Goal: Information Seeking & Learning: Learn about a topic

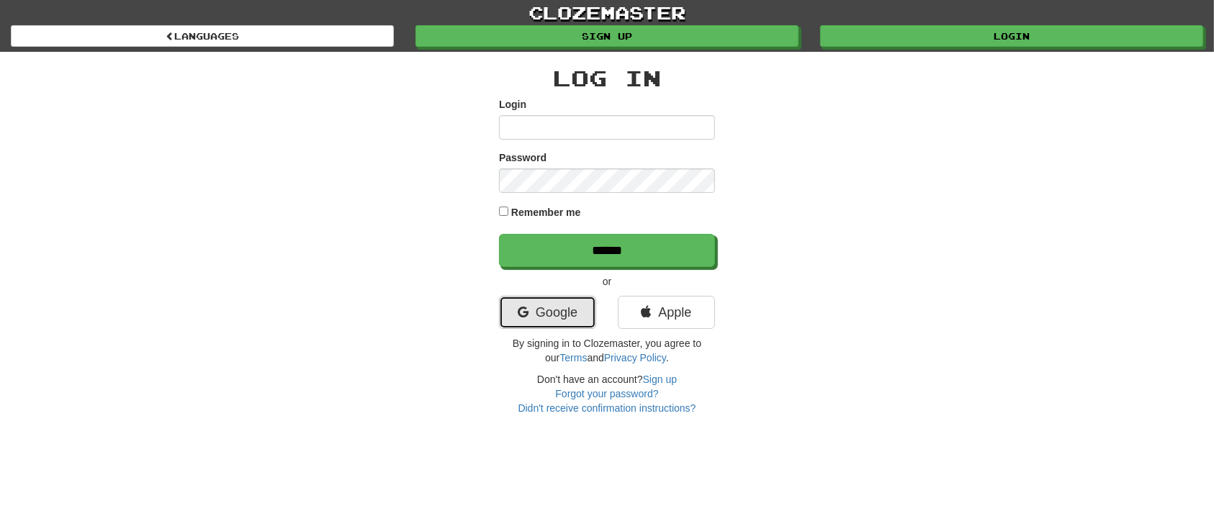
click at [523, 300] on link "Google" at bounding box center [547, 312] width 97 height 33
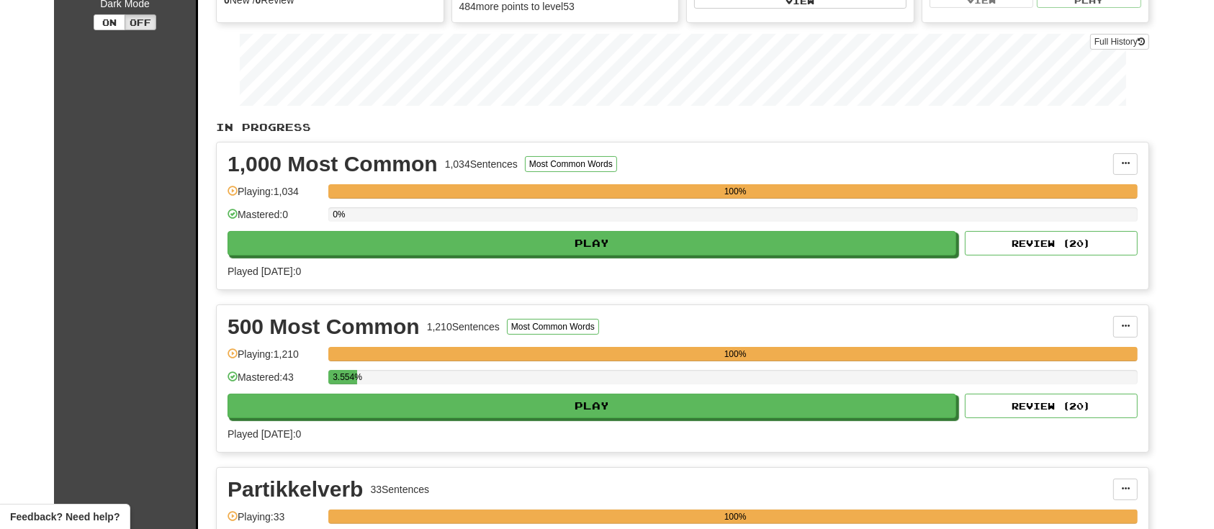
scroll to position [192, 0]
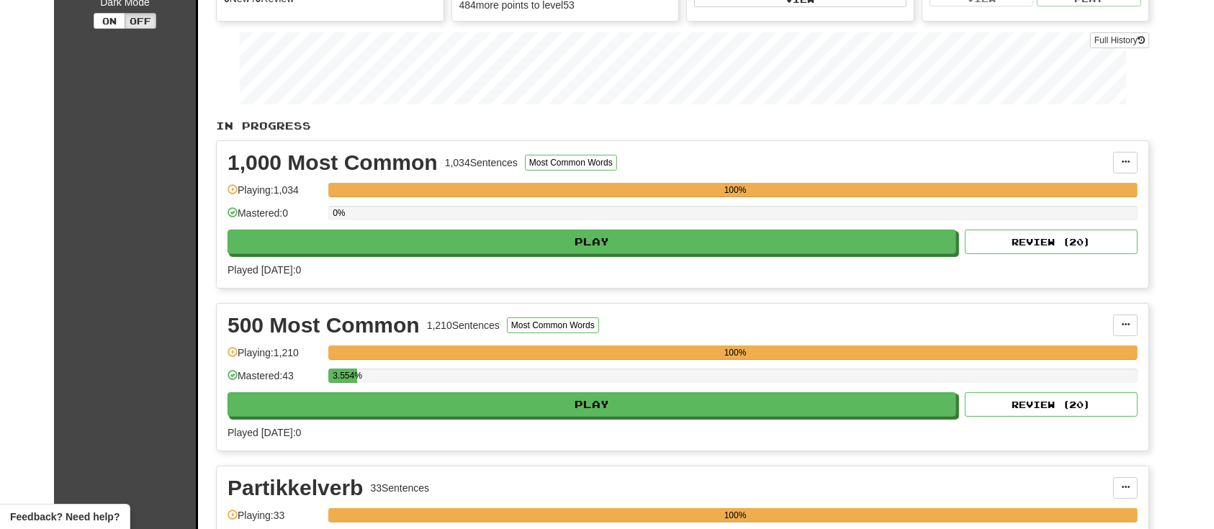
drag, startPoint x: 379, startPoint y: 473, endPoint x: 419, endPoint y: 469, distance: 40.5
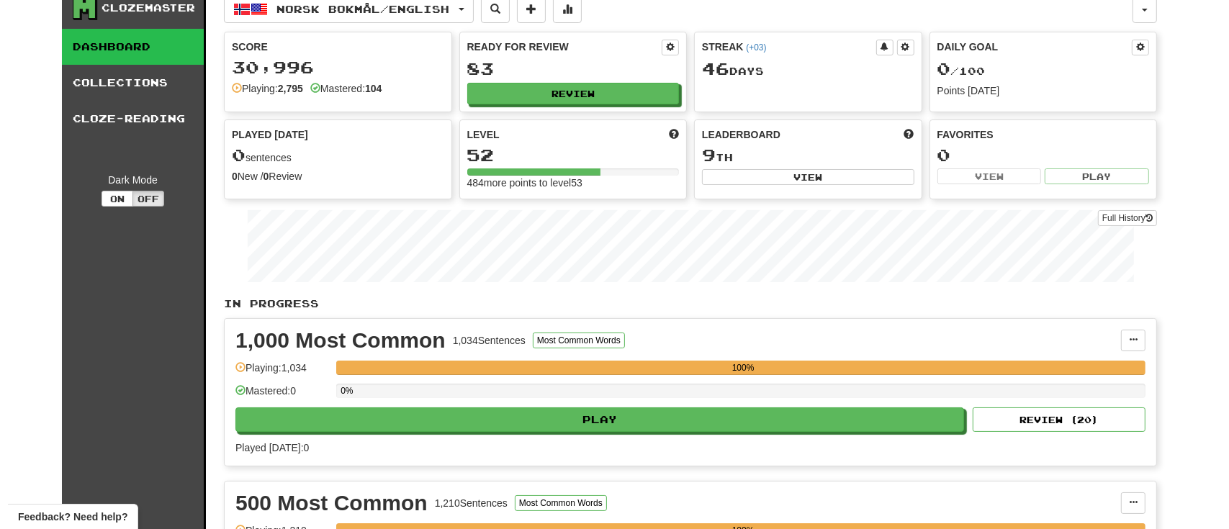
scroll to position [0, 0]
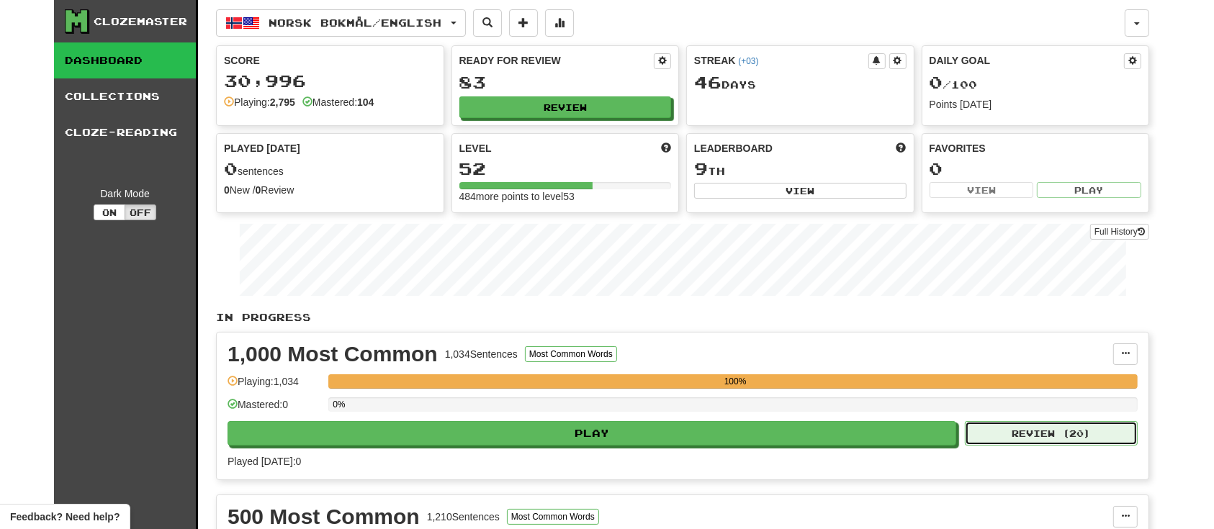
click at [1076, 428] on button "Review ( 20 )" at bounding box center [1051, 433] width 173 height 24
select select "********"
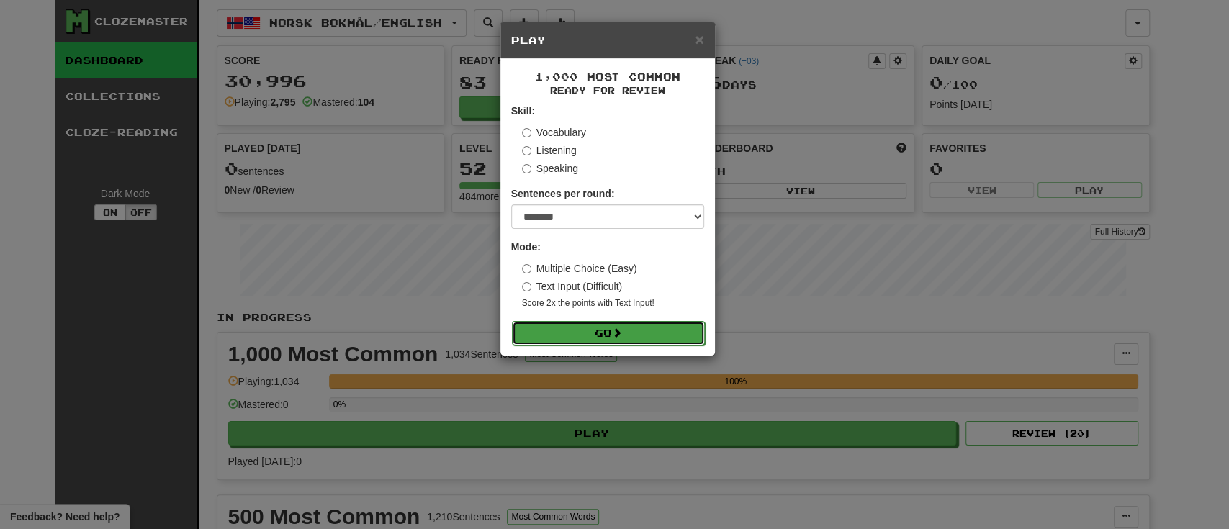
click at [598, 333] on button "Go" at bounding box center [608, 333] width 193 height 24
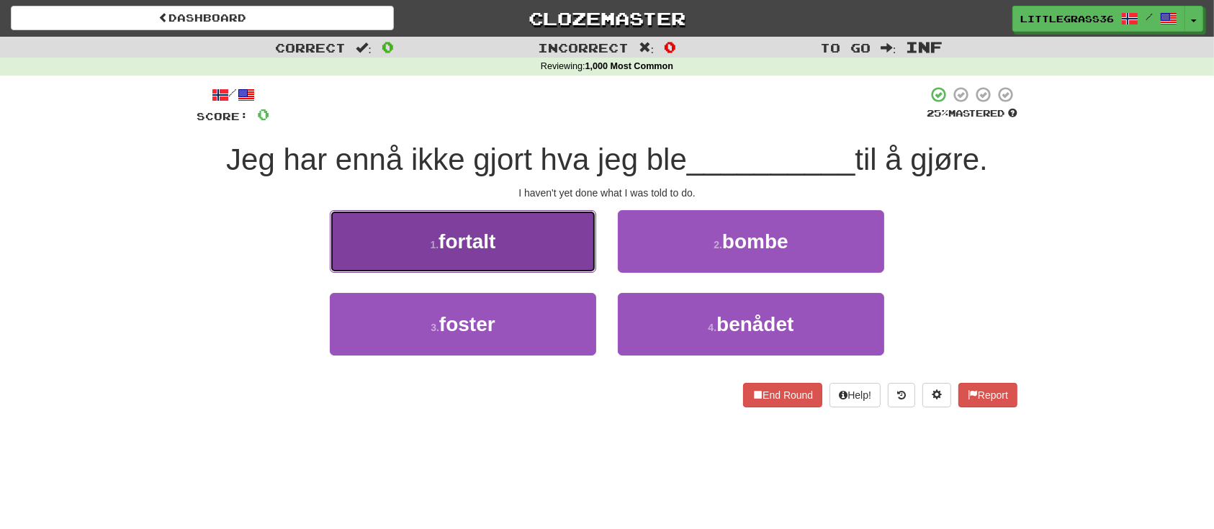
click at [581, 235] on button "1 . fortalt" at bounding box center [463, 241] width 266 height 63
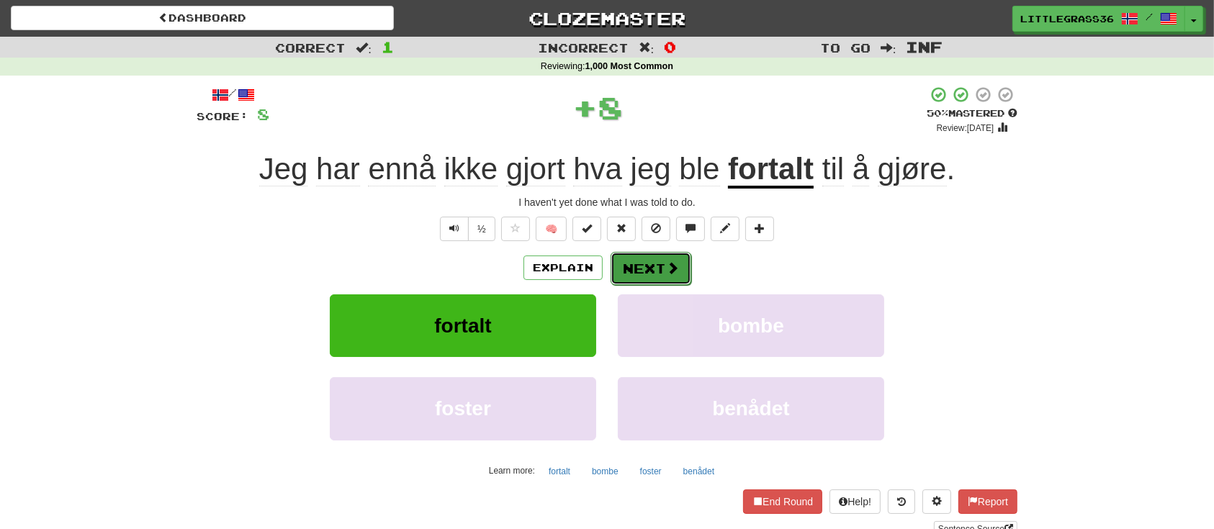
click at [666, 269] on span at bounding box center [672, 267] width 13 height 13
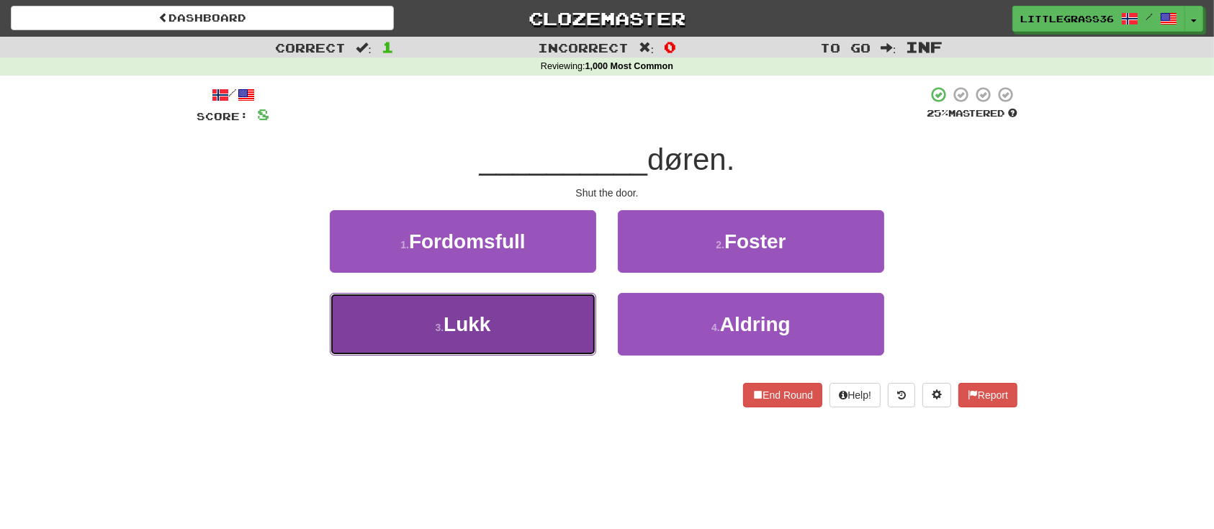
click at [595, 300] on button "3 . Lukk" at bounding box center [463, 324] width 266 height 63
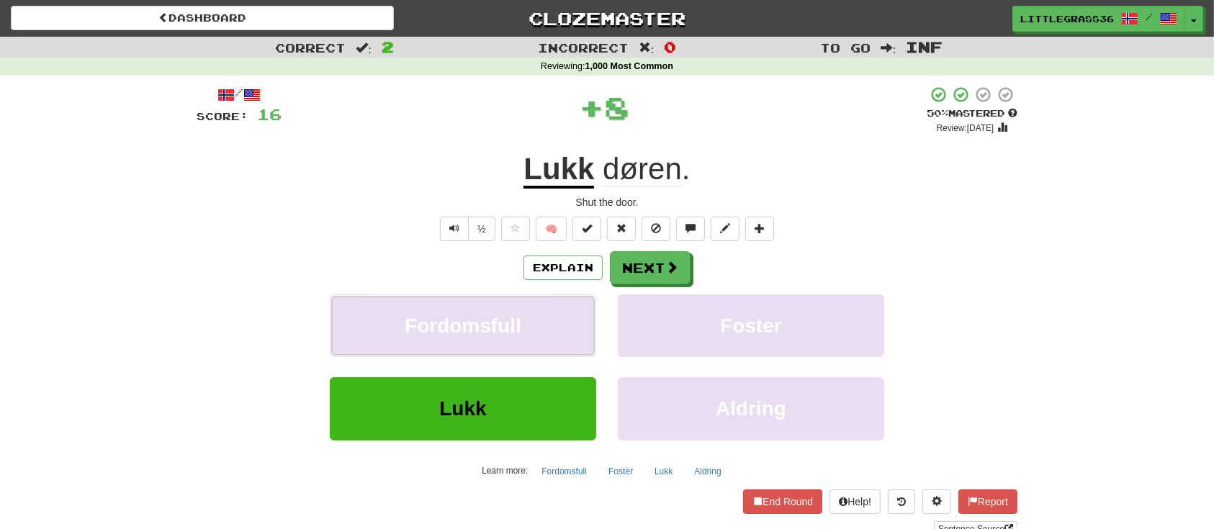
click at [595, 300] on button "Fordomsfull" at bounding box center [463, 325] width 266 height 63
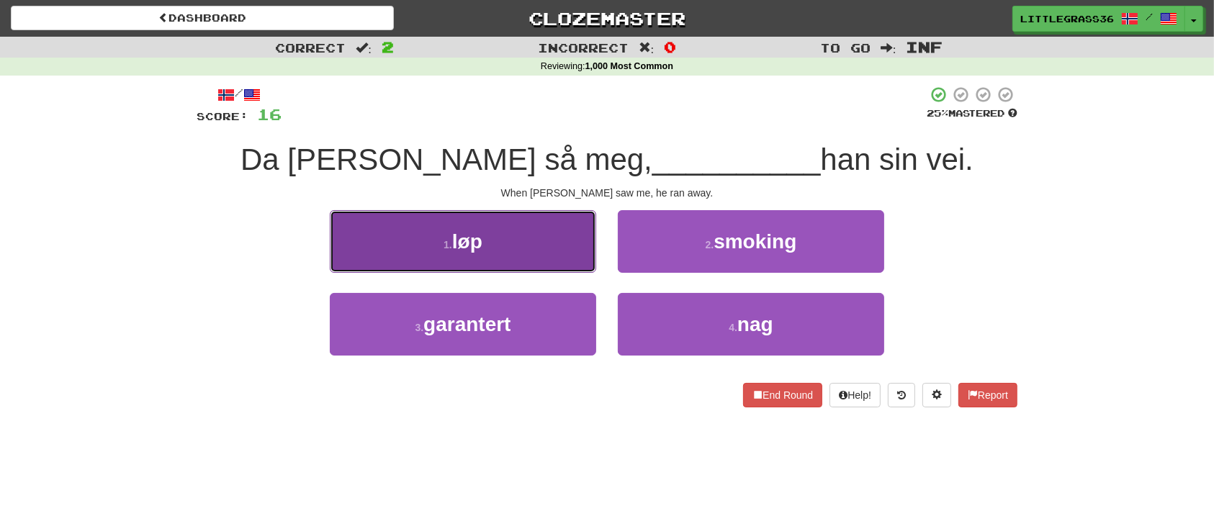
click at [571, 252] on button "1 . løp" at bounding box center [463, 241] width 266 height 63
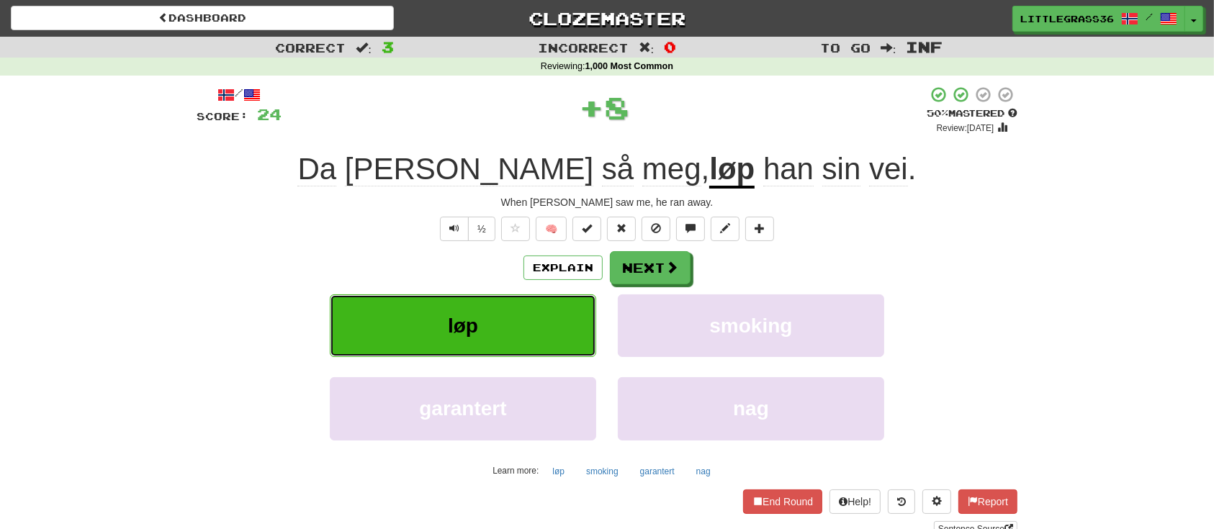
click at [582, 322] on button "løp" at bounding box center [463, 325] width 266 height 63
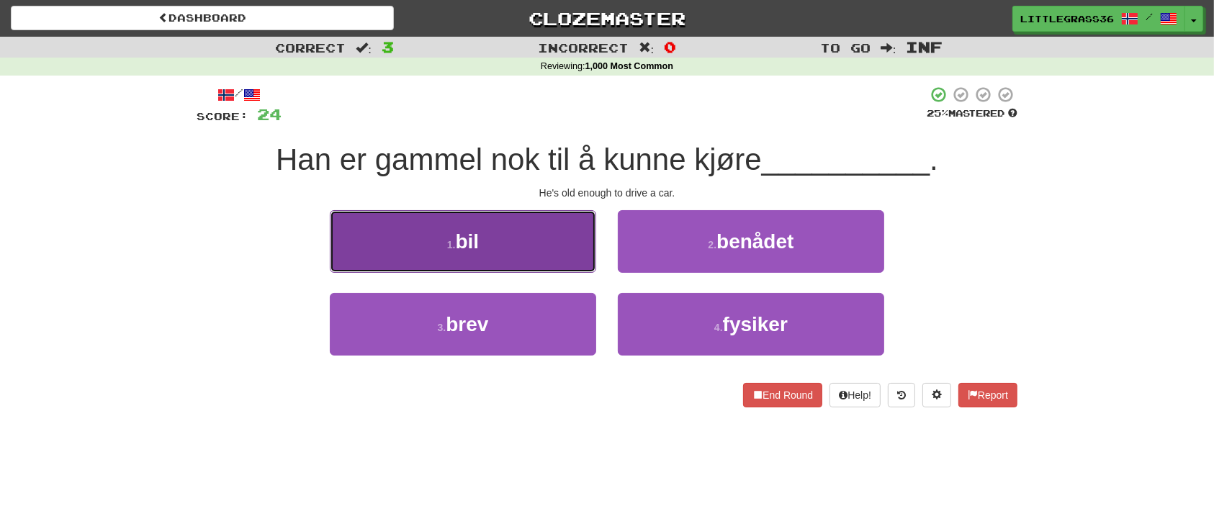
click at [559, 248] on button "1 . bil" at bounding box center [463, 241] width 266 height 63
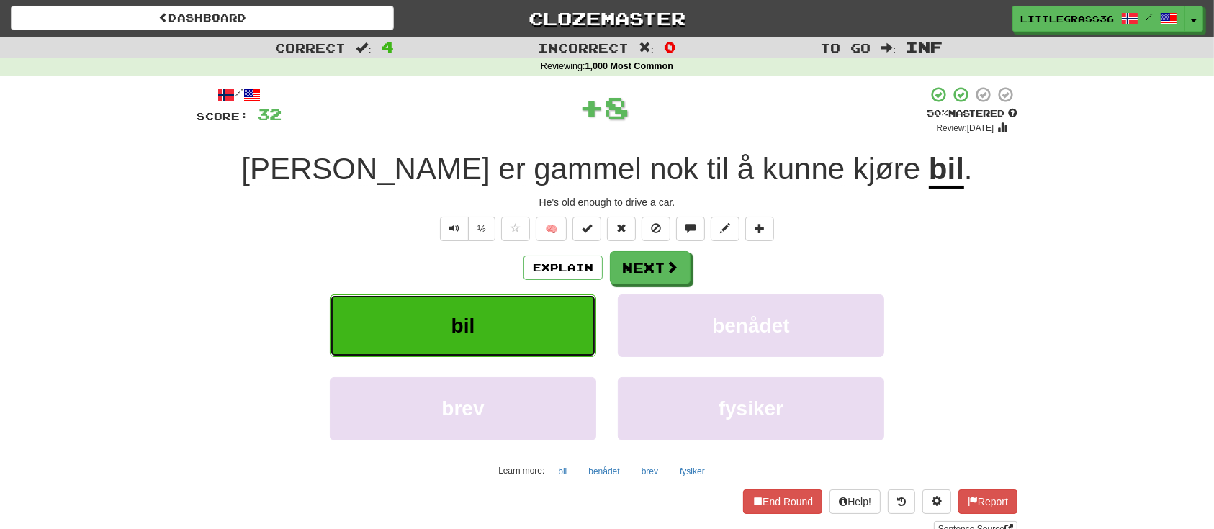
click at [544, 329] on button "bil" at bounding box center [463, 325] width 266 height 63
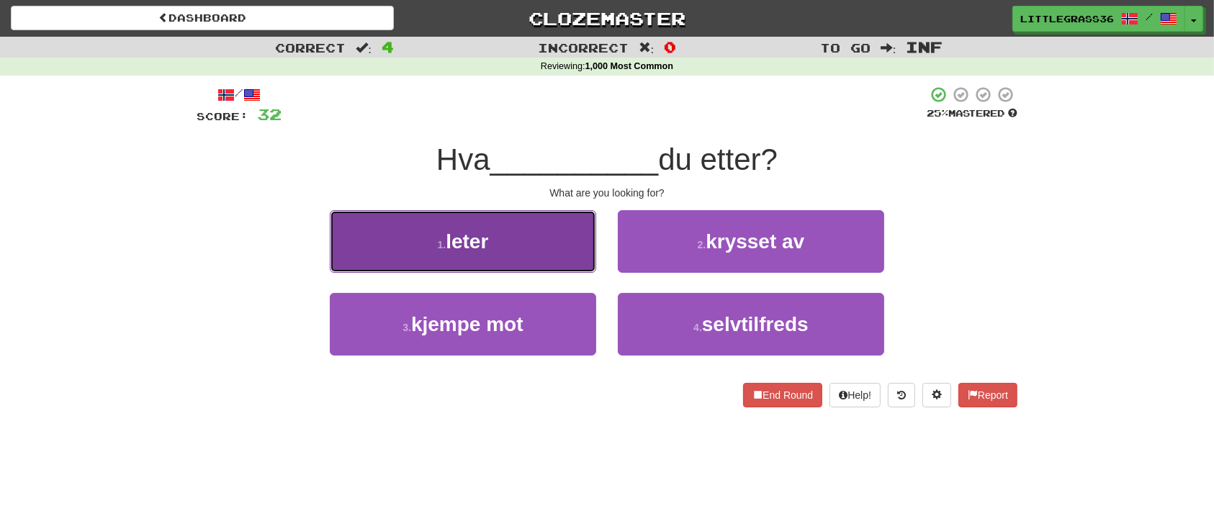
click at [559, 255] on button "1 . leter" at bounding box center [463, 241] width 266 height 63
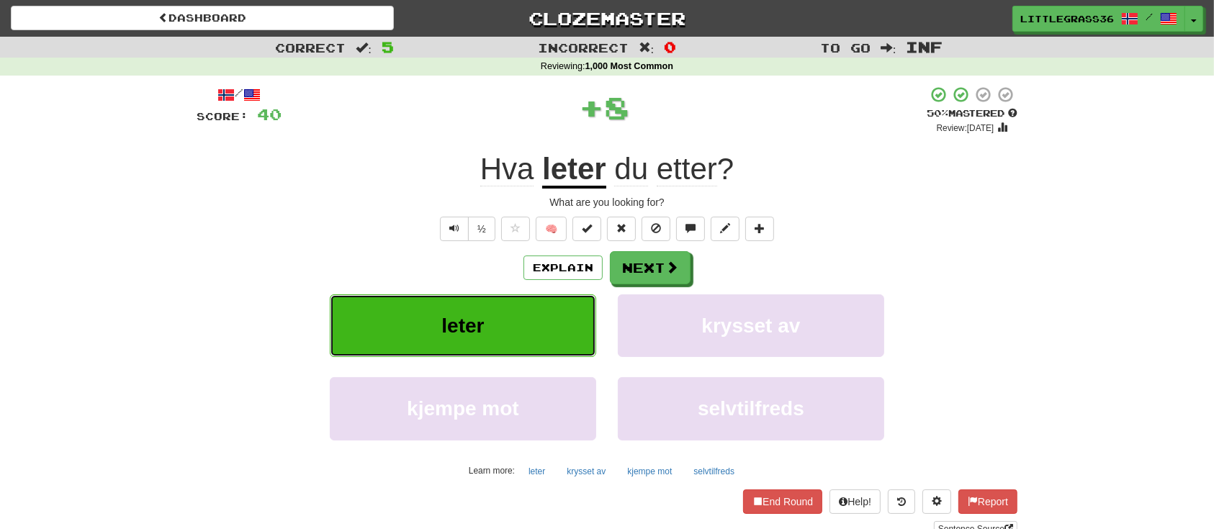
click at [552, 313] on button "leter" at bounding box center [463, 325] width 266 height 63
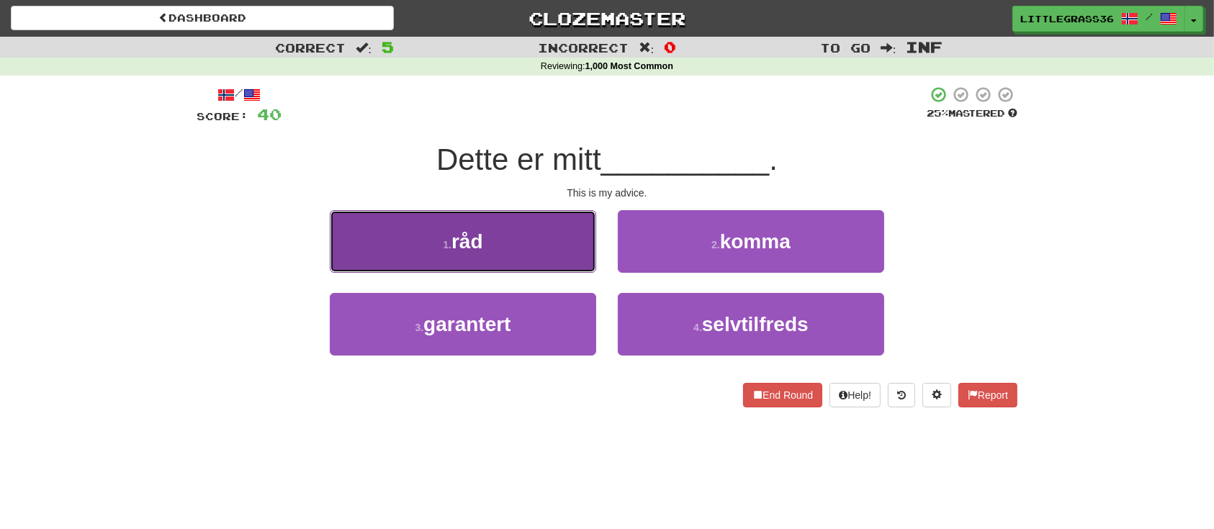
click at [552, 246] on button "1 . råd" at bounding box center [463, 241] width 266 height 63
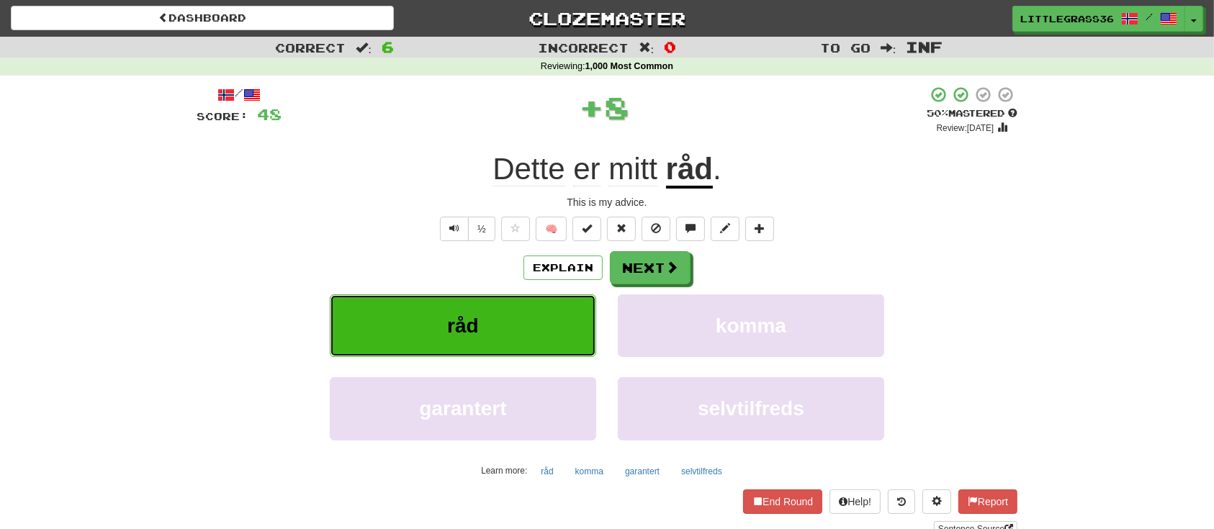
click at [526, 314] on button "råd" at bounding box center [463, 325] width 266 height 63
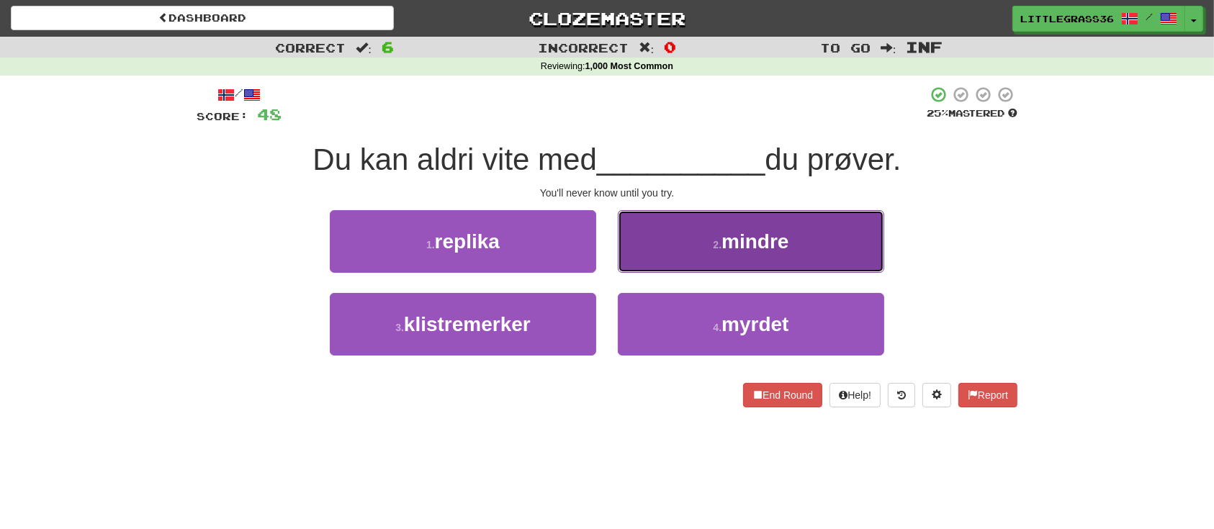
click at [662, 253] on button "2 . mindre" at bounding box center [751, 241] width 266 height 63
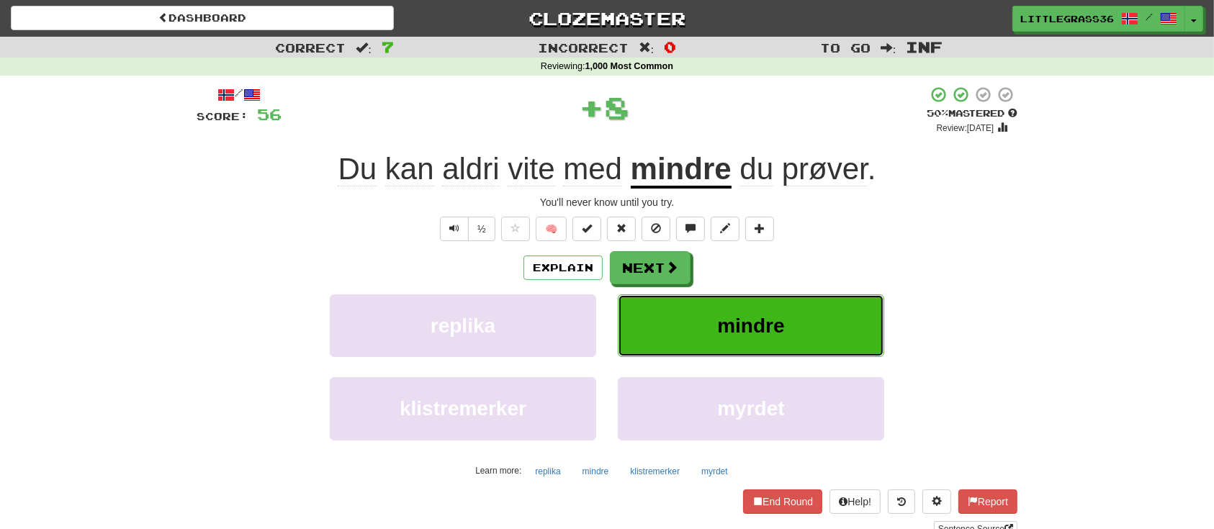
click at [651, 307] on button "mindre" at bounding box center [751, 325] width 266 height 63
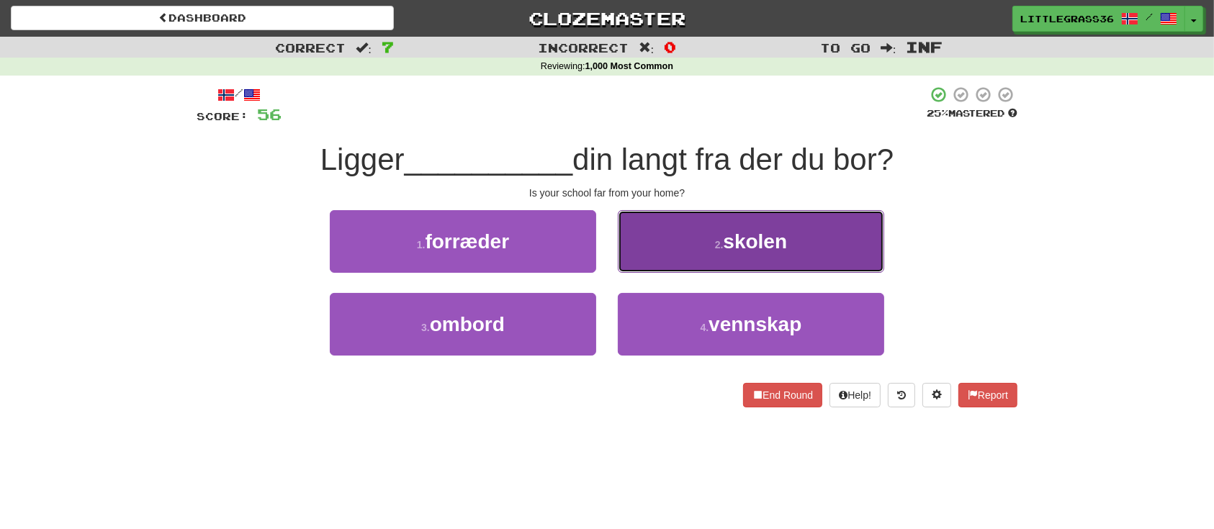
click at [660, 253] on button "2 . skolen" at bounding box center [751, 241] width 266 height 63
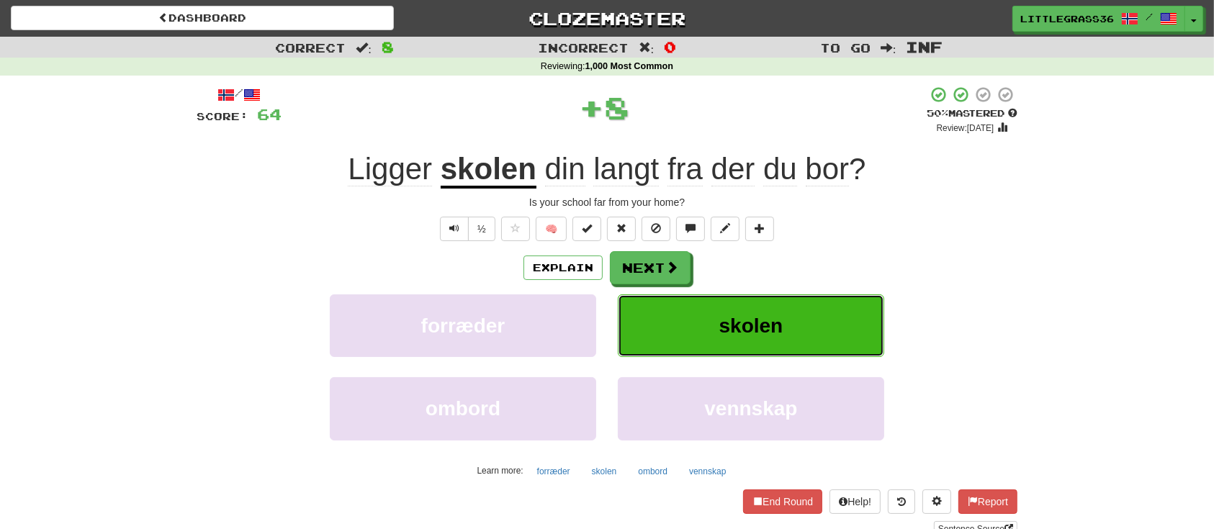
click at [652, 312] on button "skolen" at bounding box center [751, 325] width 266 height 63
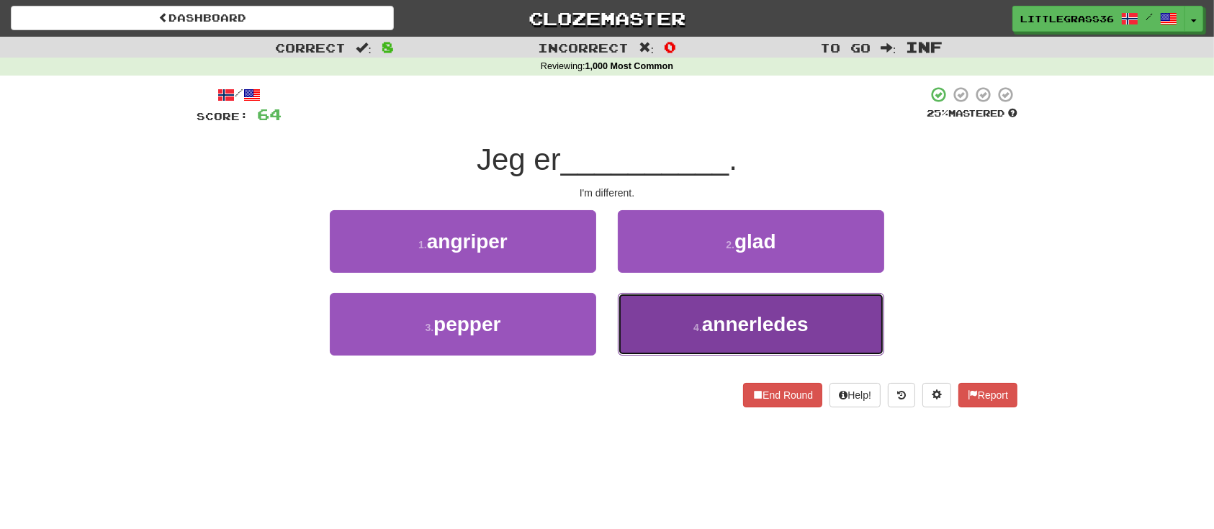
click at [657, 307] on button "4 . annerledes" at bounding box center [751, 324] width 266 height 63
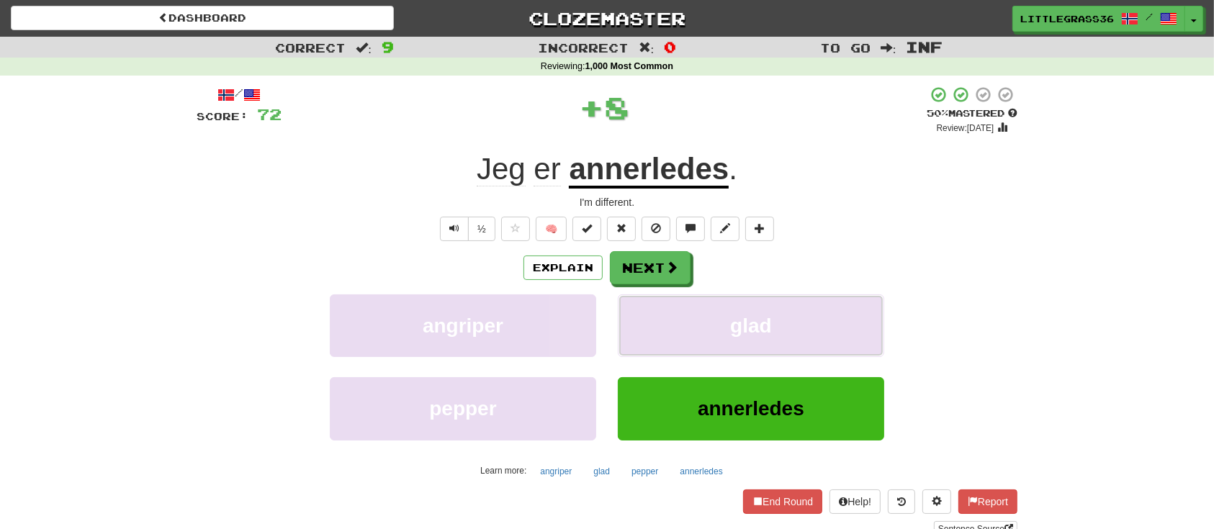
click at [657, 307] on button "glad" at bounding box center [751, 325] width 266 height 63
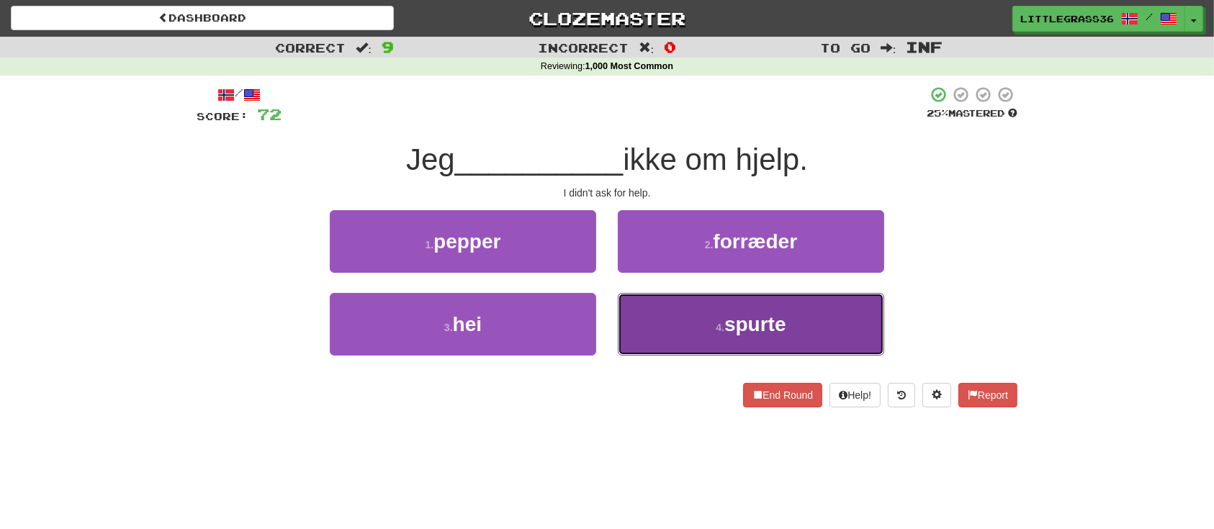
click at [677, 325] on button "4 . spurte" at bounding box center [751, 324] width 266 height 63
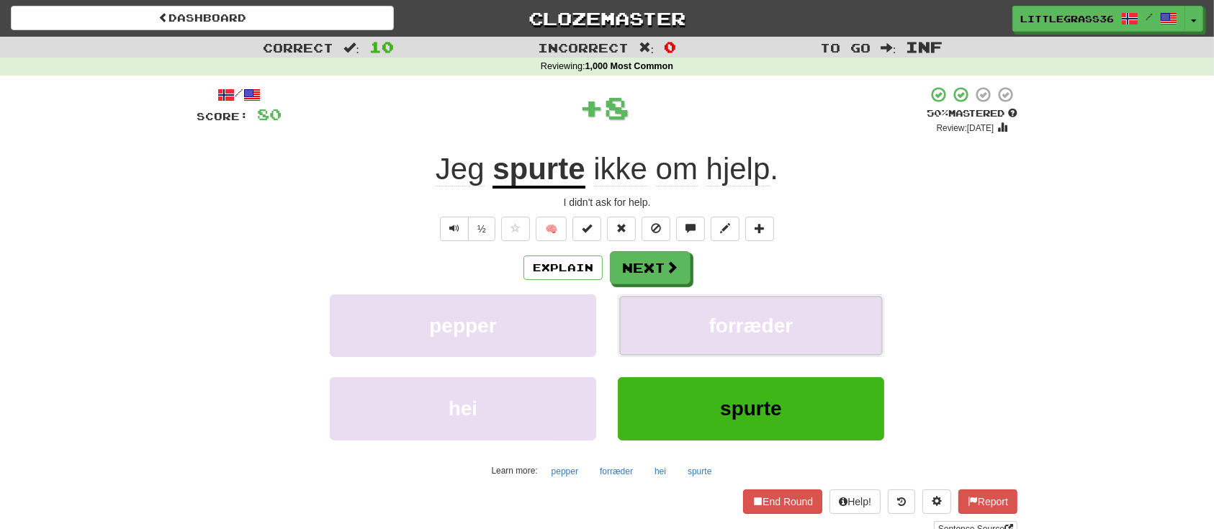
click at [677, 325] on button "forræder" at bounding box center [751, 325] width 266 height 63
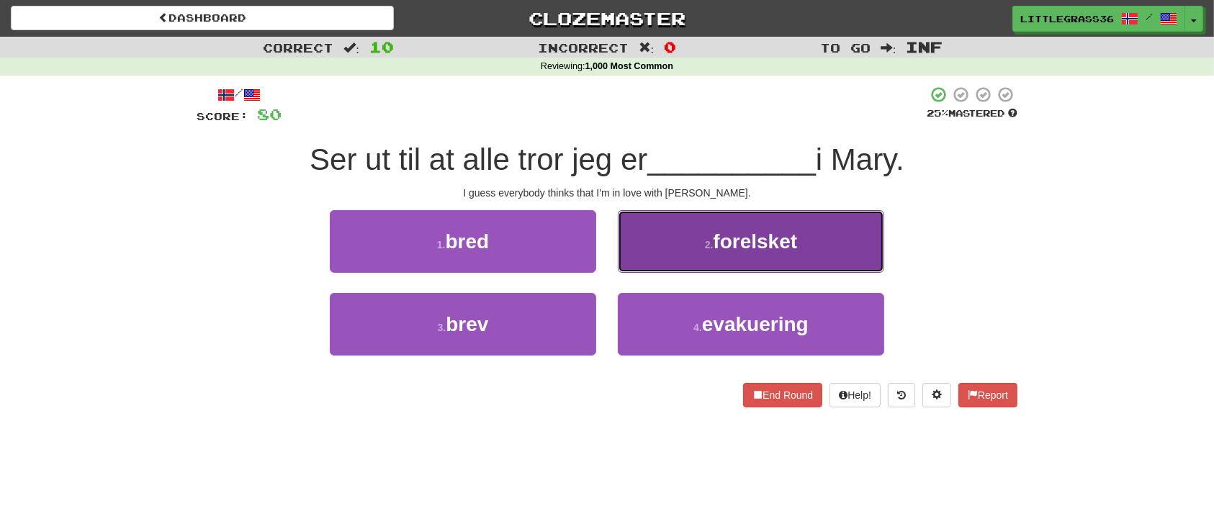
click at [705, 247] on small "2 ." at bounding box center [709, 245] width 9 height 12
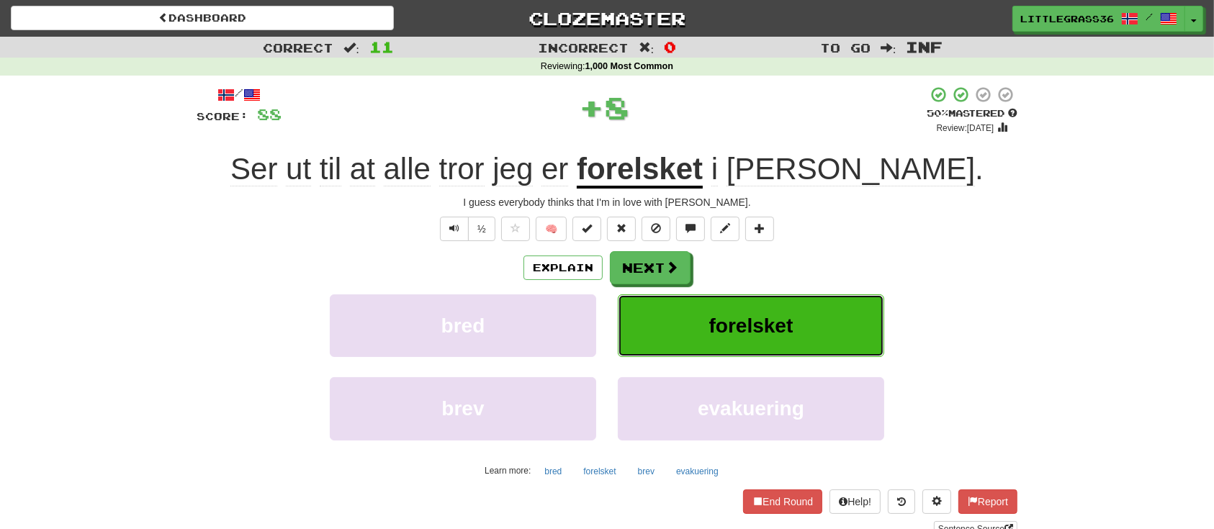
click at [691, 310] on button "forelsket" at bounding box center [751, 325] width 266 height 63
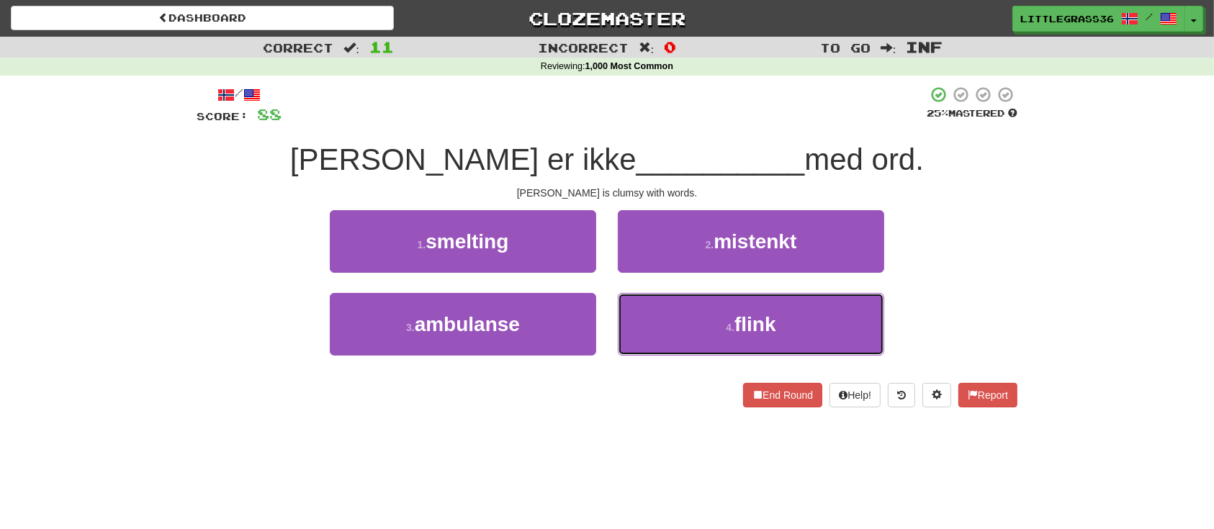
click at [691, 310] on button "4 . flink" at bounding box center [751, 324] width 266 height 63
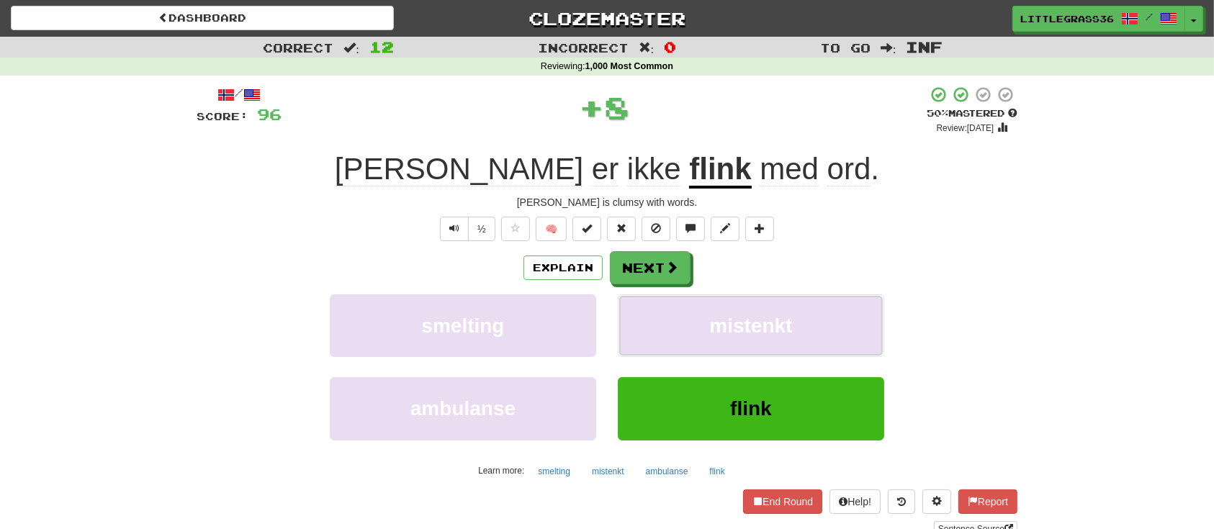
click at [691, 310] on button "mistenkt" at bounding box center [751, 325] width 266 height 63
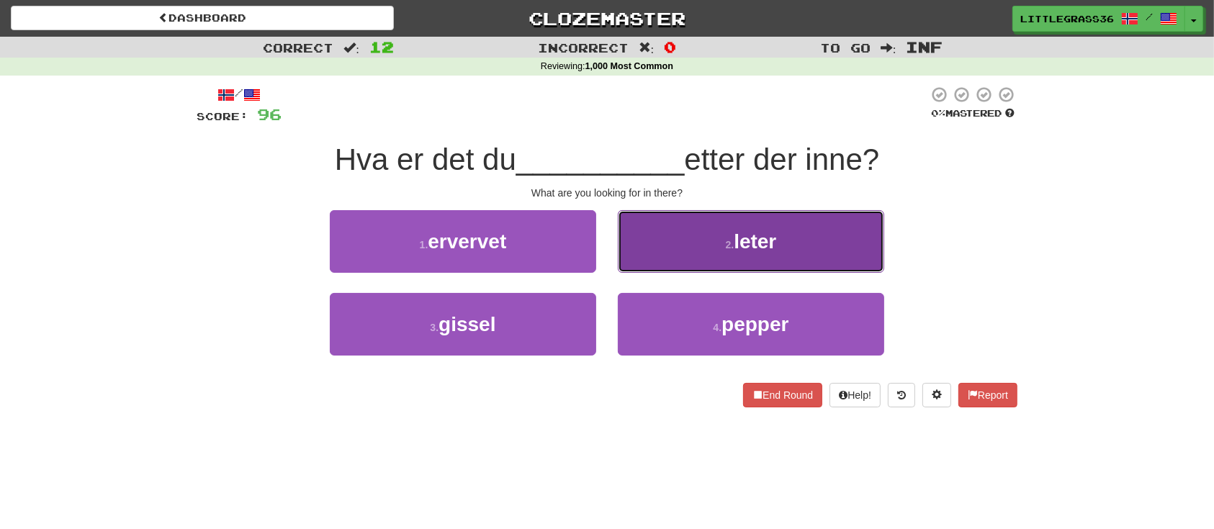
click at [712, 233] on button "2 . leter" at bounding box center [751, 241] width 266 height 63
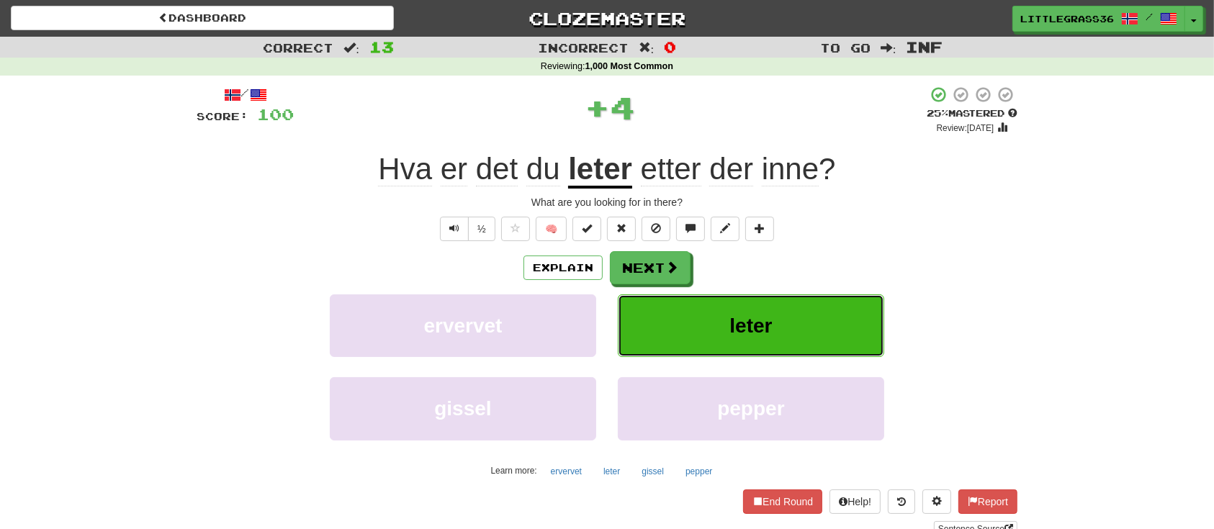
click at [692, 299] on button "leter" at bounding box center [751, 325] width 266 height 63
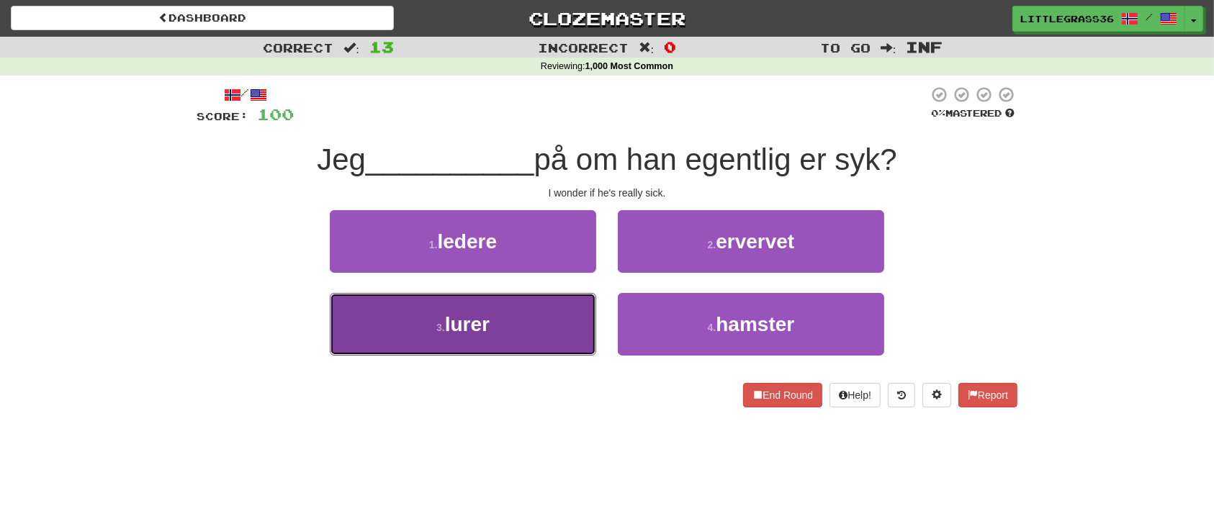
click at [570, 320] on button "3 . lurer" at bounding box center [463, 324] width 266 height 63
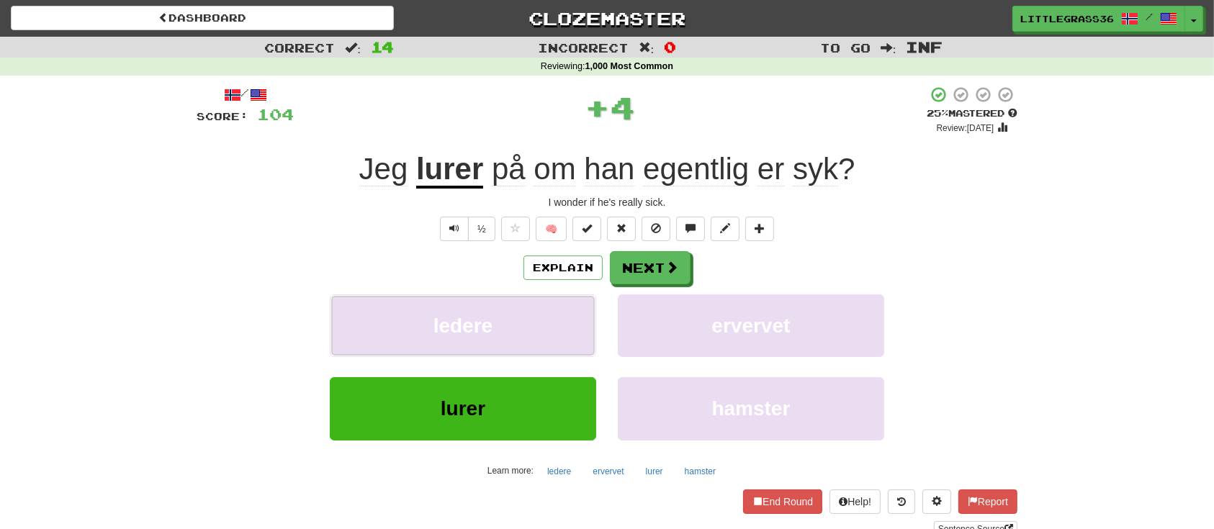
click at [570, 320] on button "ledere" at bounding box center [463, 325] width 266 height 63
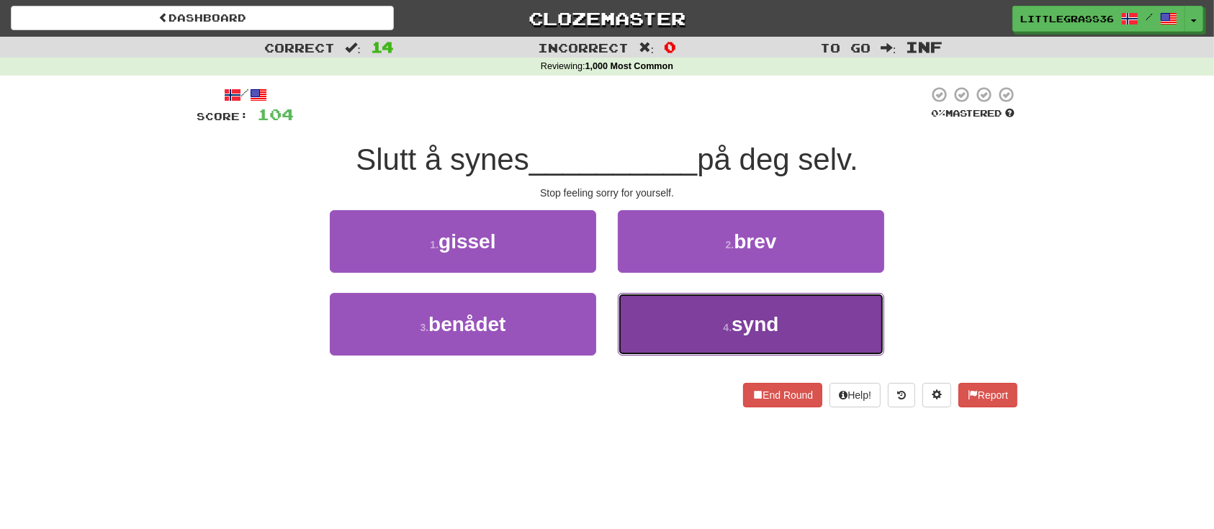
click at [662, 315] on button "4 . synd" at bounding box center [751, 324] width 266 height 63
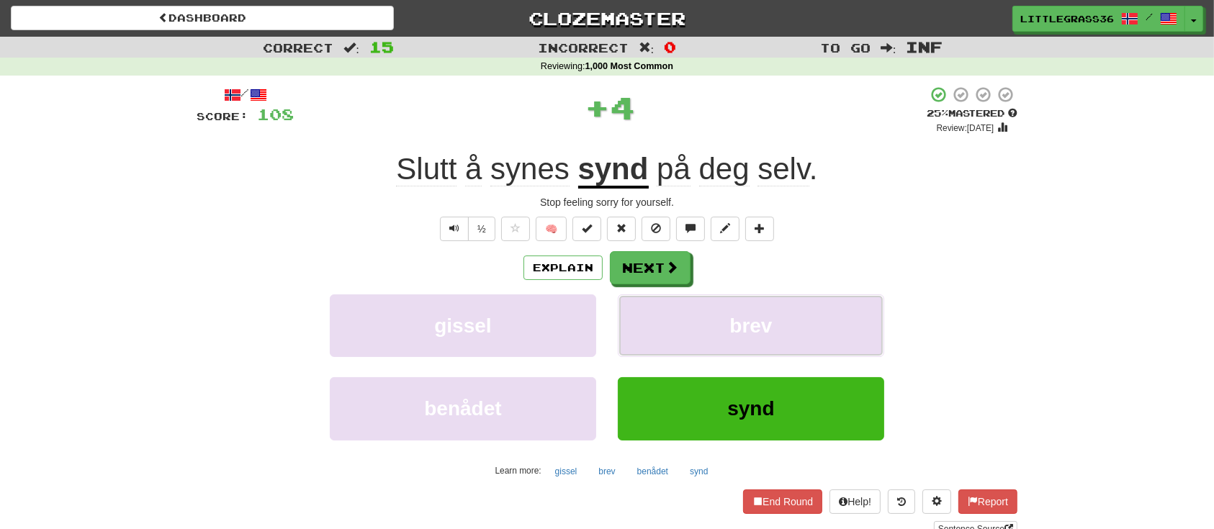
click at [662, 315] on button "brev" at bounding box center [751, 325] width 266 height 63
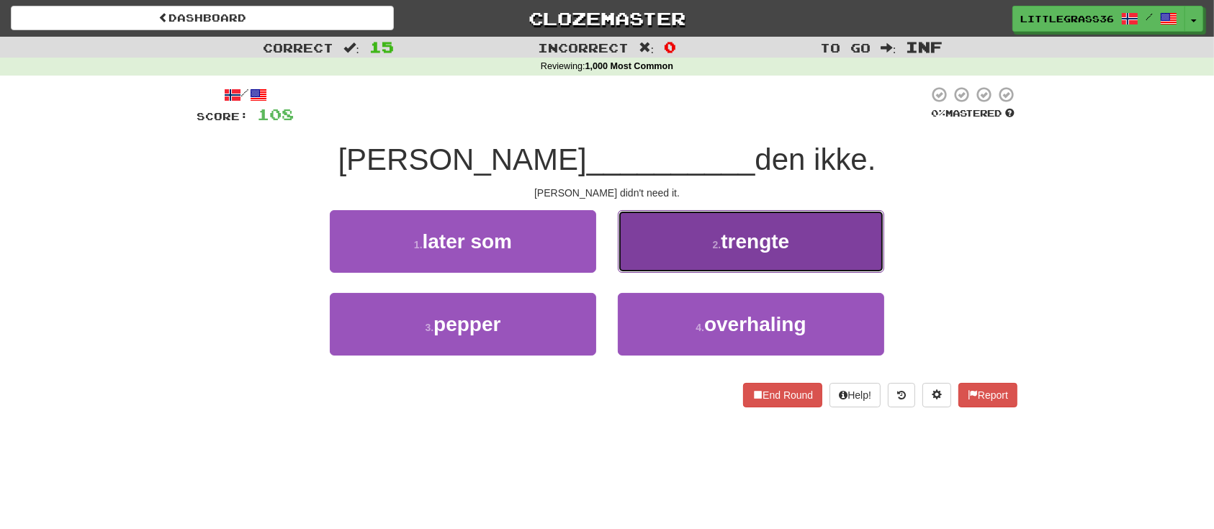
click at [693, 233] on button "2 . trengte" at bounding box center [751, 241] width 266 height 63
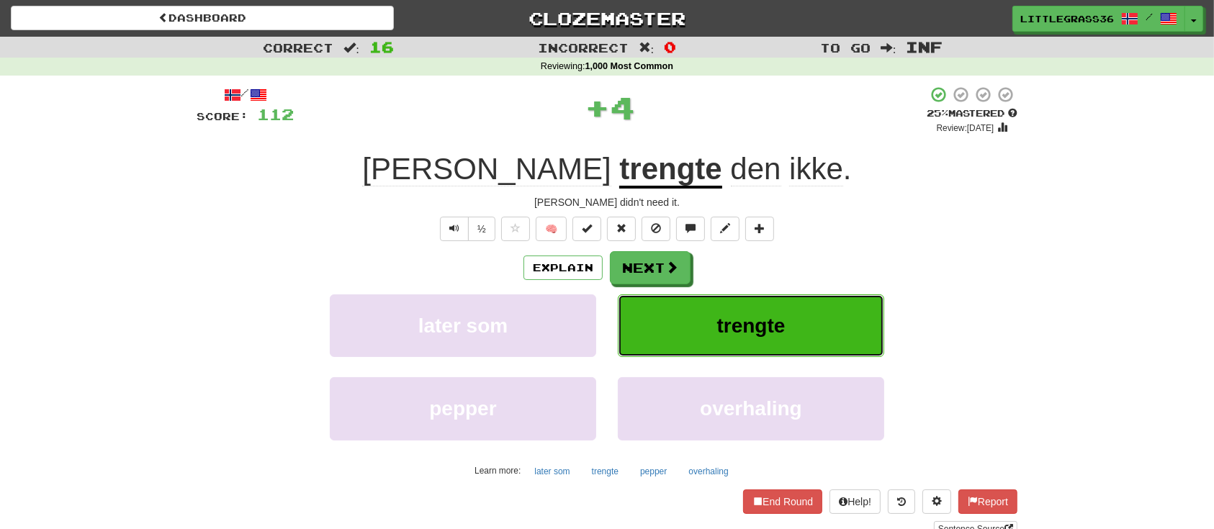
click at [673, 306] on button "trengte" at bounding box center [751, 325] width 266 height 63
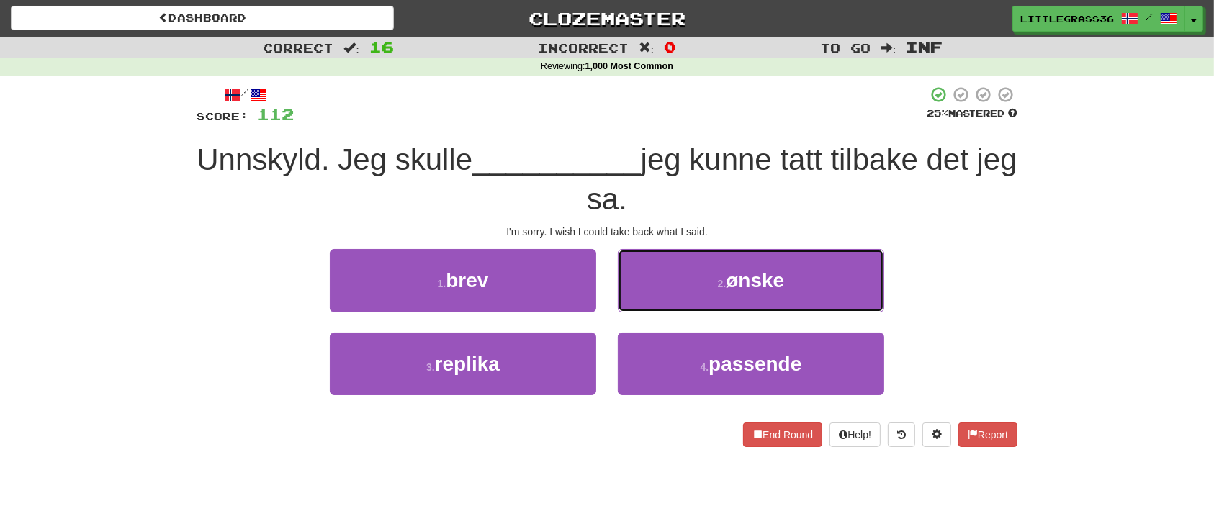
click at [673, 306] on button "2 . ønske" at bounding box center [751, 280] width 266 height 63
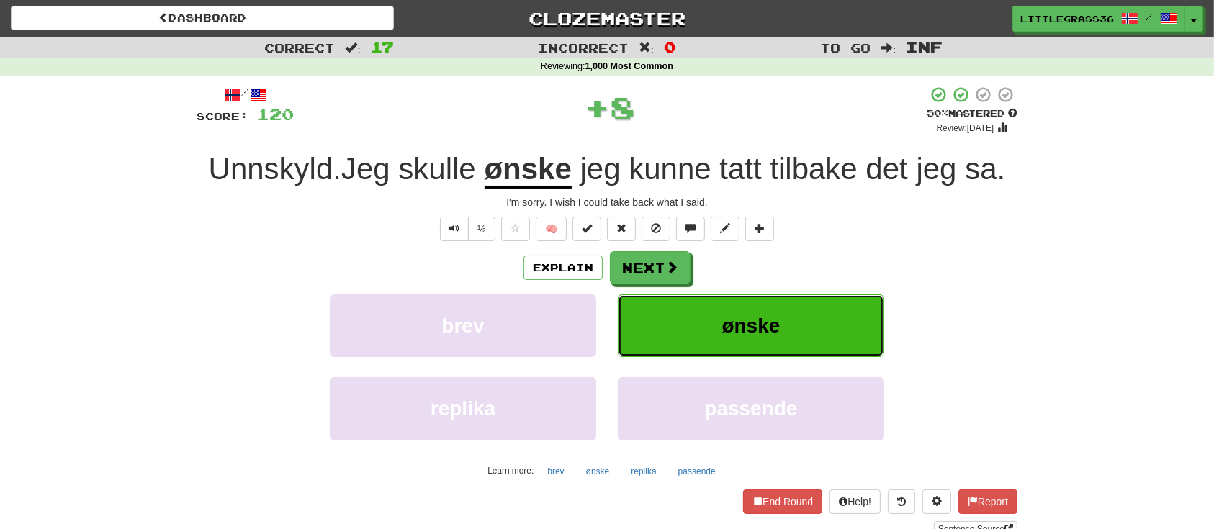
click at [673, 306] on button "ønske" at bounding box center [751, 325] width 266 height 63
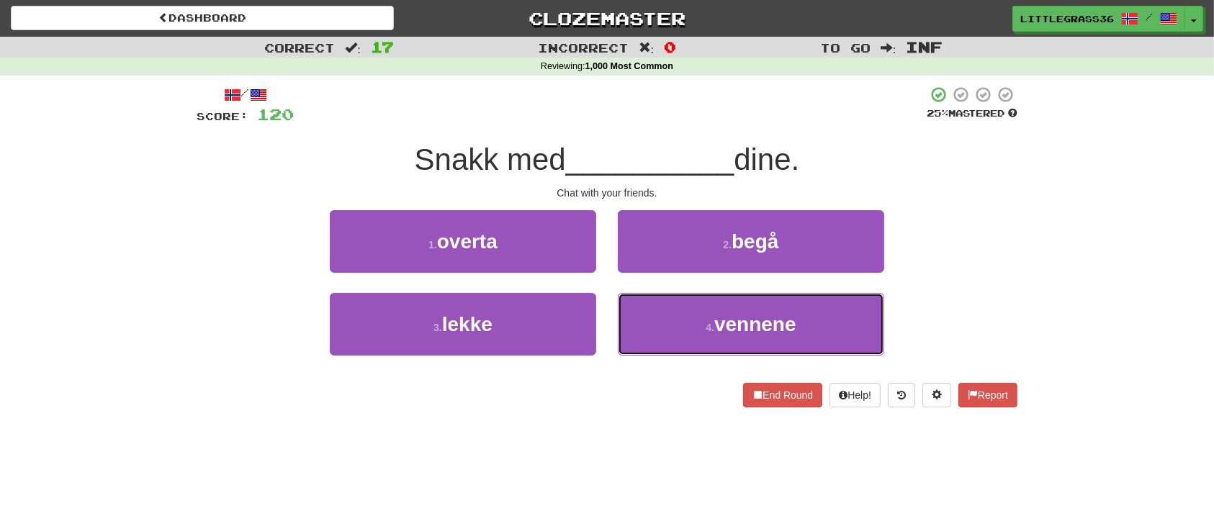
click at [673, 306] on button "4 . vennene" at bounding box center [751, 324] width 266 height 63
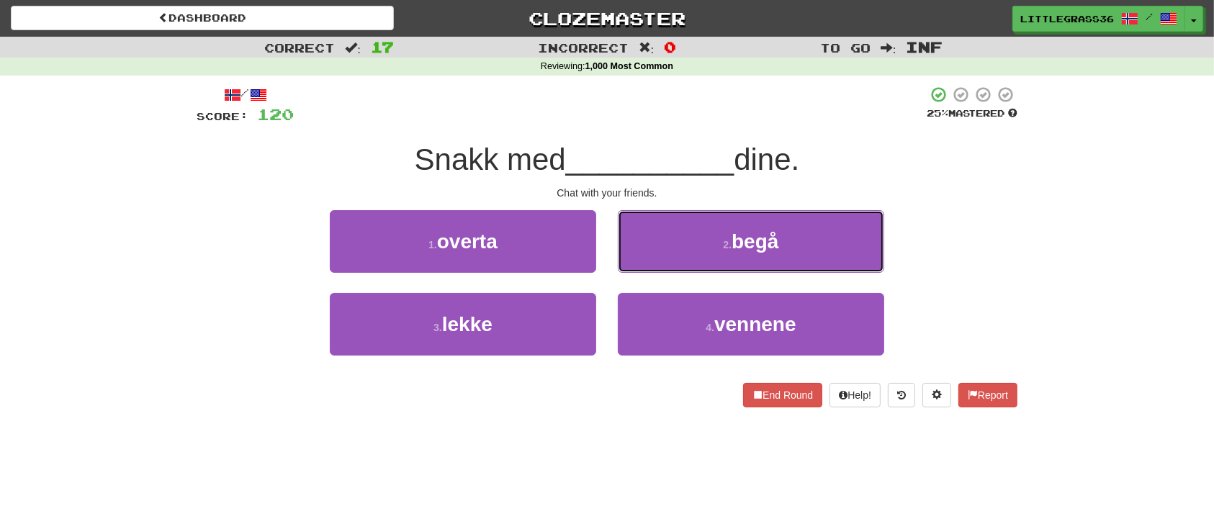
click at [673, 273] on button "2 . begå" at bounding box center [751, 241] width 266 height 63
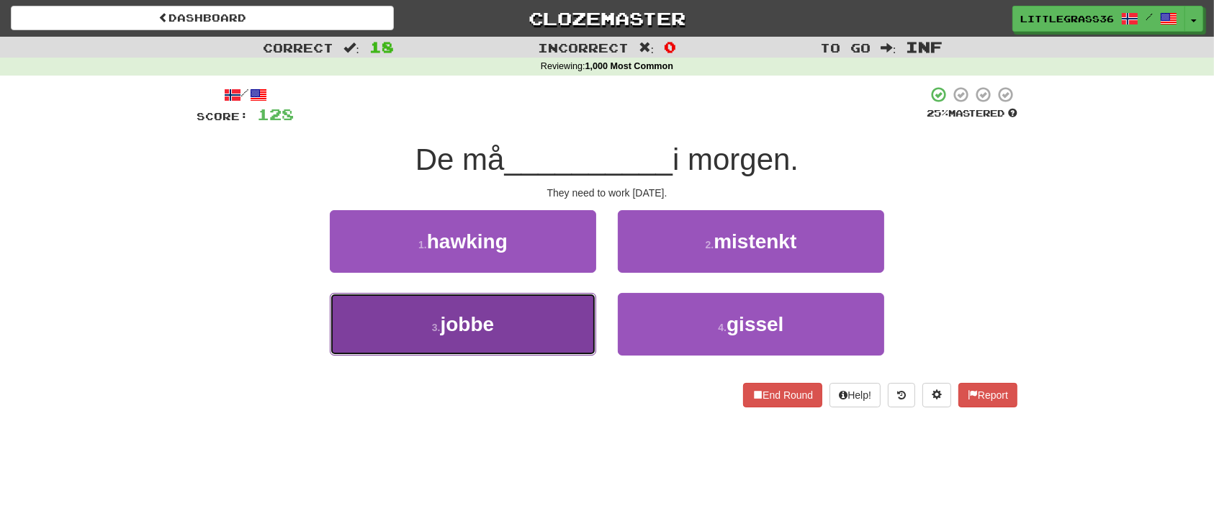
click at [588, 317] on button "3 . jobbe" at bounding box center [463, 324] width 266 height 63
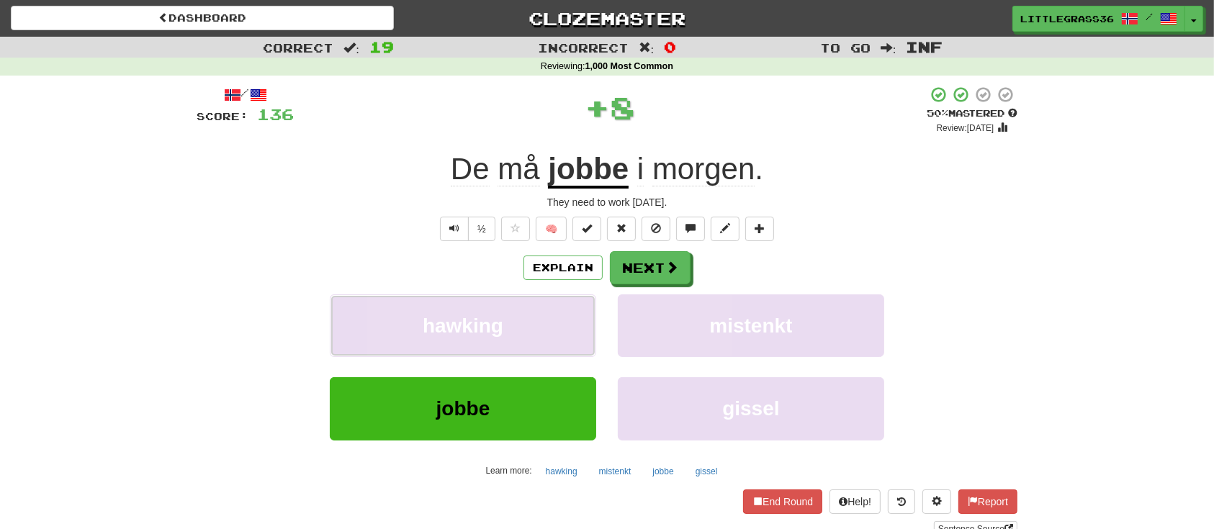
click at [588, 317] on button "hawking" at bounding box center [463, 325] width 266 height 63
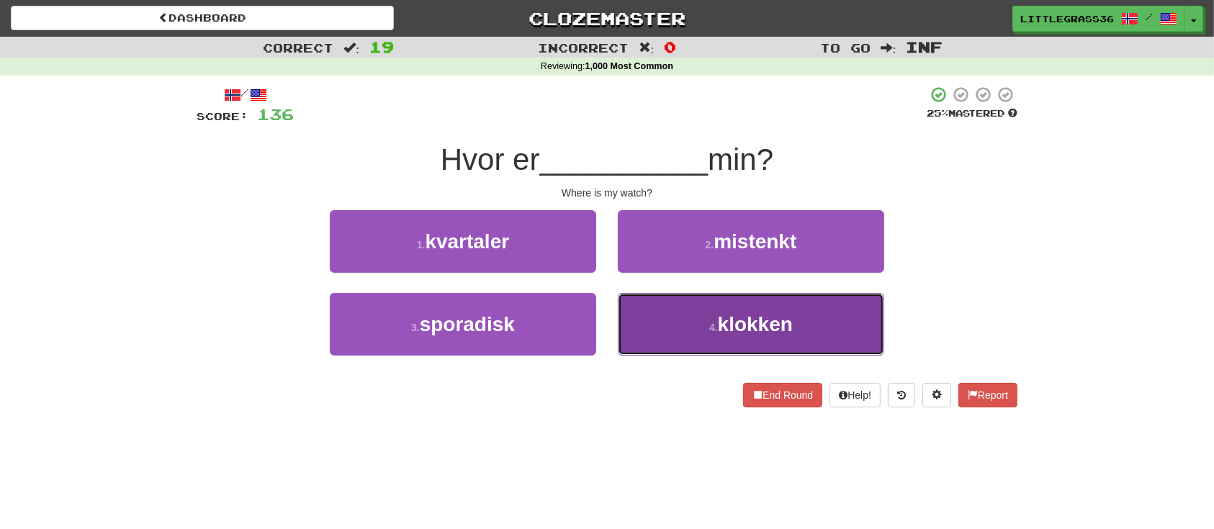
click at [711, 312] on button "4 . klokken" at bounding box center [751, 324] width 266 height 63
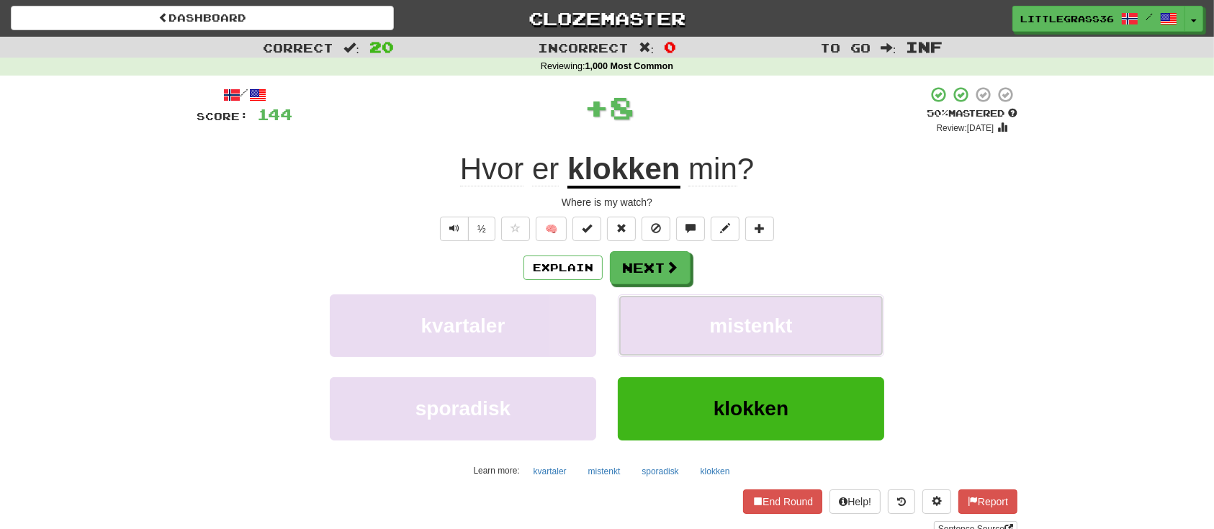
click at [711, 312] on button "mistenkt" at bounding box center [751, 325] width 266 height 63
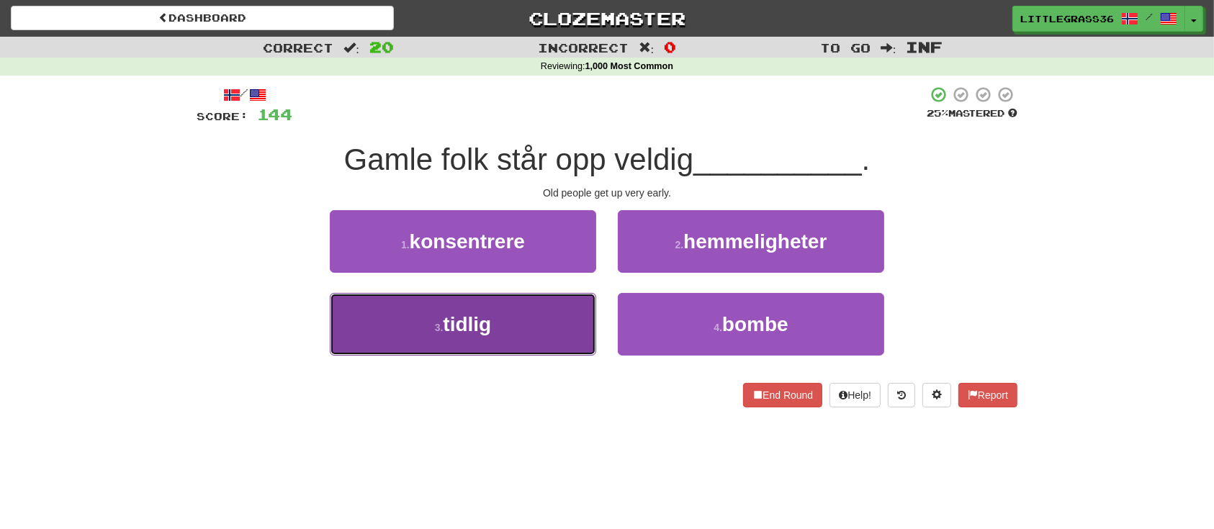
click at [464, 341] on button "3 . tidlig" at bounding box center [463, 324] width 266 height 63
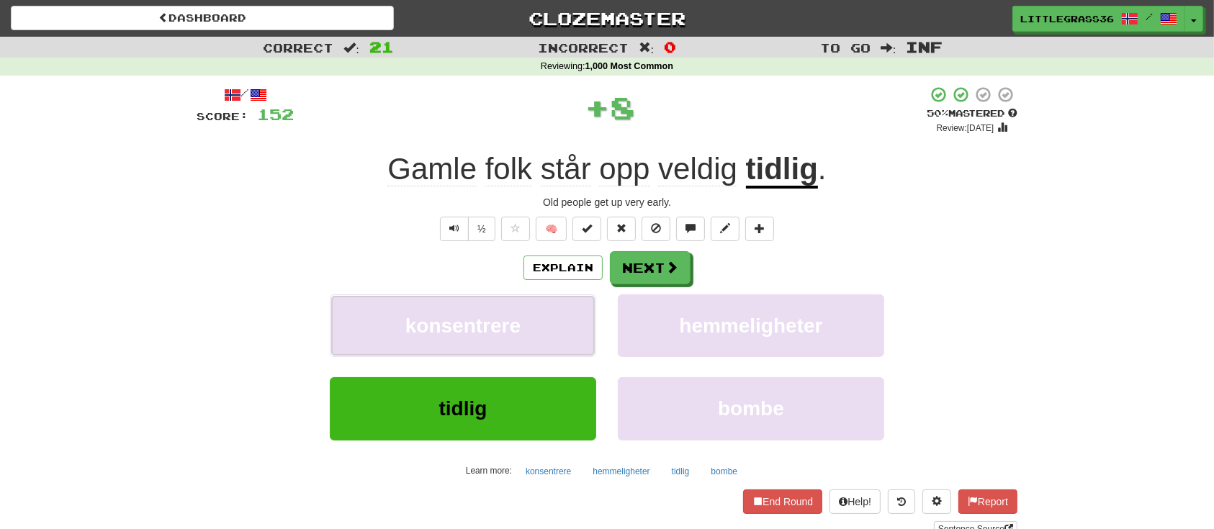
click at [464, 341] on button "konsentrere" at bounding box center [463, 325] width 266 height 63
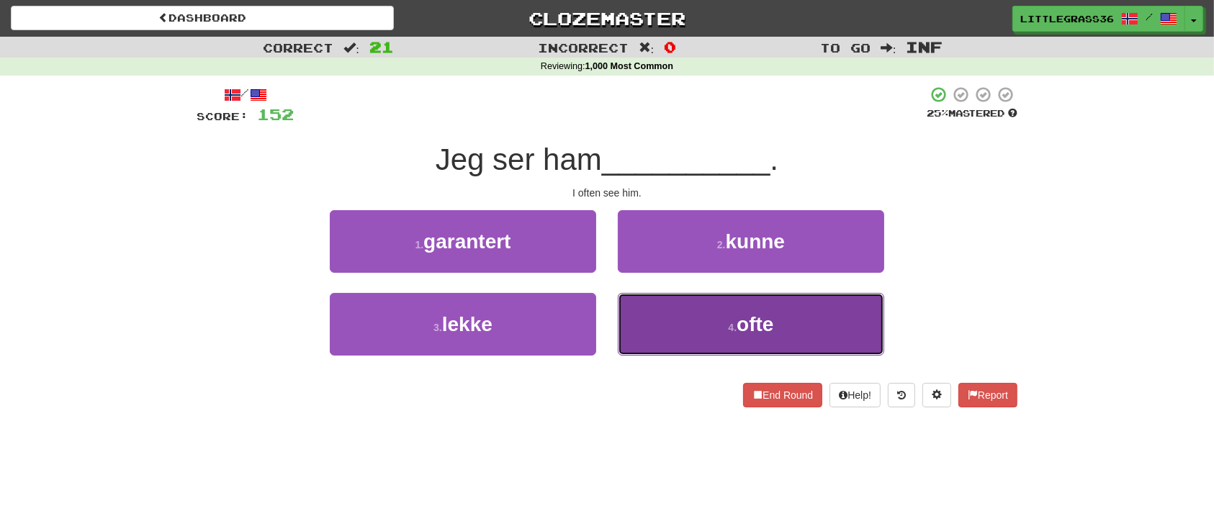
click at [658, 331] on button "4 . ofte" at bounding box center [751, 324] width 266 height 63
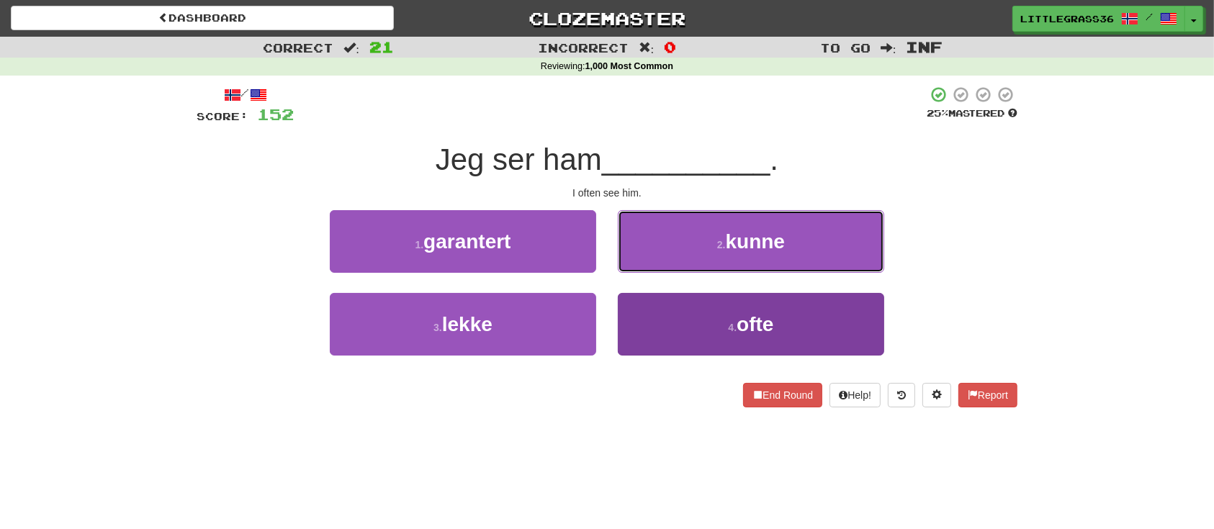
click at [658, 273] on button "2 . kunne" at bounding box center [751, 241] width 266 height 63
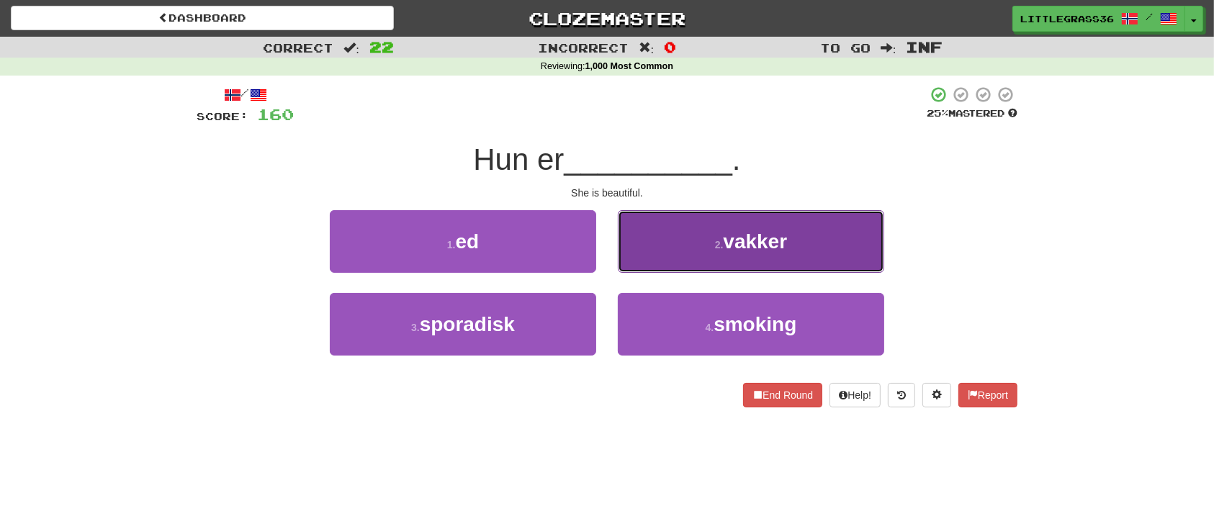
click at [667, 248] on button "2 . vakker" at bounding box center [751, 241] width 266 height 63
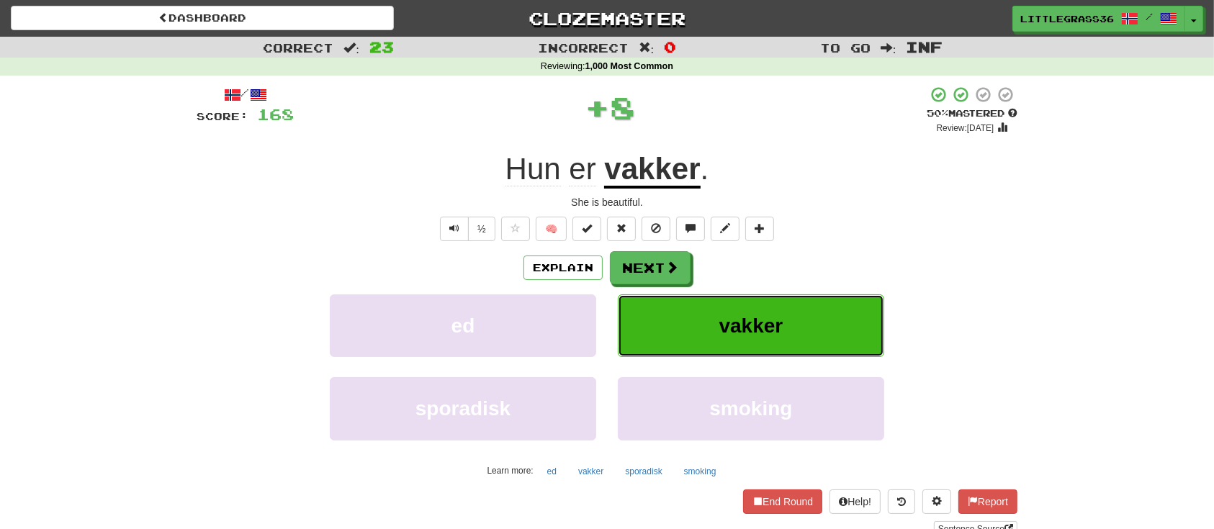
click at [643, 318] on button "vakker" at bounding box center [751, 325] width 266 height 63
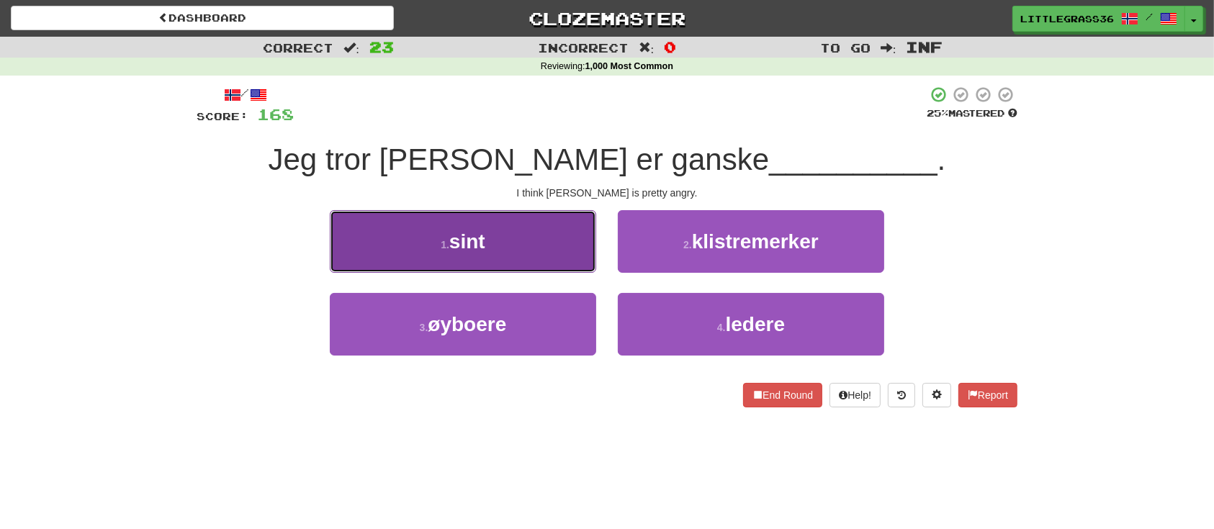
click at [564, 242] on button "1 . sint" at bounding box center [463, 241] width 266 height 63
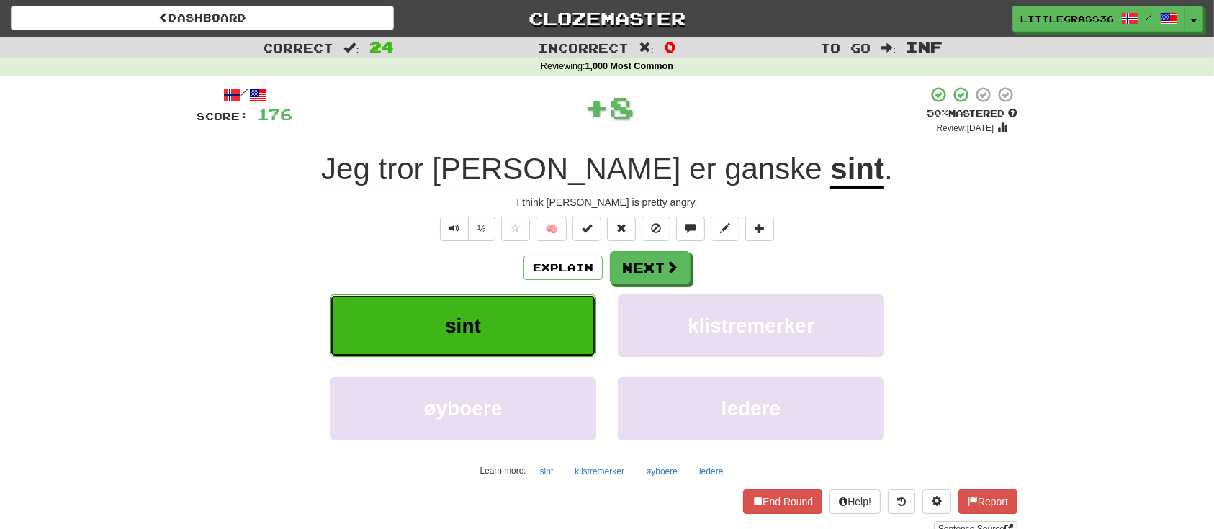
click at [564, 307] on button "sint" at bounding box center [463, 325] width 266 height 63
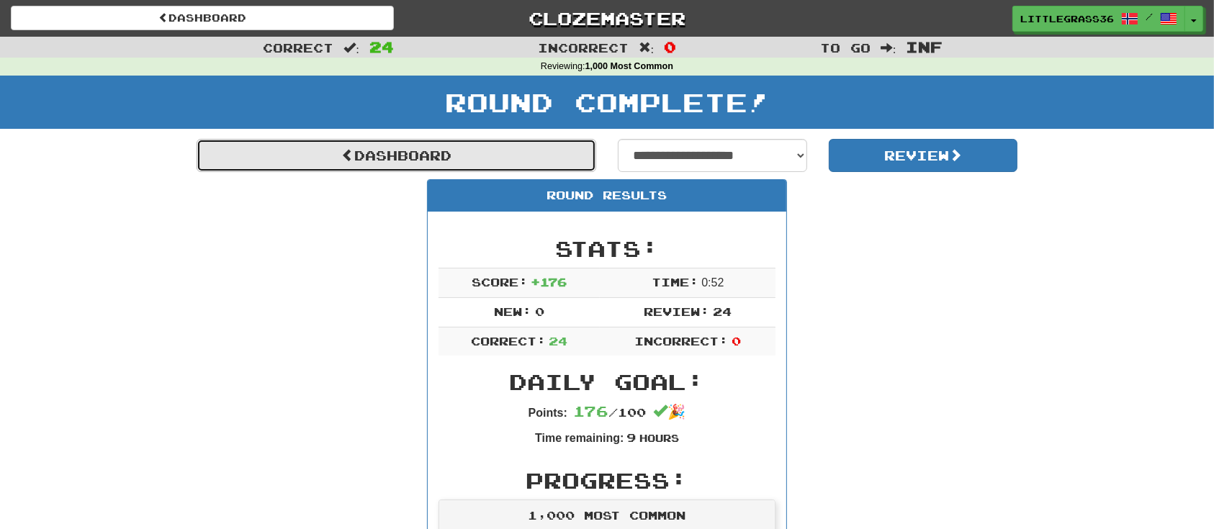
click at [497, 153] on link "Dashboard" at bounding box center [397, 155] width 400 height 33
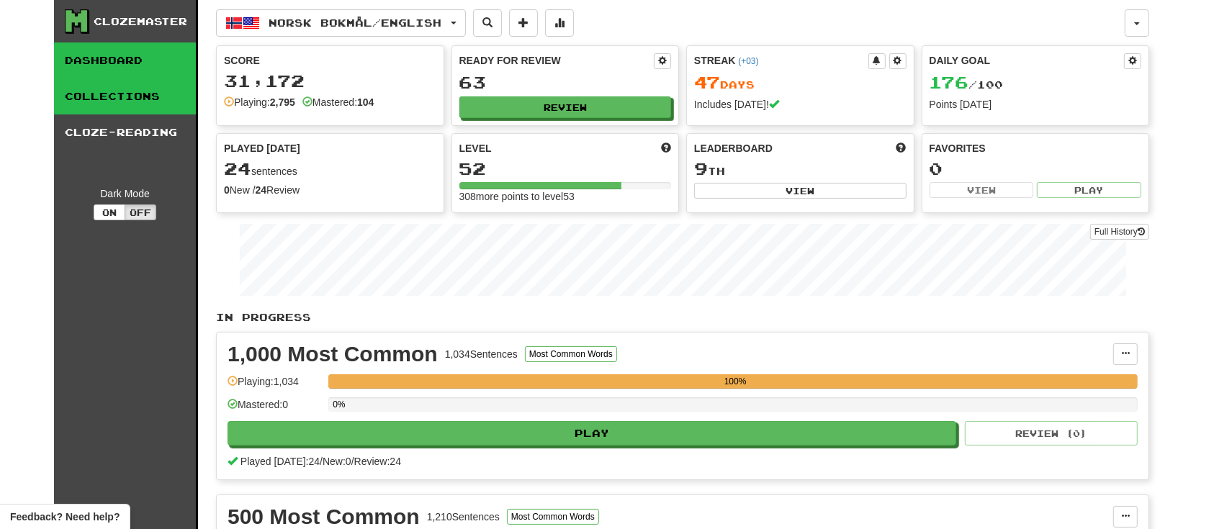
click at [184, 96] on link "Collections" at bounding box center [125, 96] width 142 height 36
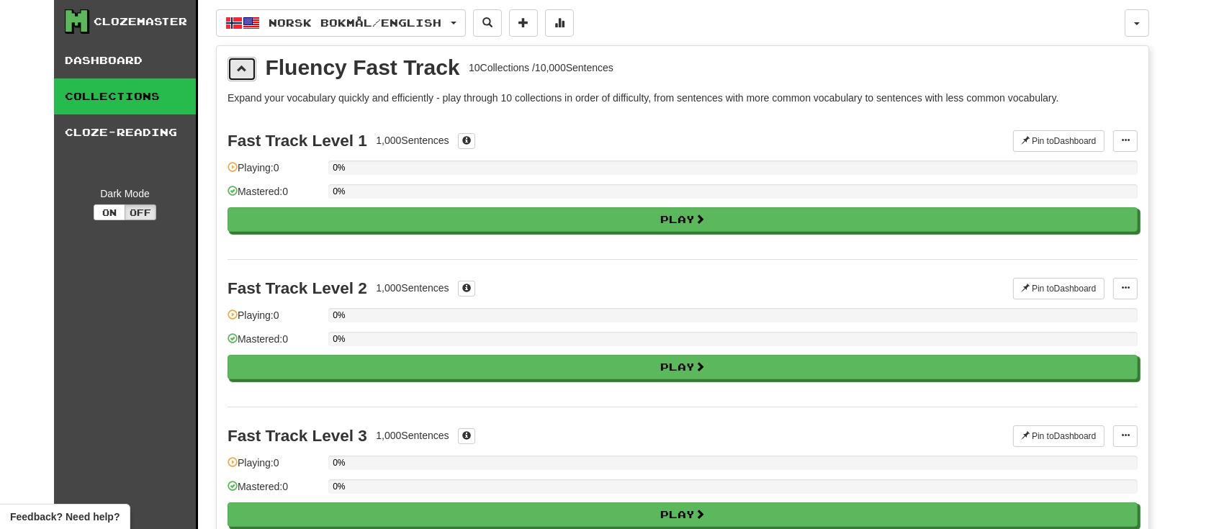
click at [237, 72] on span at bounding box center [242, 68] width 10 height 10
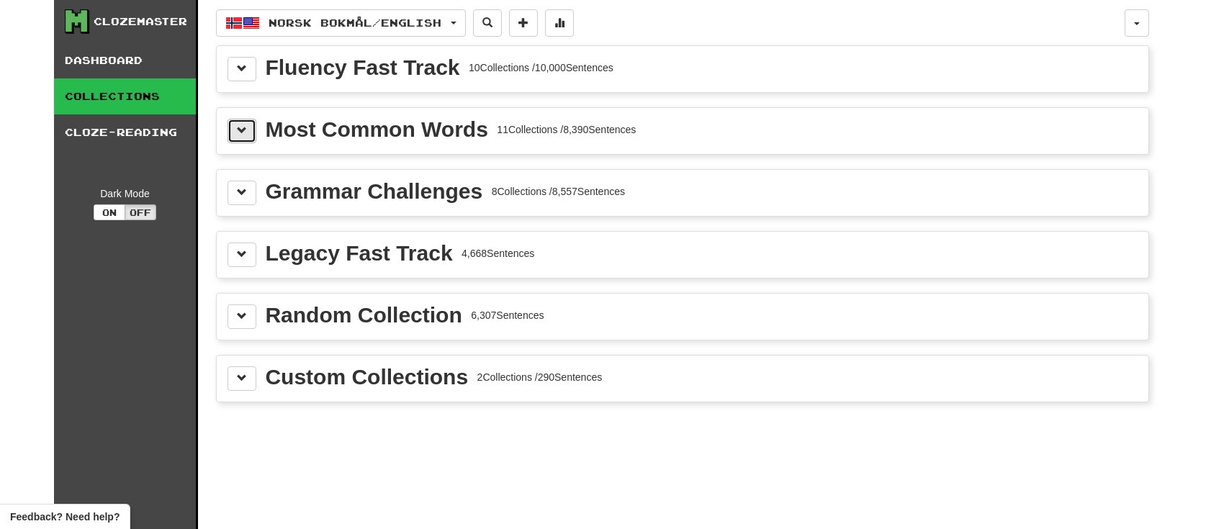
click at [237, 130] on span at bounding box center [242, 130] width 10 height 10
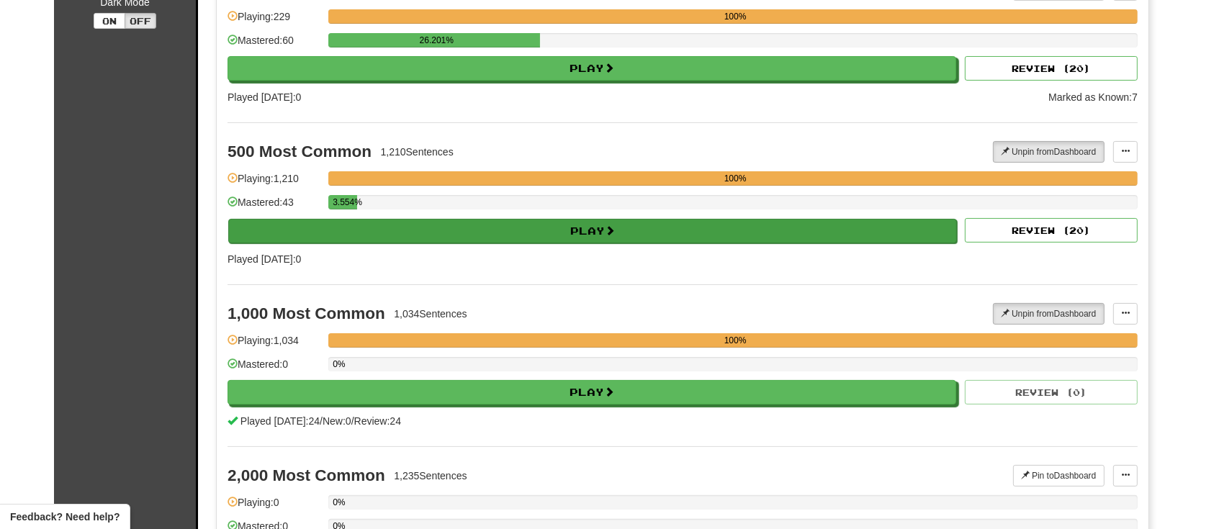
scroll to position [384, 0]
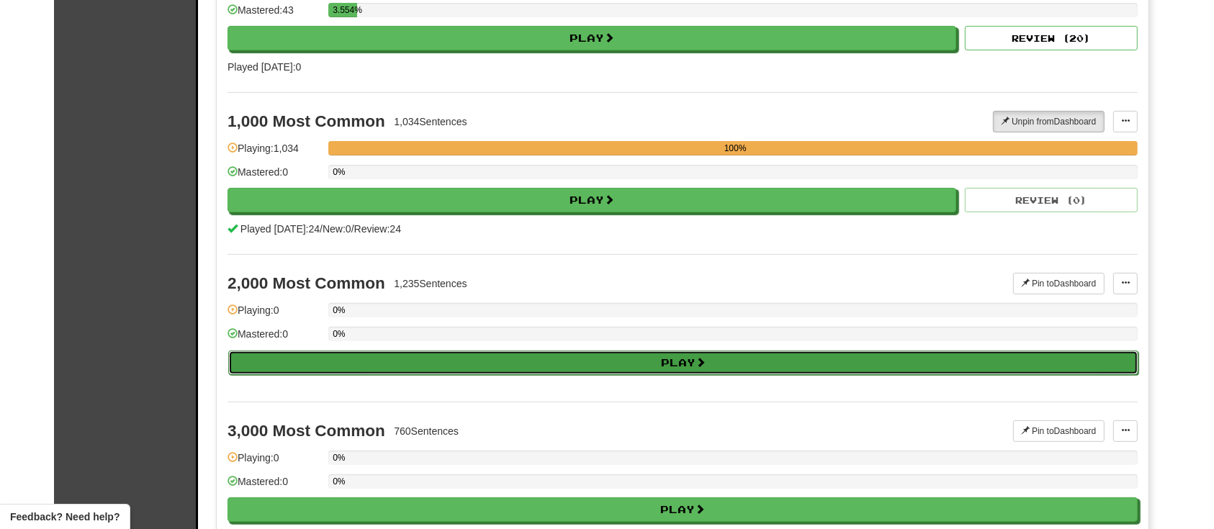
click at [392, 359] on button "Play" at bounding box center [683, 363] width 910 height 24
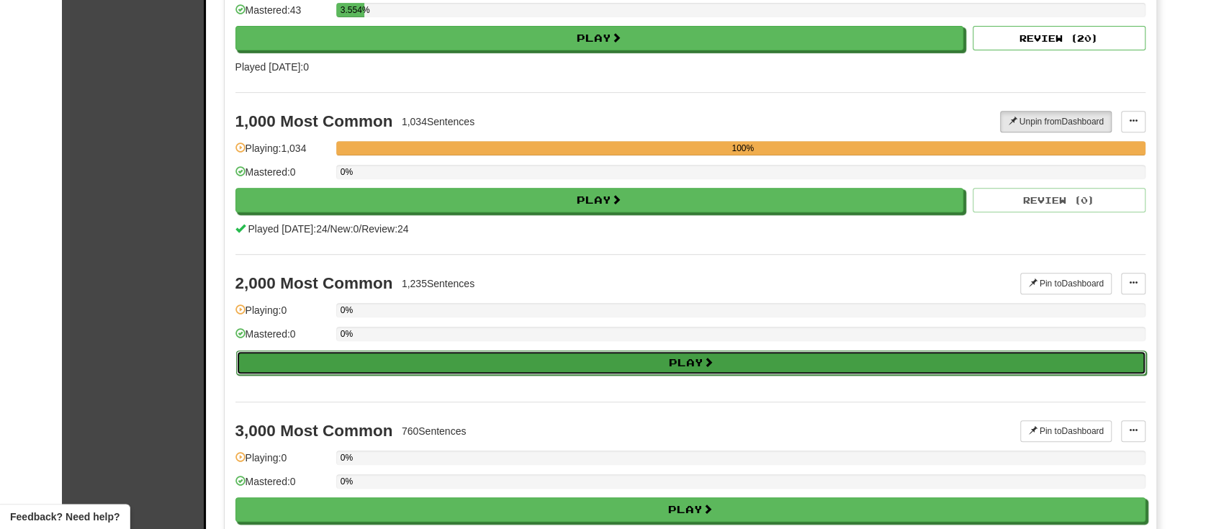
select select "********"
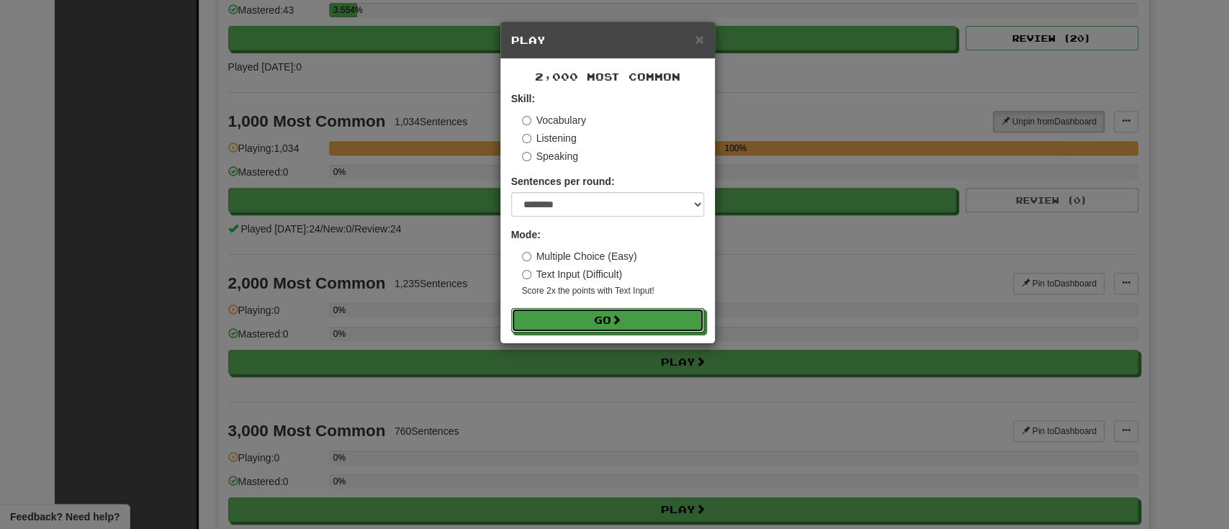
drag, startPoint x: 674, startPoint y: 332, endPoint x: 778, endPoint y: 341, distance: 104.8
click at [778, 341] on div "× Play 2,000 Most Common Skill: Vocabulary Listening Speaking Sentences per rou…" at bounding box center [614, 264] width 1229 height 529
click at [838, 300] on div "× Play 2,000 Most Common Skill: Vocabulary Listening Speaking Sentences per rou…" at bounding box center [614, 264] width 1229 height 529
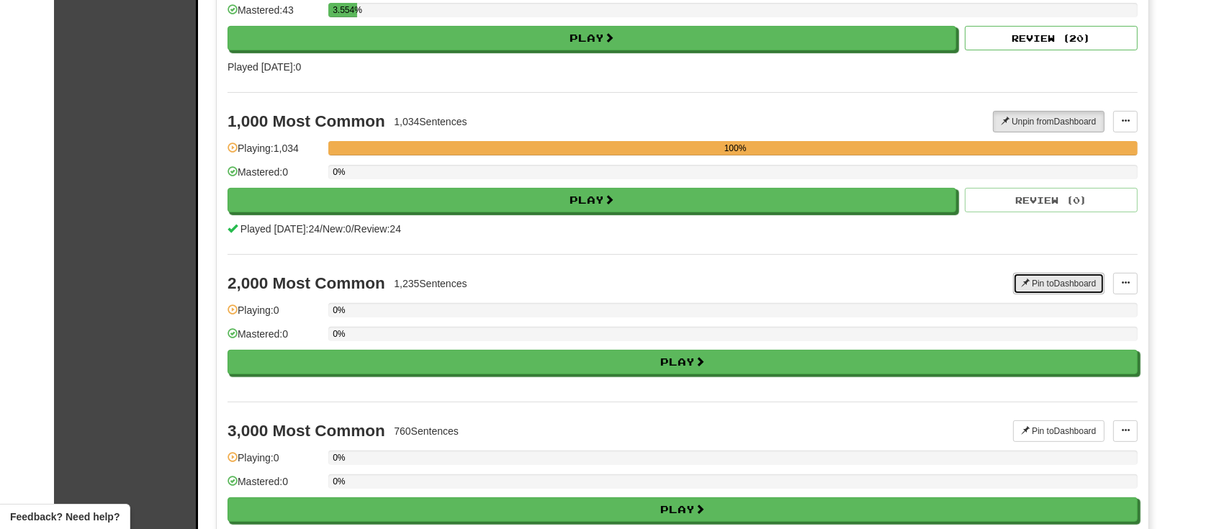
click at [1033, 284] on button "Pin to Dashboard" at bounding box center [1058, 284] width 91 height 22
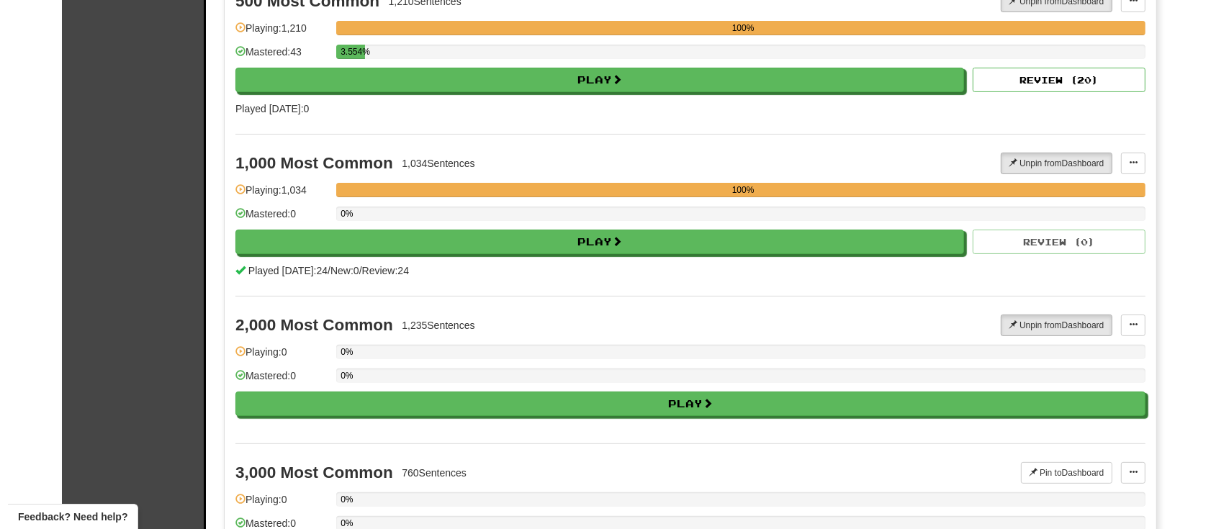
scroll to position [362, 0]
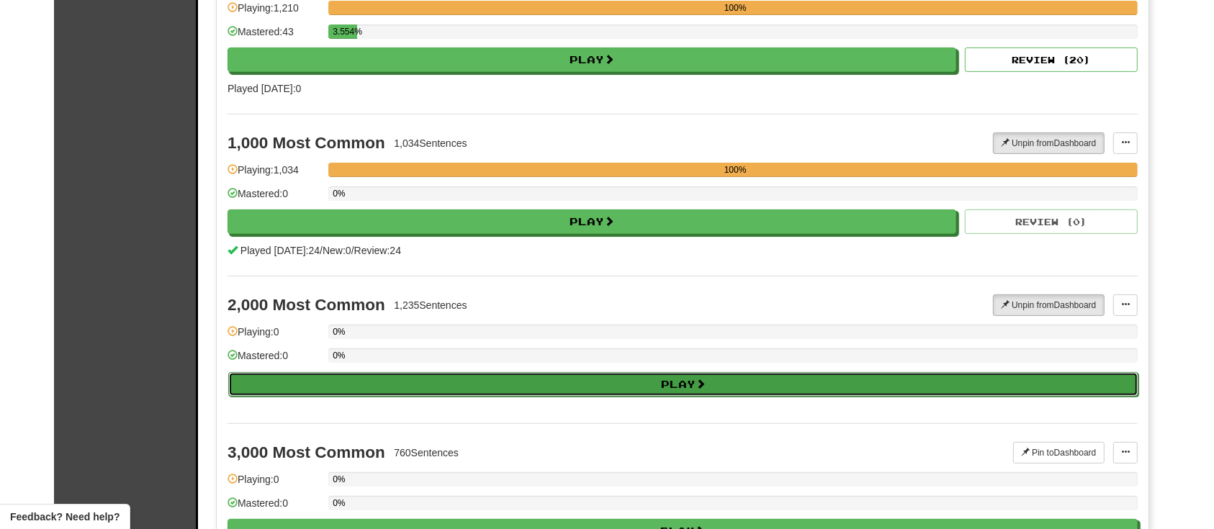
click at [890, 373] on button "Play" at bounding box center [683, 384] width 910 height 24
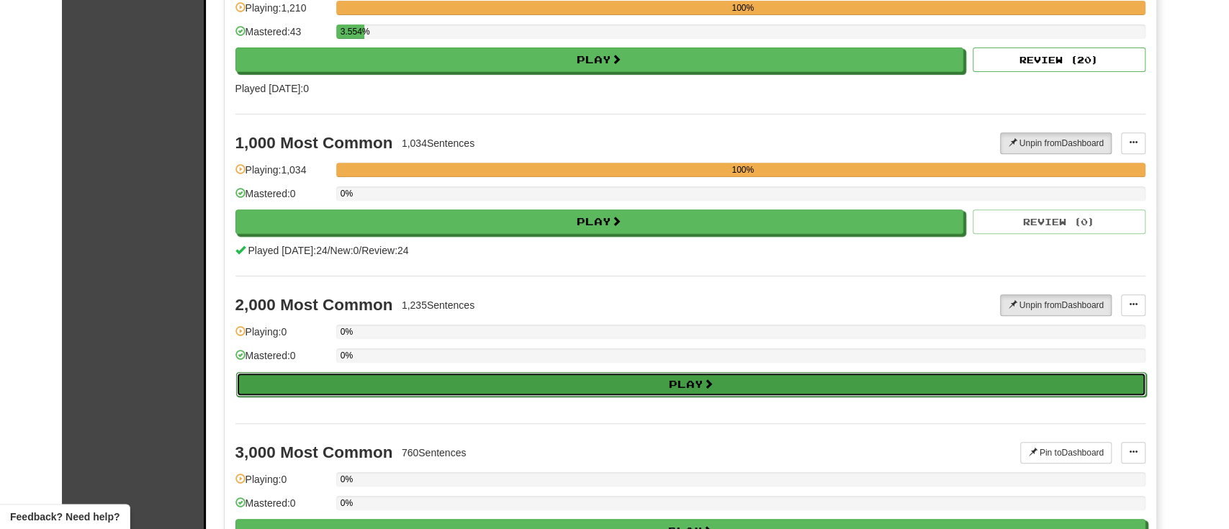
select select "********"
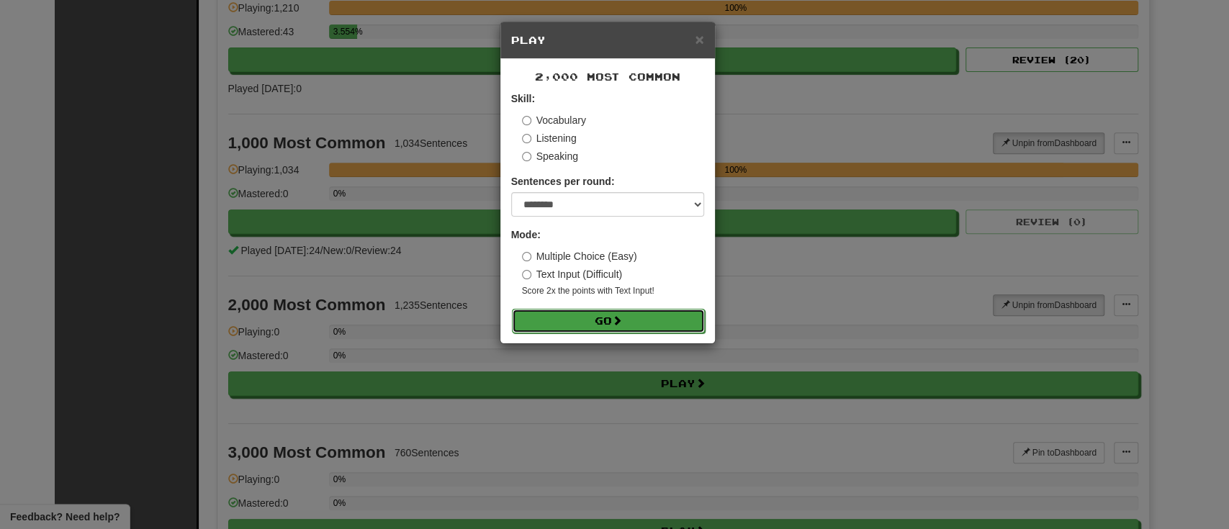
click at [597, 329] on button "Go" at bounding box center [608, 321] width 193 height 24
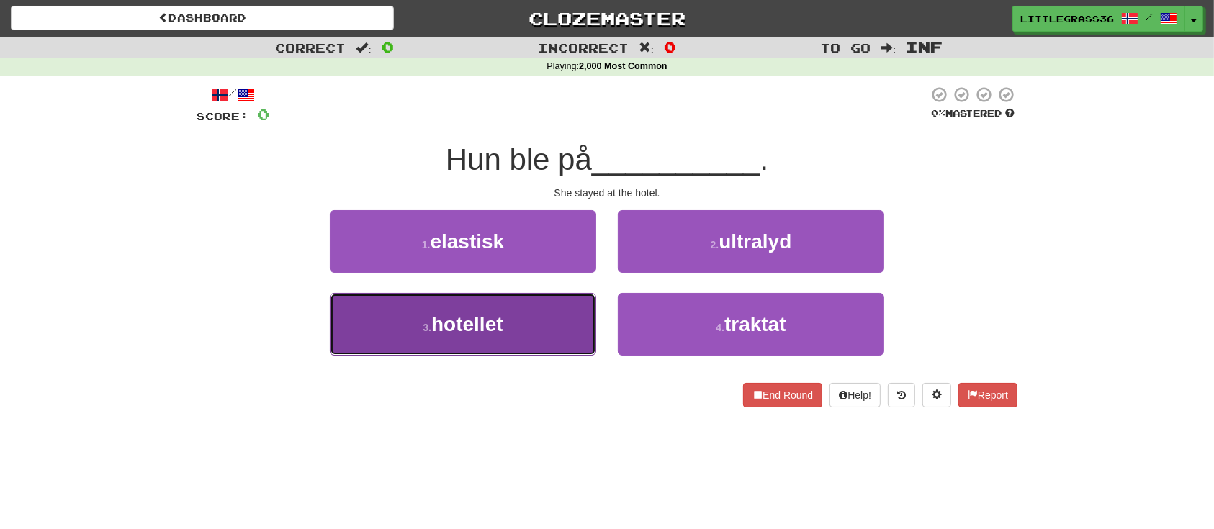
click at [470, 335] on span "hotellet" at bounding box center [467, 324] width 72 height 22
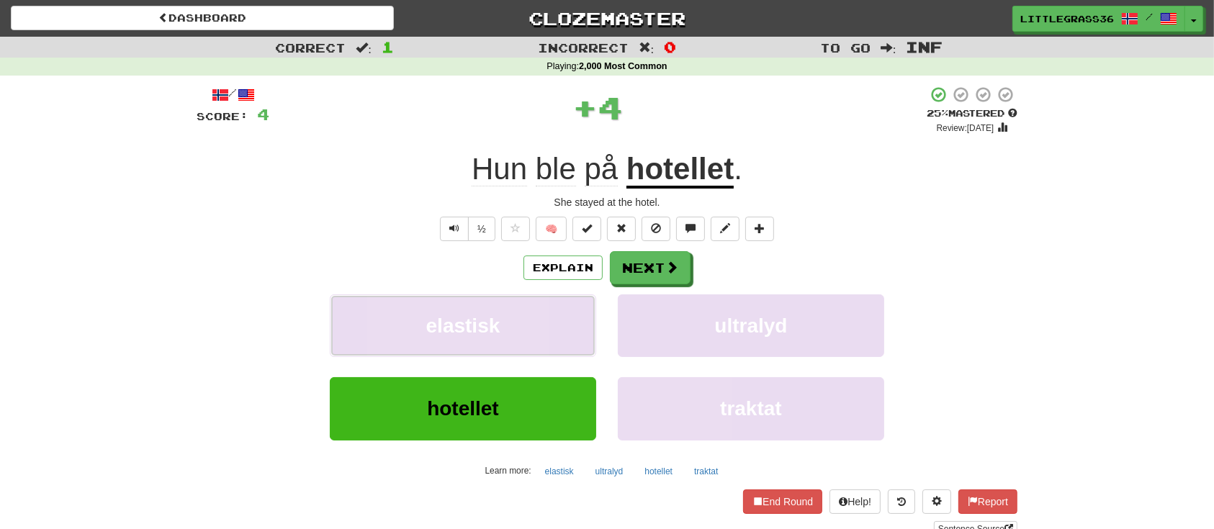
click at [470, 335] on span "elastisk" at bounding box center [463, 326] width 74 height 22
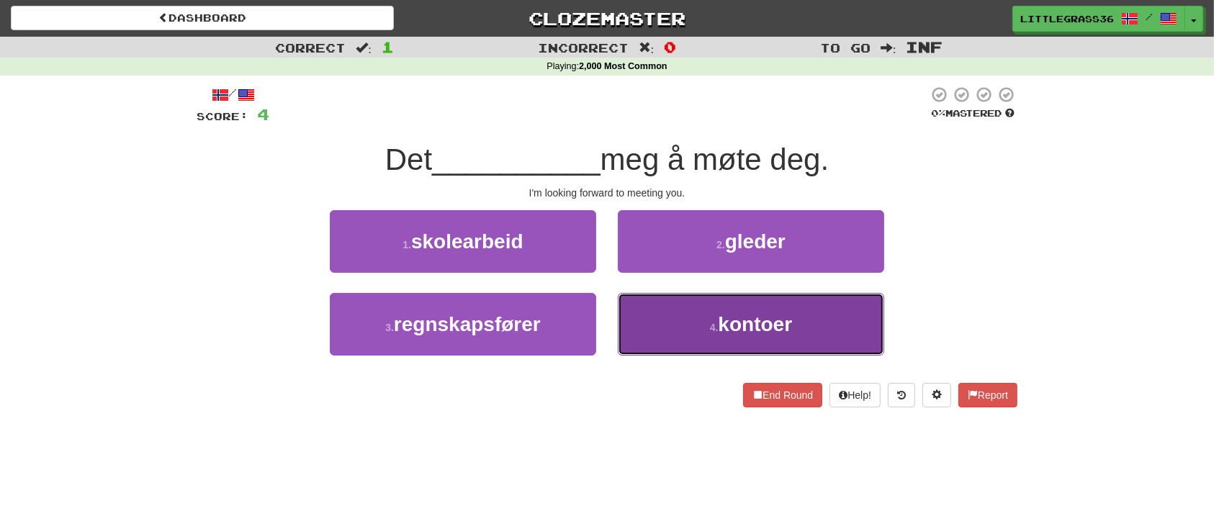
click at [691, 343] on button "4 . kontoer" at bounding box center [751, 324] width 266 height 63
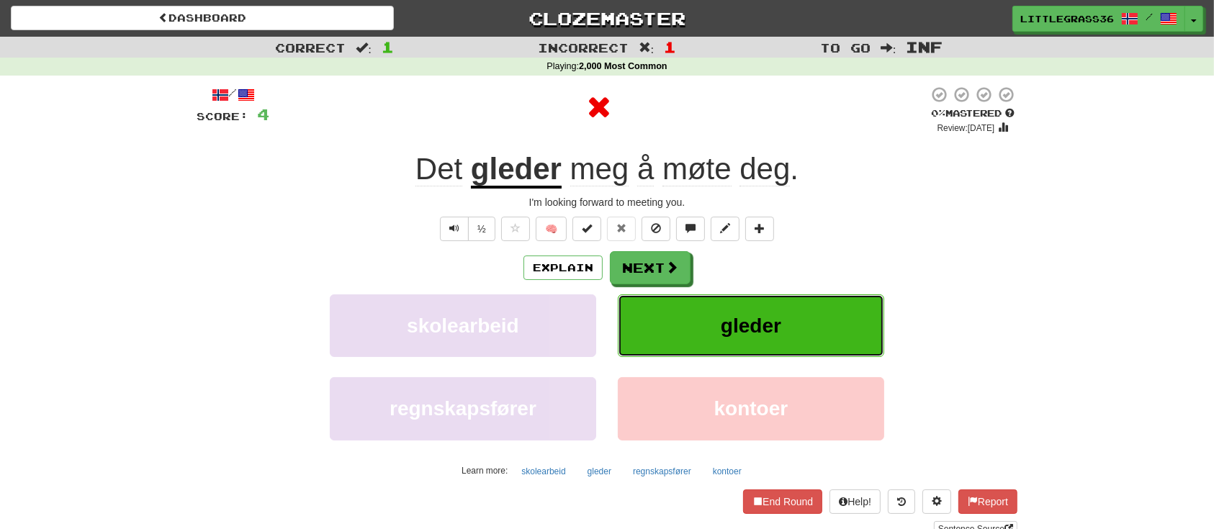
click at [691, 343] on button "gleder" at bounding box center [751, 325] width 266 height 63
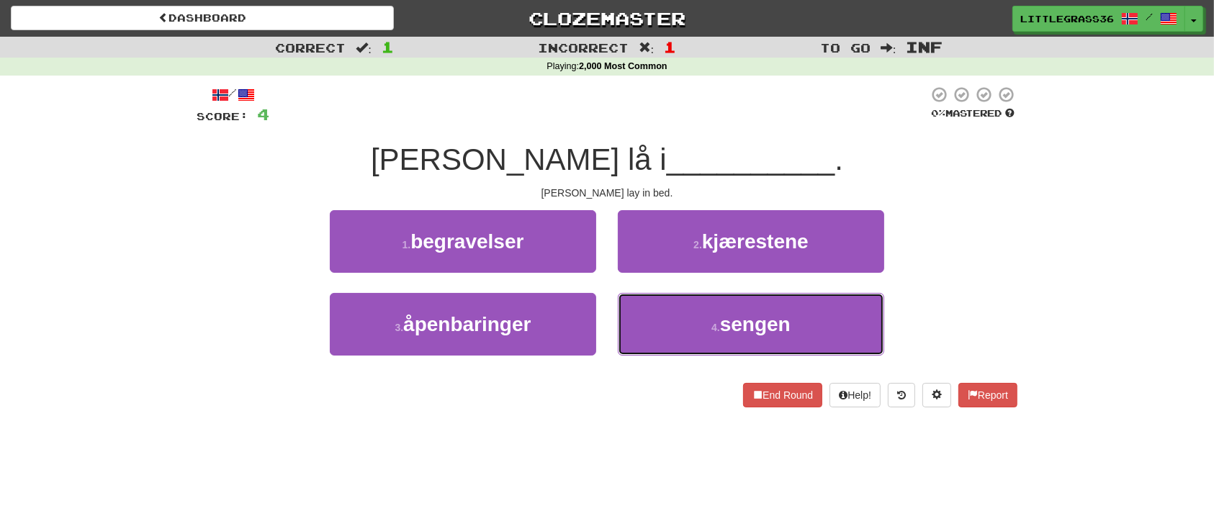
click at [691, 343] on button "4 . sengen" at bounding box center [751, 324] width 266 height 63
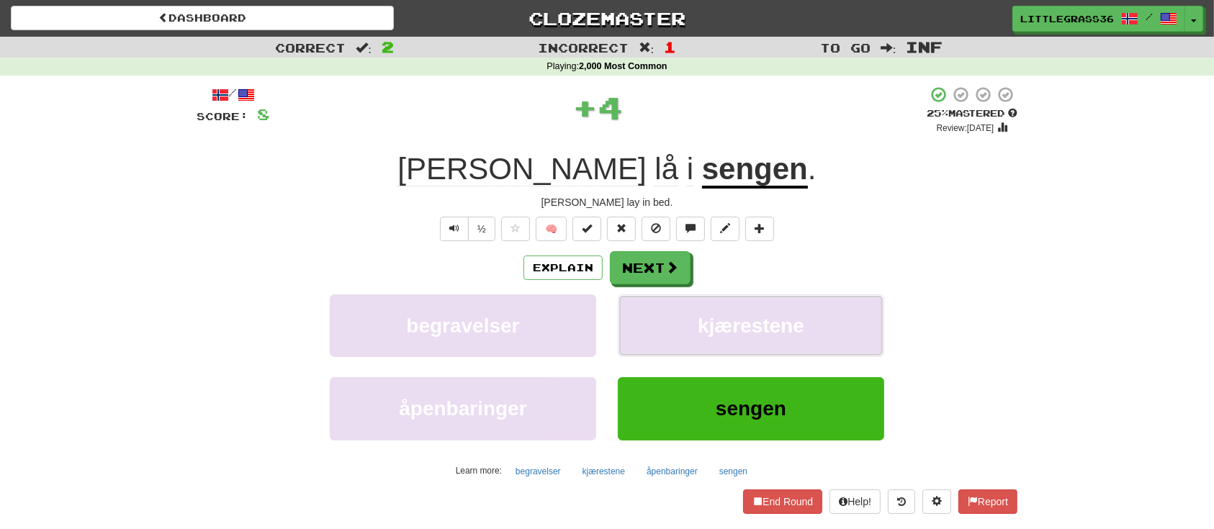
click at [691, 343] on button "kjærestene" at bounding box center [751, 325] width 266 height 63
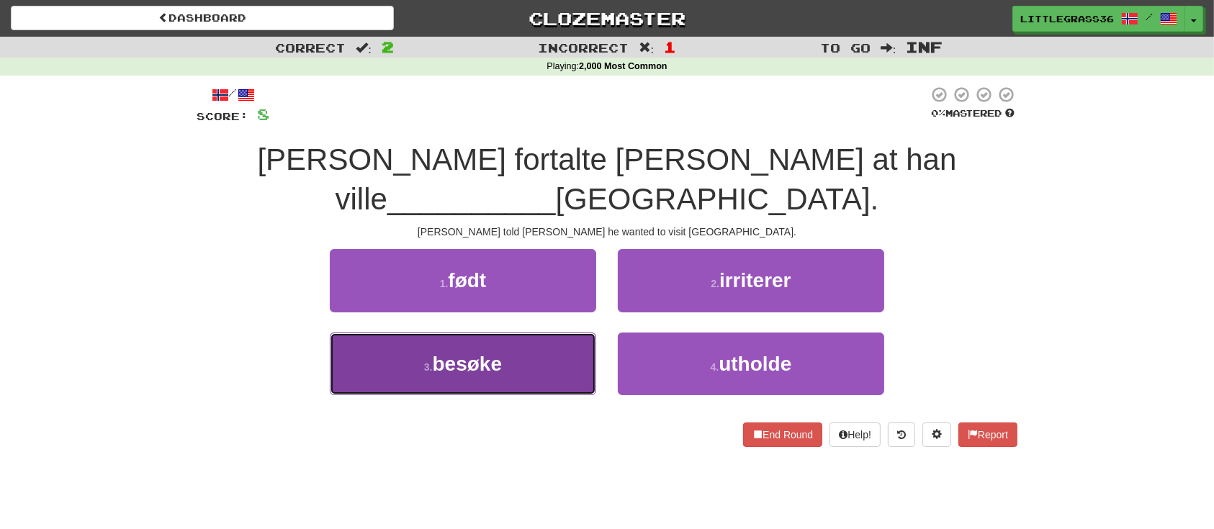
click at [502, 342] on button "3 . besøke" at bounding box center [463, 364] width 266 height 63
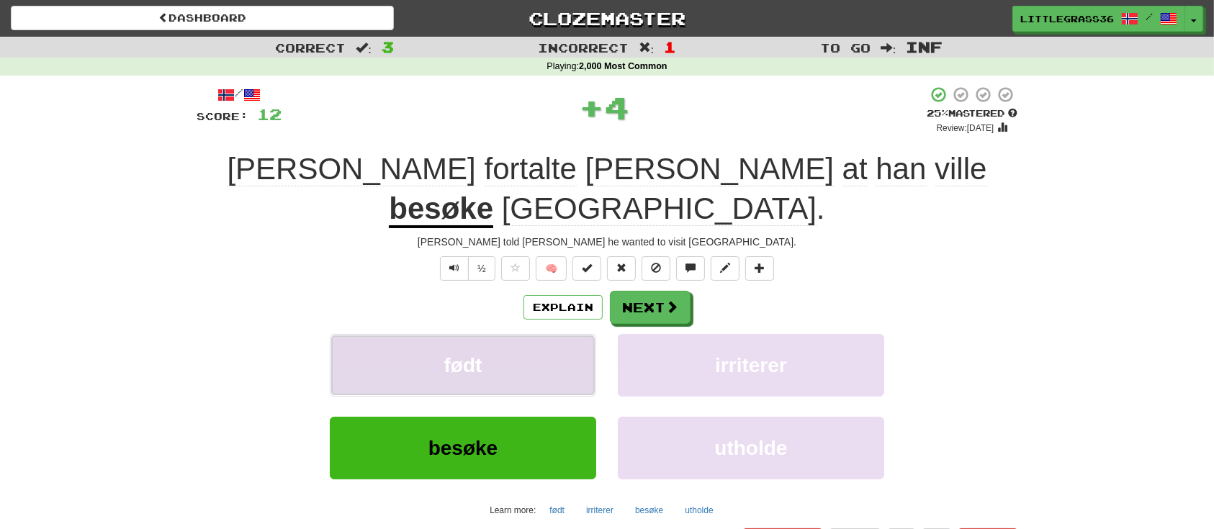
click at [505, 356] on button "født" at bounding box center [463, 365] width 266 height 63
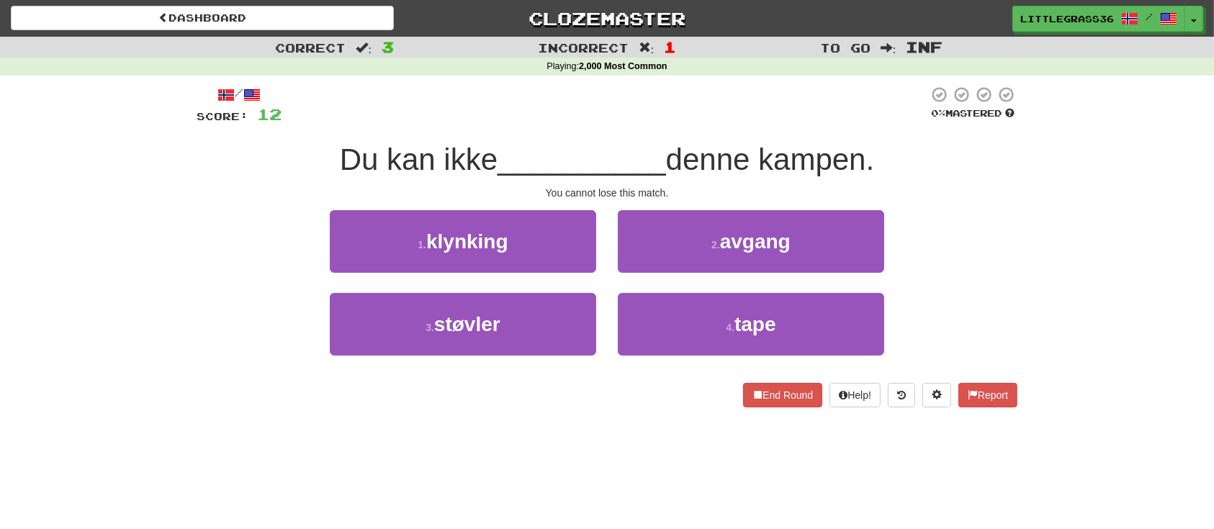
click at [642, 273] on div "2 . avgang" at bounding box center [751, 251] width 288 height 83
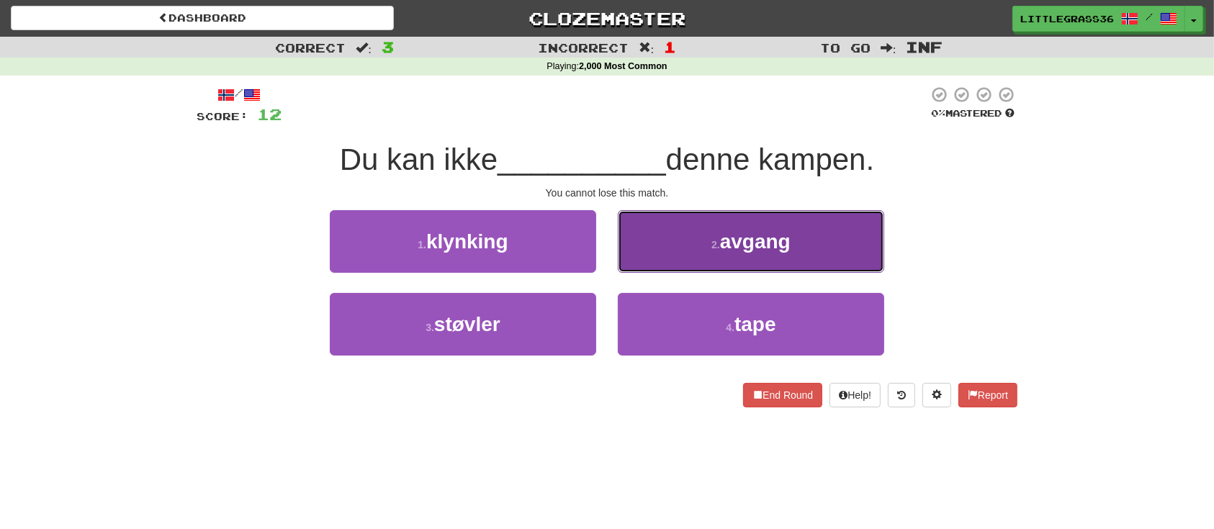
click at [646, 269] on button "2 . avgang" at bounding box center [751, 241] width 266 height 63
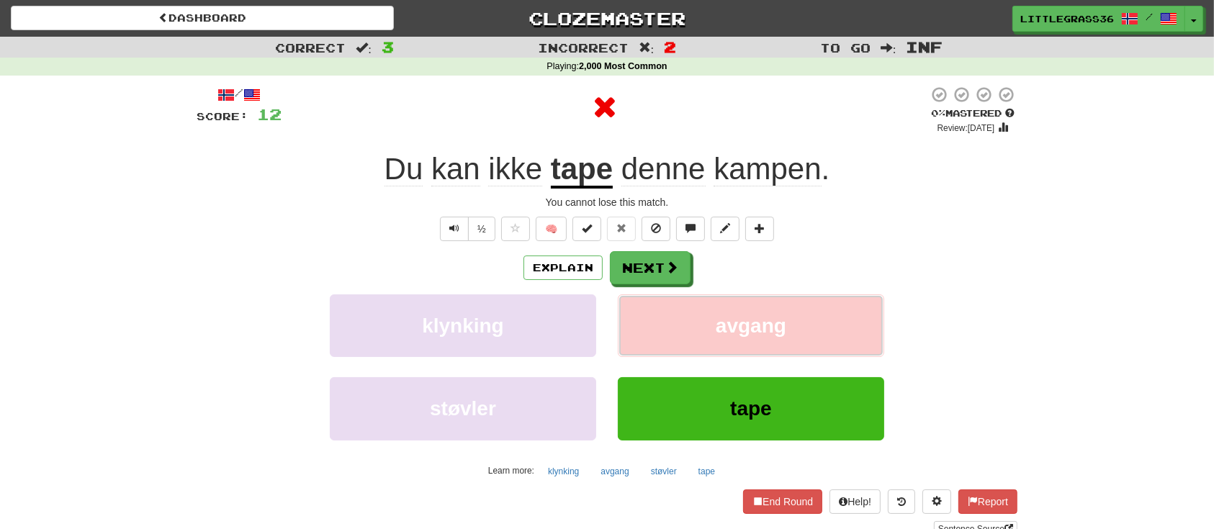
click at [646, 338] on button "avgang" at bounding box center [751, 325] width 266 height 63
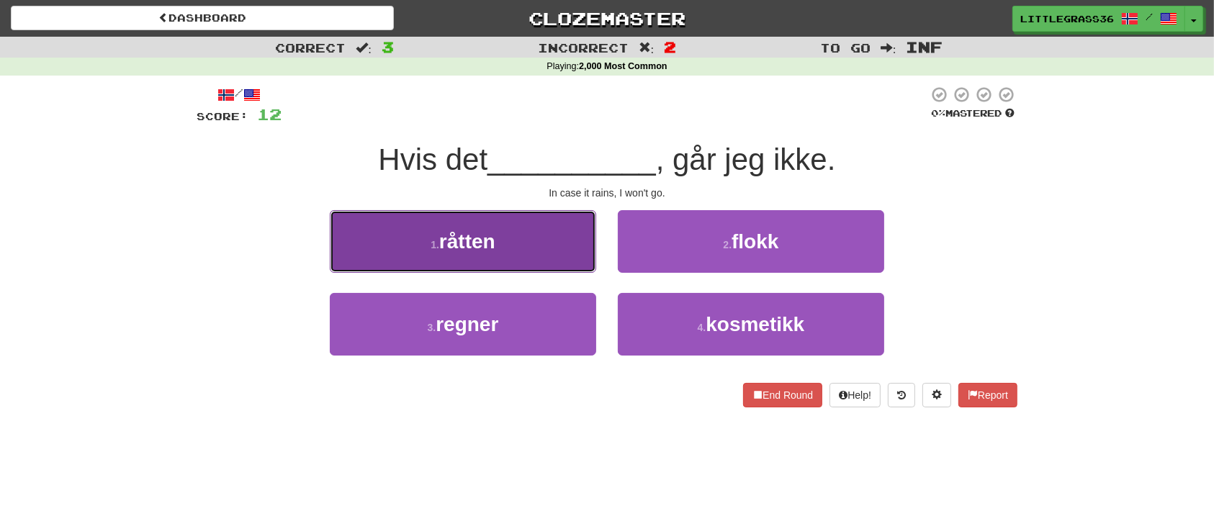
click at [508, 220] on button "1 . råtten" at bounding box center [463, 241] width 266 height 63
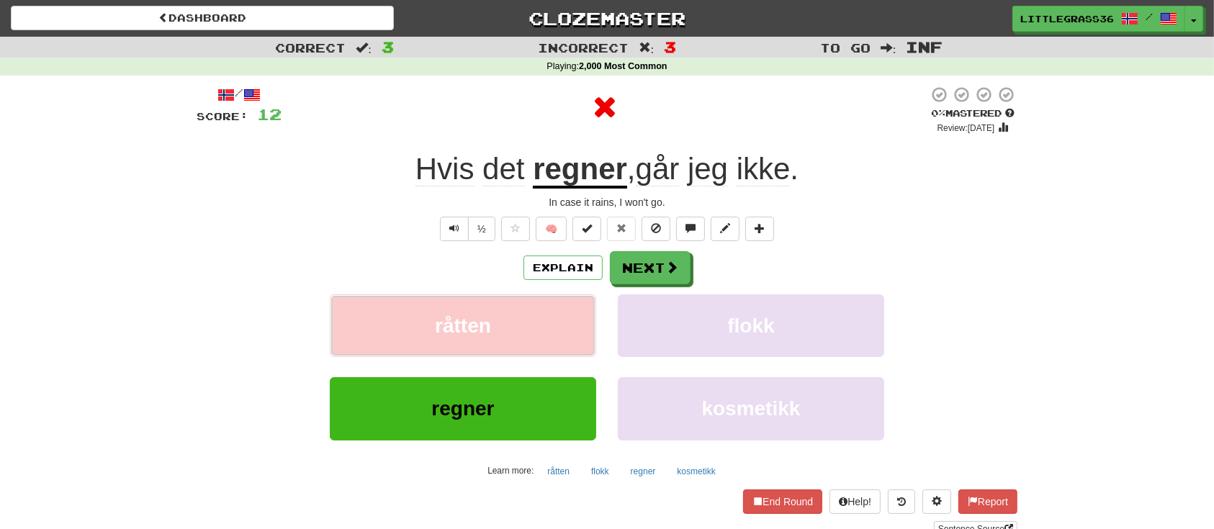
click at [519, 310] on button "råtten" at bounding box center [463, 325] width 266 height 63
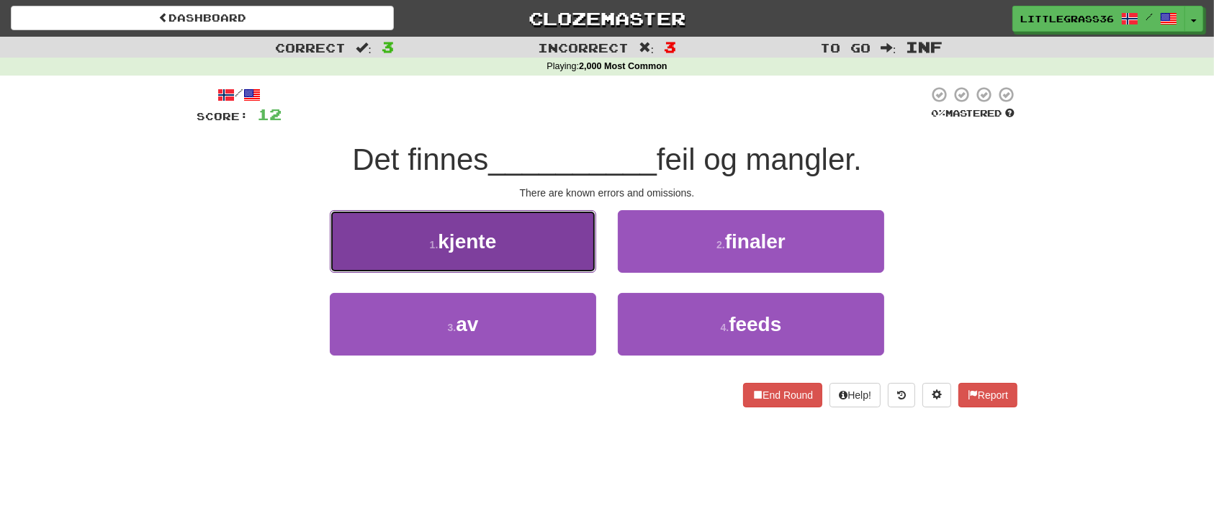
click at [580, 264] on button "1 . kjente" at bounding box center [463, 241] width 266 height 63
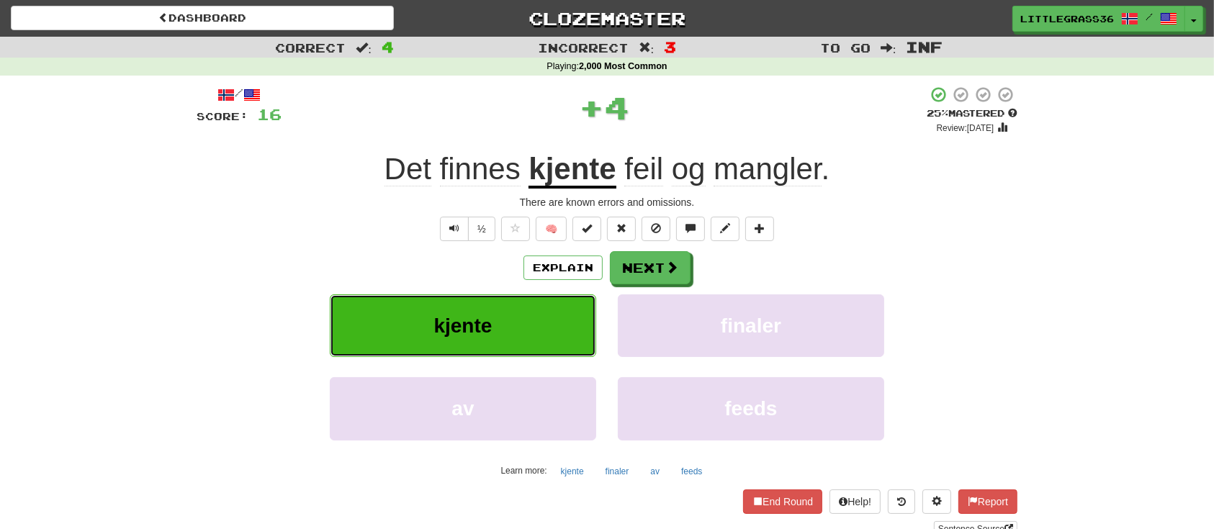
click at [568, 313] on button "kjente" at bounding box center [463, 325] width 266 height 63
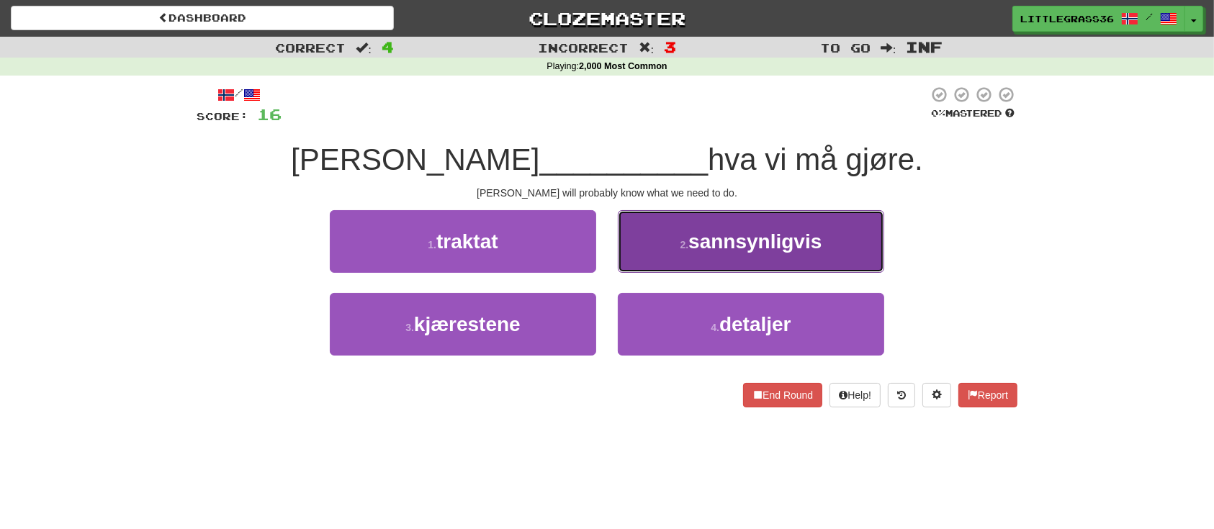
click at [680, 249] on small "2 ." at bounding box center [684, 245] width 9 height 12
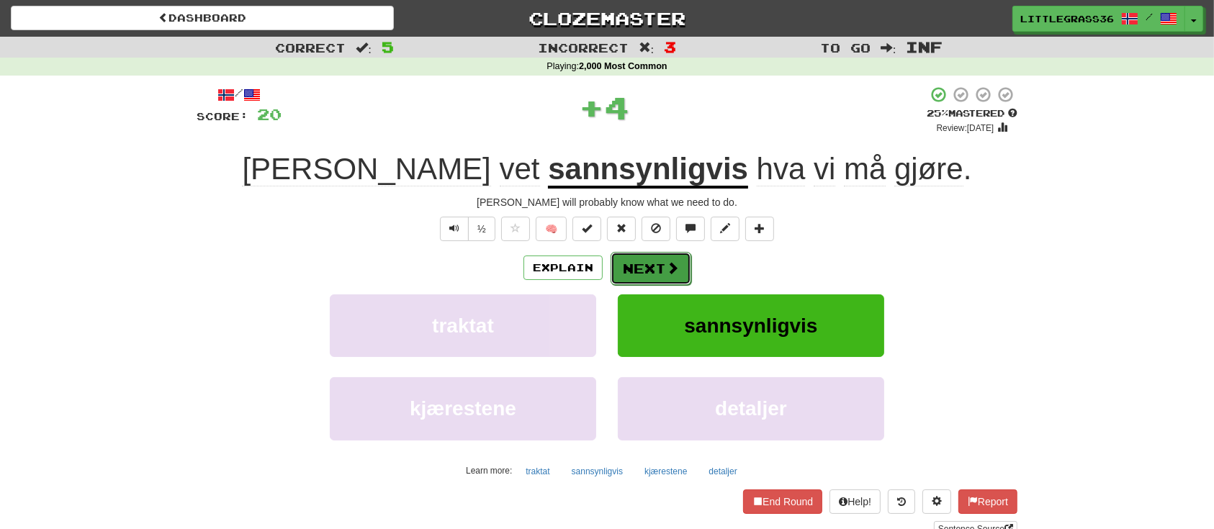
click at [675, 276] on button "Next" at bounding box center [651, 268] width 81 height 33
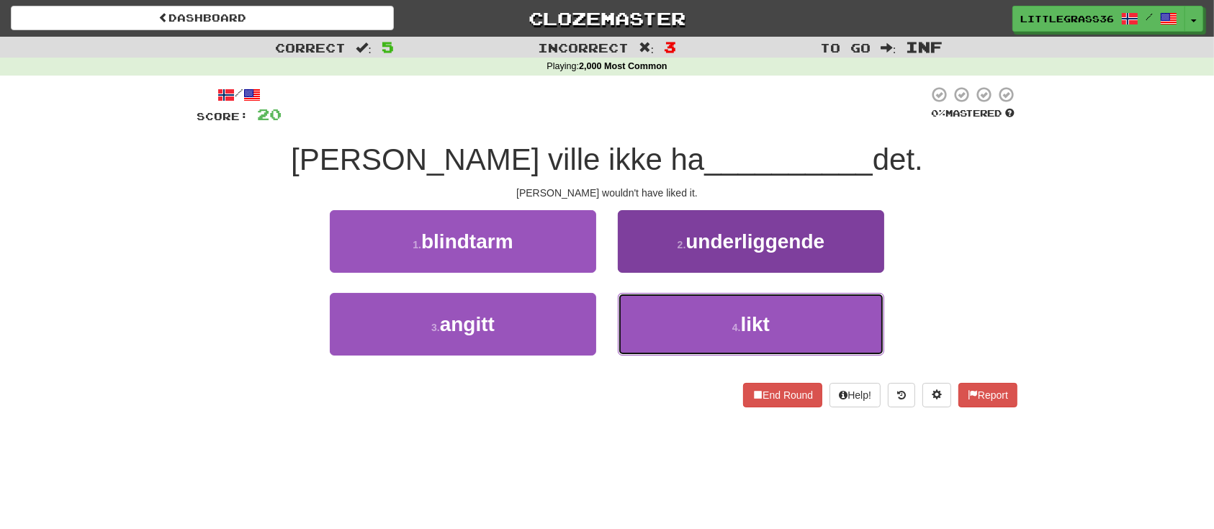
click at [702, 325] on button "4 . likt" at bounding box center [751, 324] width 266 height 63
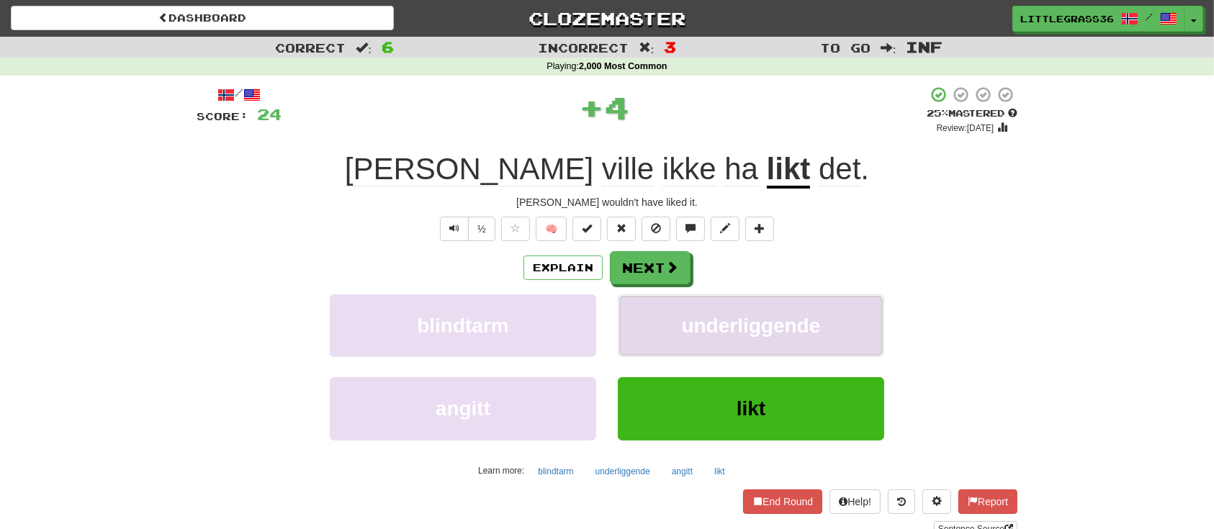
click at [703, 332] on span "underliggende" at bounding box center [751, 326] width 139 height 22
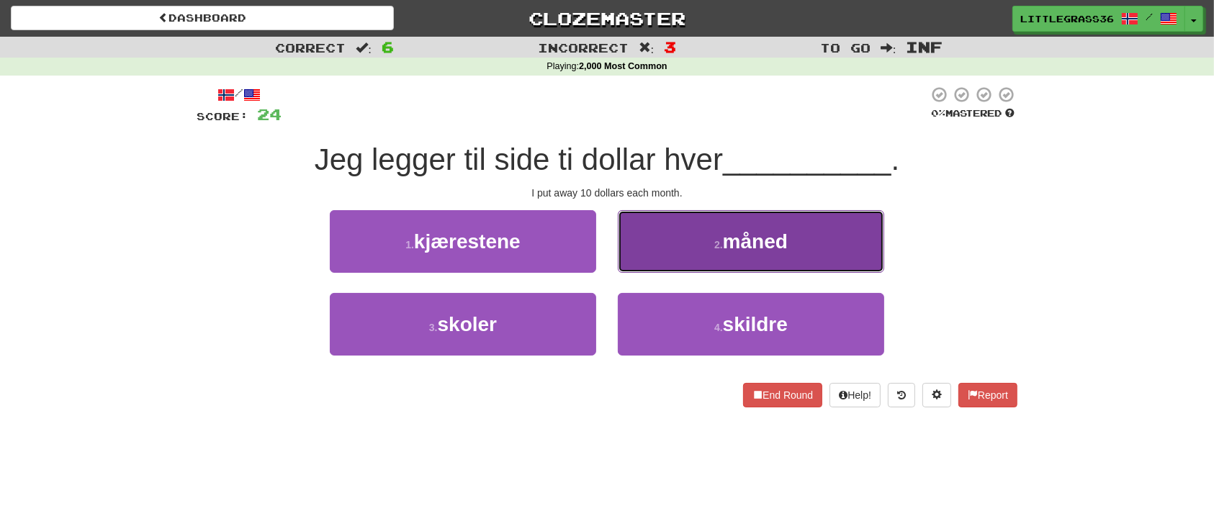
click at [708, 257] on button "2 . måned" at bounding box center [751, 241] width 266 height 63
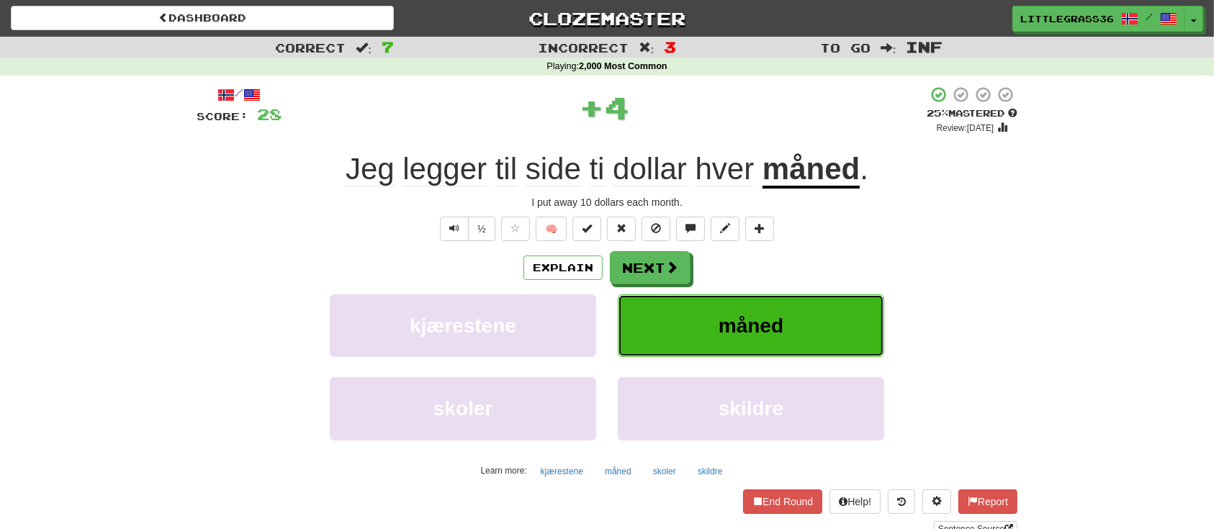
click at [703, 301] on button "måned" at bounding box center [751, 325] width 266 height 63
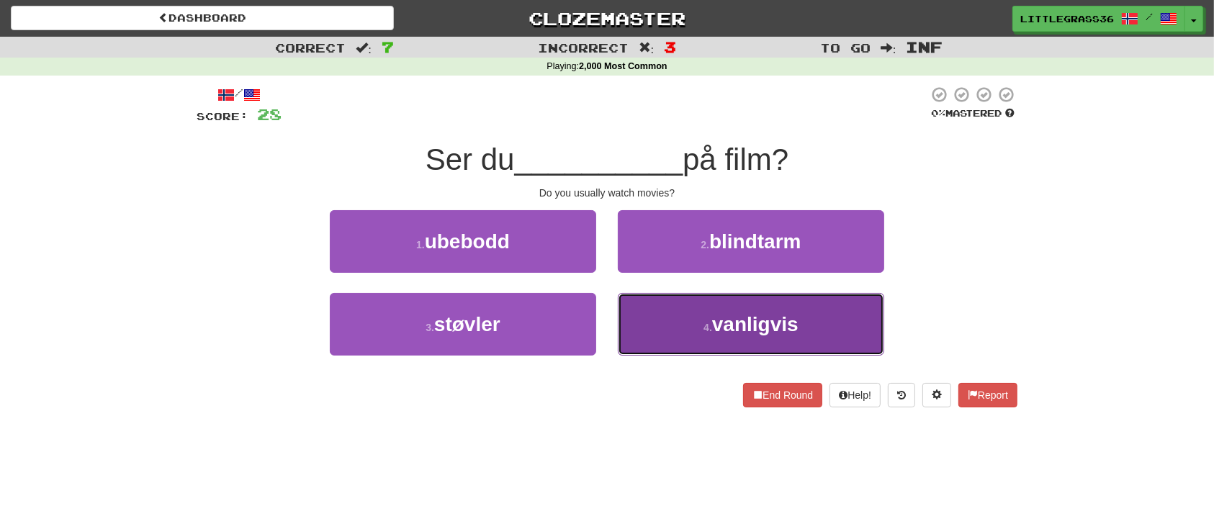
click at [742, 343] on button "4 . vanligvis" at bounding box center [751, 324] width 266 height 63
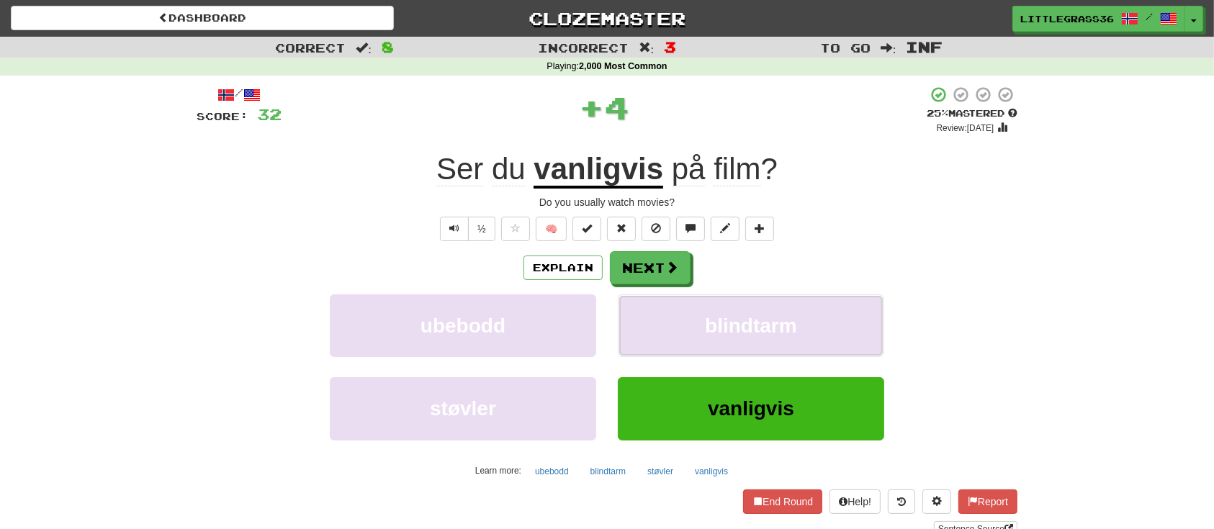
click at [742, 343] on button "blindtarm" at bounding box center [751, 325] width 266 height 63
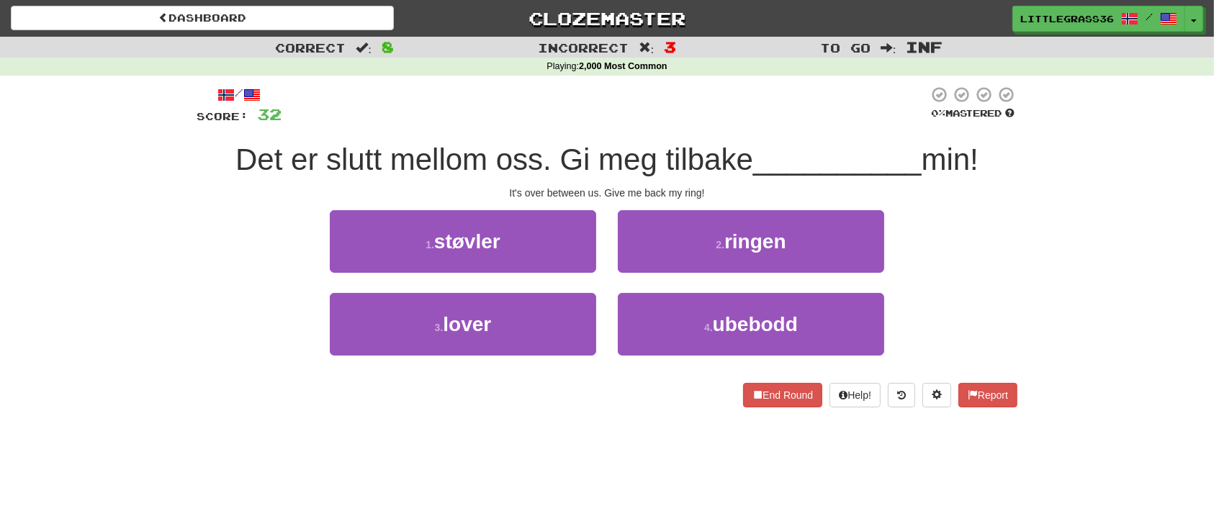
click at [735, 274] on div "2 . ringen" at bounding box center [751, 251] width 288 height 83
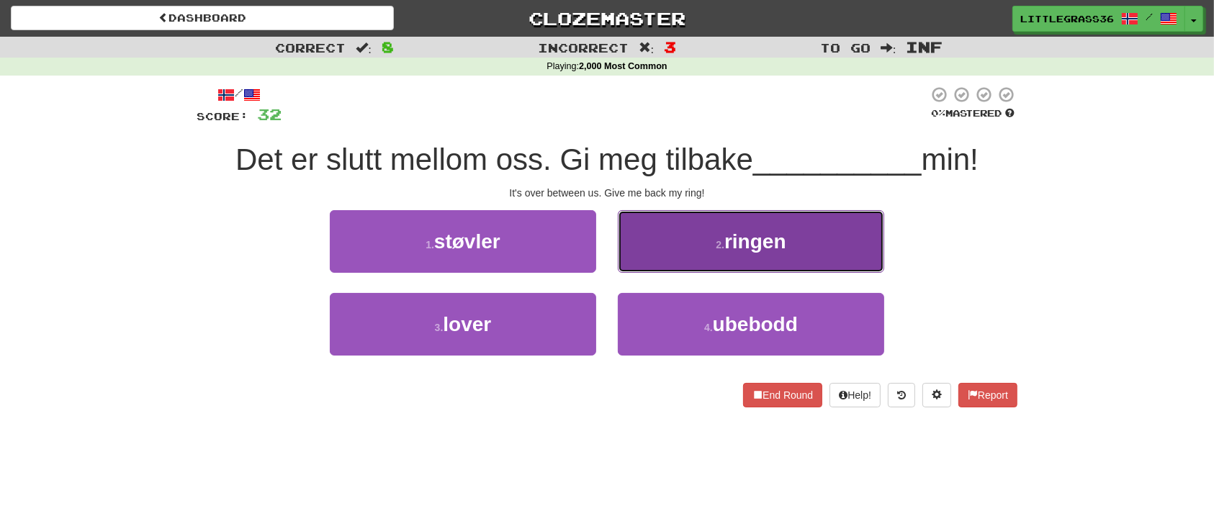
click at [737, 269] on button "2 . ringen" at bounding box center [751, 241] width 266 height 63
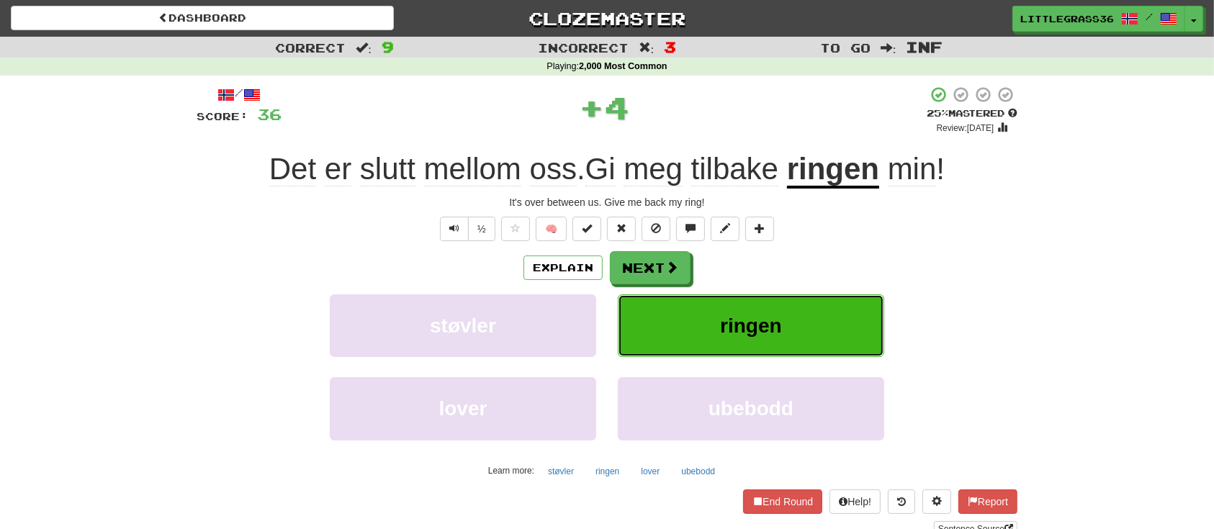
click at [724, 320] on span "ringen" at bounding box center [751, 326] width 62 height 22
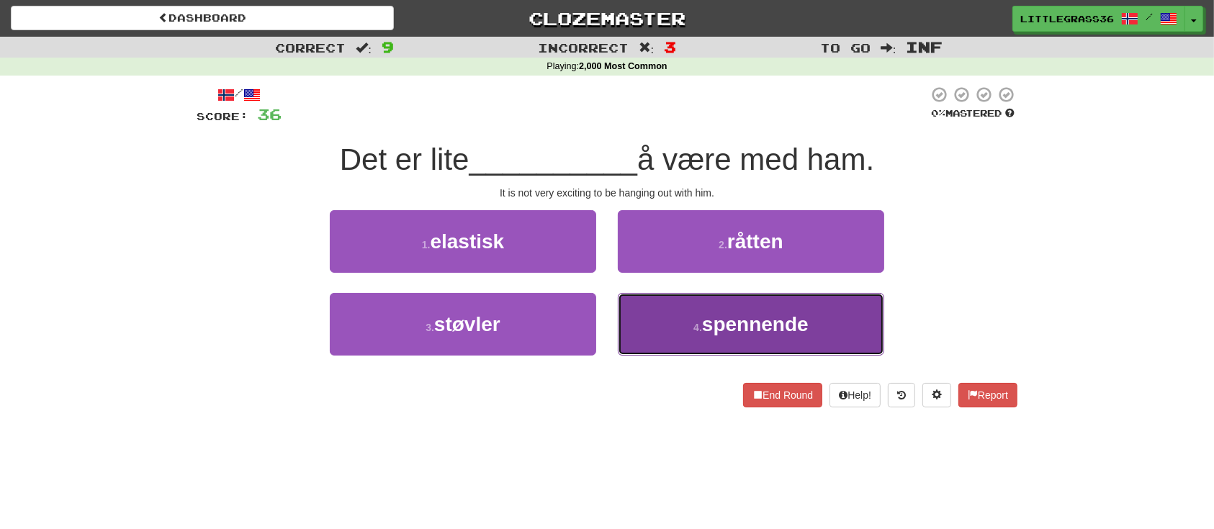
click at [680, 318] on button "4 . spennende" at bounding box center [751, 324] width 266 height 63
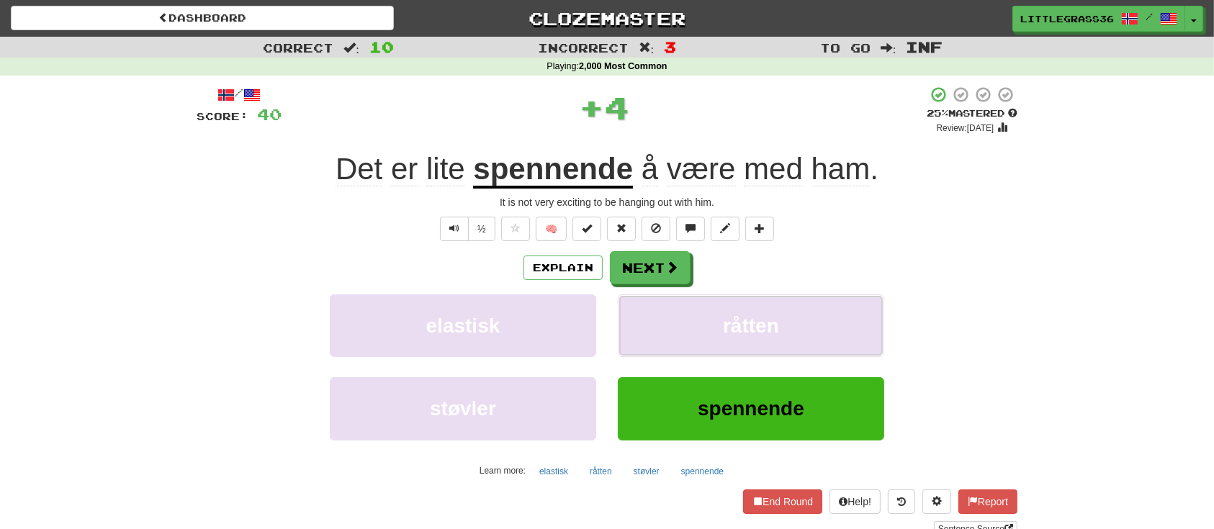
click at [680, 318] on button "råtten" at bounding box center [751, 325] width 266 height 63
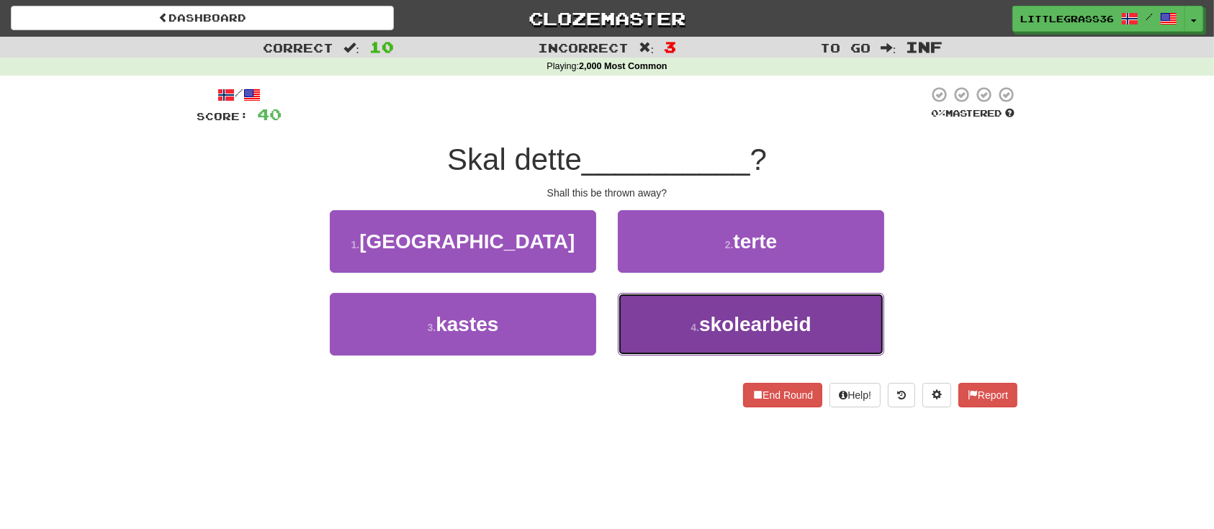
click at [657, 343] on button "4 . skolearbeid" at bounding box center [751, 324] width 266 height 63
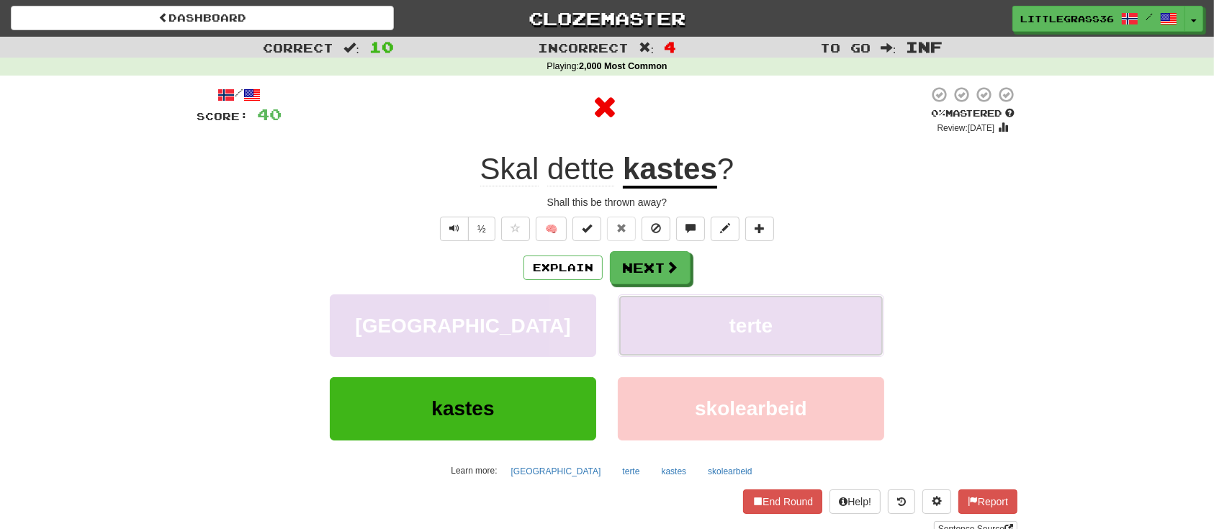
click at [657, 343] on button "terte" at bounding box center [751, 325] width 266 height 63
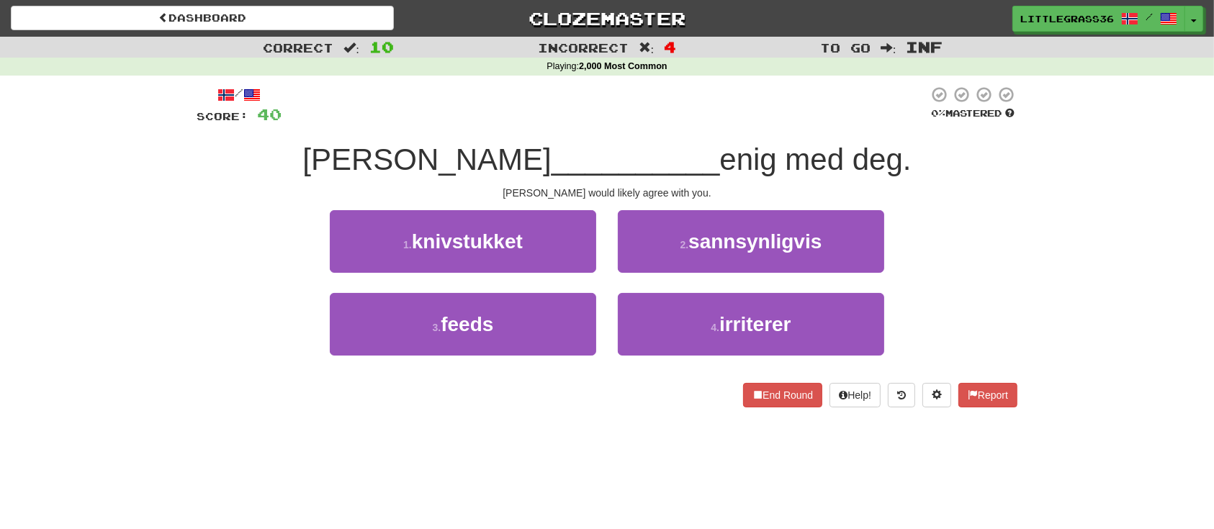
click at [689, 279] on div "2 . sannsynligvis" at bounding box center [751, 251] width 288 height 83
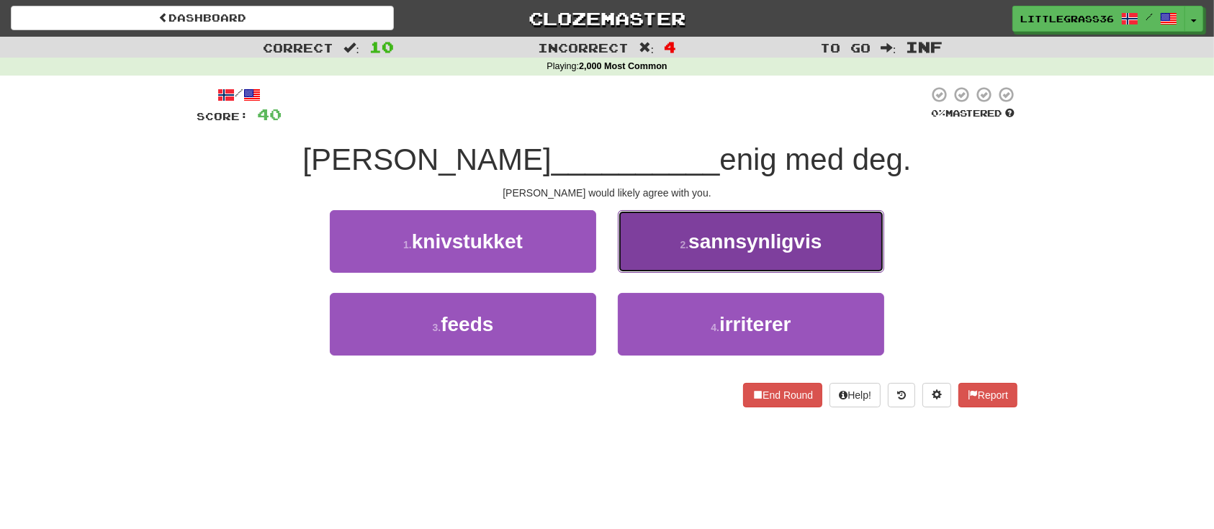
click at [693, 271] on button "2 . sannsynligvis" at bounding box center [751, 241] width 266 height 63
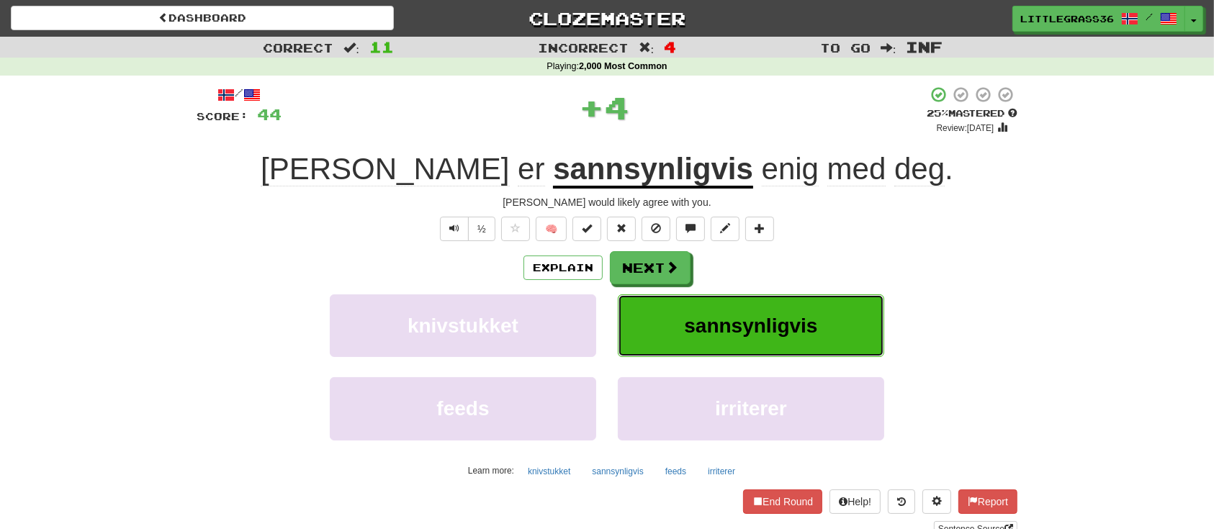
click at [680, 331] on button "sannsynligvis" at bounding box center [751, 325] width 266 height 63
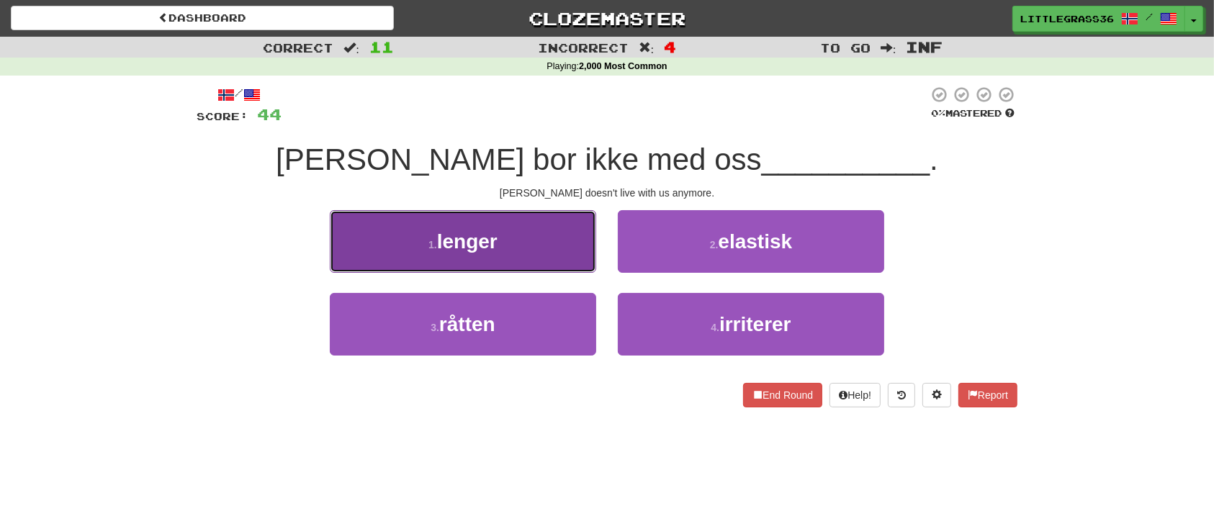
click at [521, 247] on button "1 . lenger" at bounding box center [463, 241] width 266 height 63
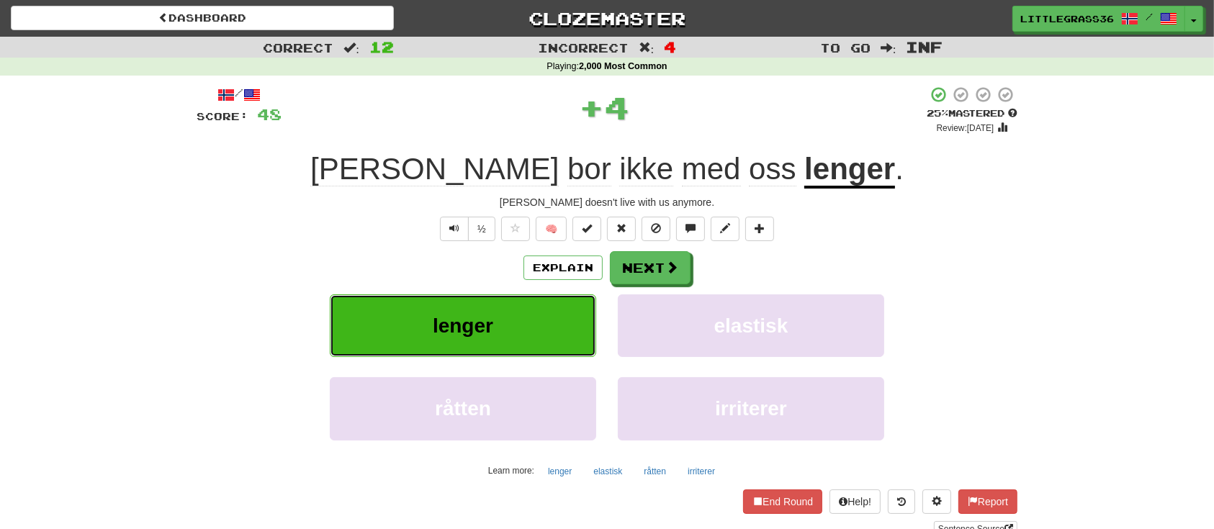
click at [547, 302] on button "lenger" at bounding box center [463, 325] width 266 height 63
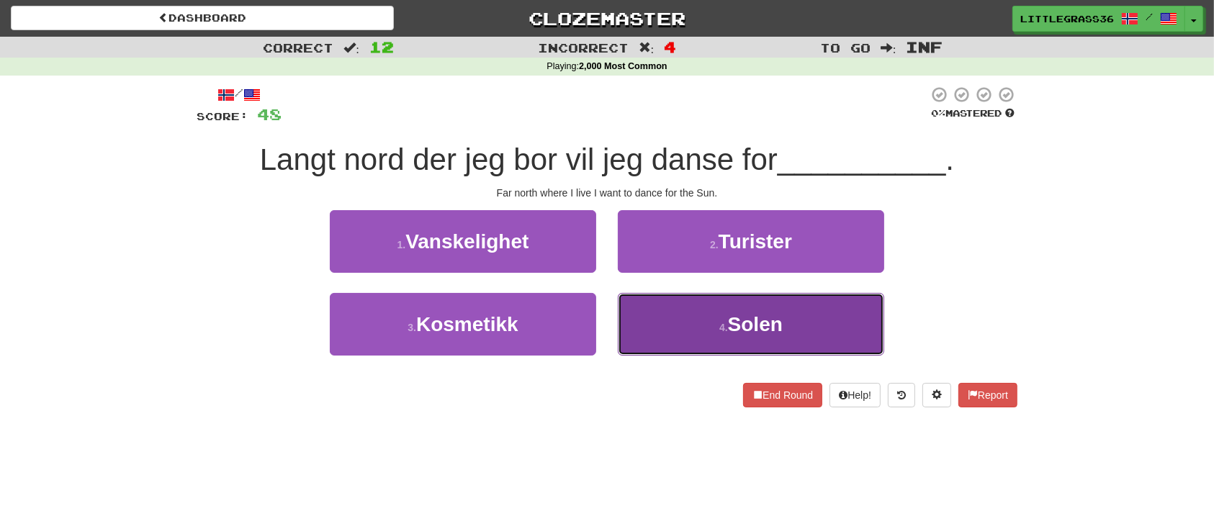
click at [645, 325] on button "4 . Solen" at bounding box center [751, 324] width 266 height 63
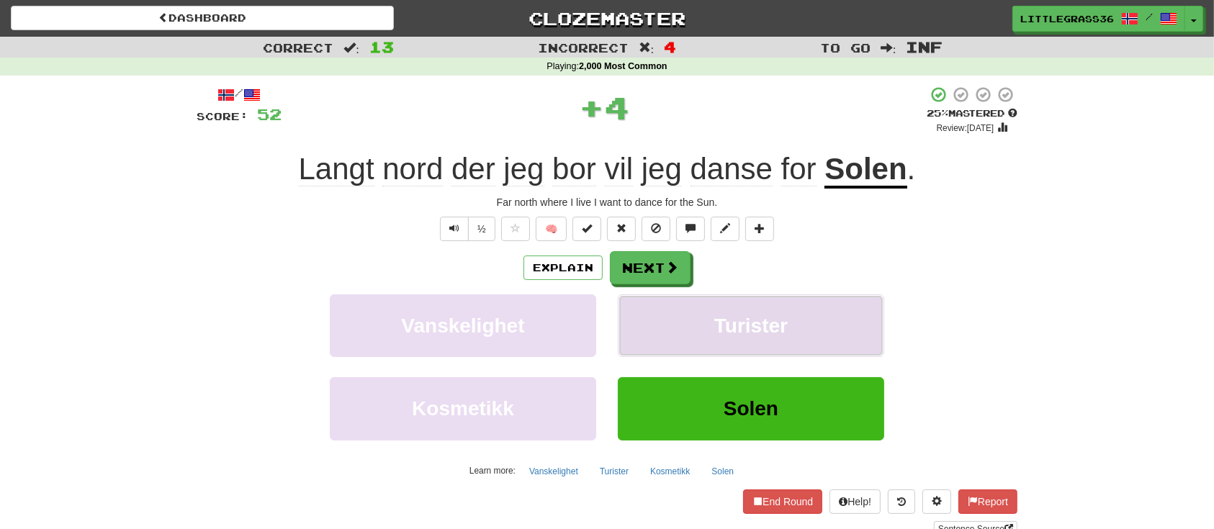
click at [645, 327] on button "Turister" at bounding box center [751, 325] width 266 height 63
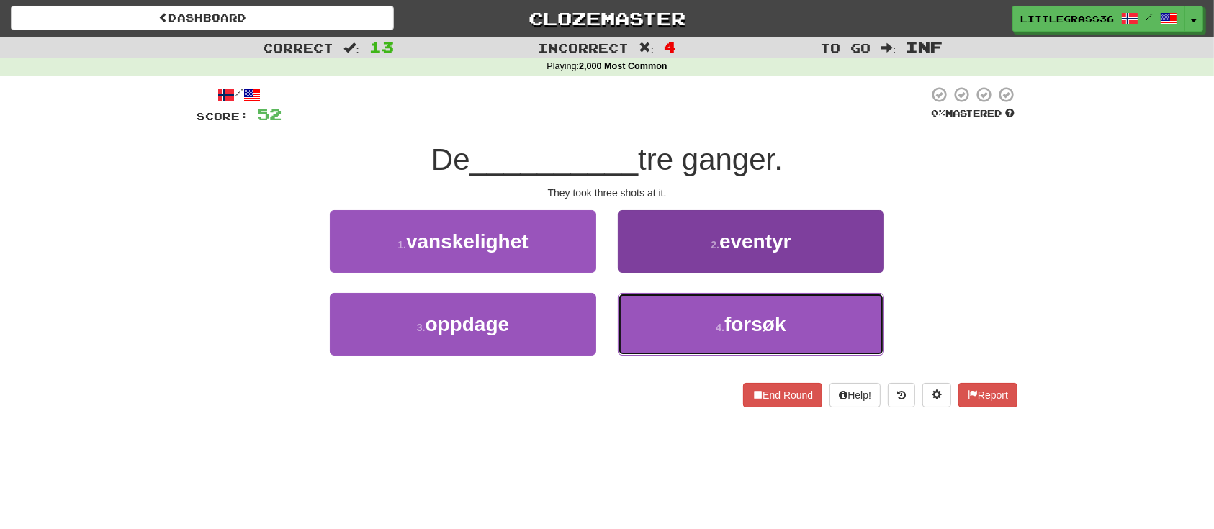
click at [691, 334] on button "4 . forsøk" at bounding box center [751, 324] width 266 height 63
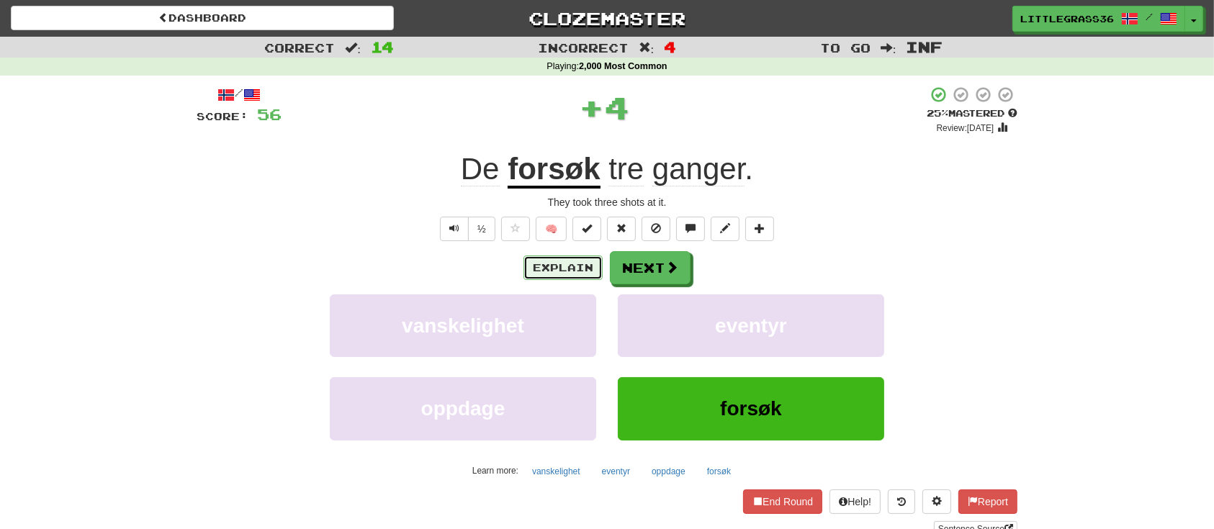
click at [535, 266] on button "Explain" at bounding box center [562, 268] width 79 height 24
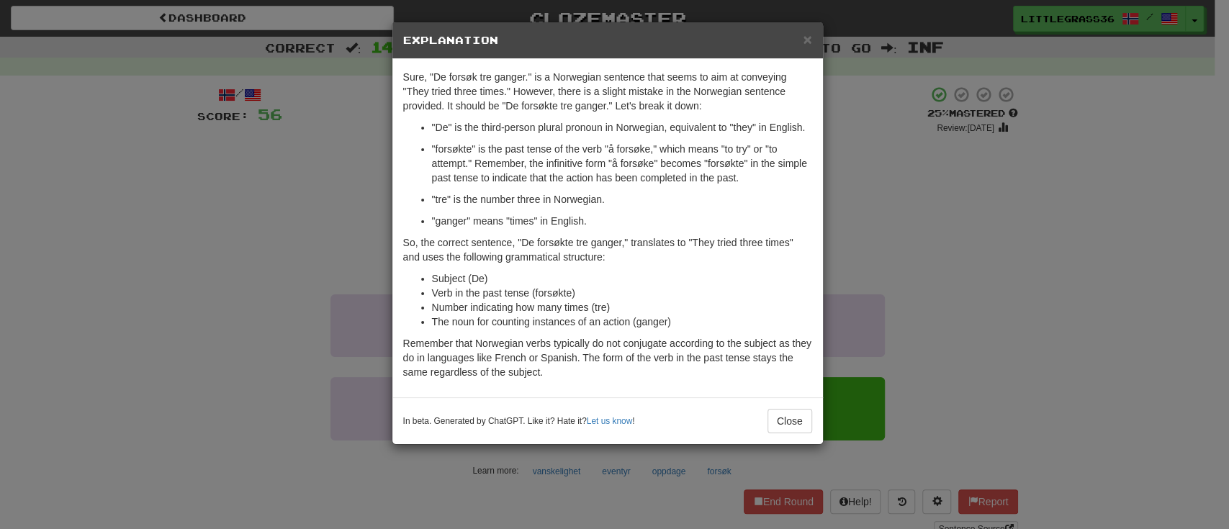
click at [956, 228] on div "× Explanation Sure, "De forsøk tre ganger." is a Norwegian sentence that seems …" at bounding box center [614, 264] width 1229 height 529
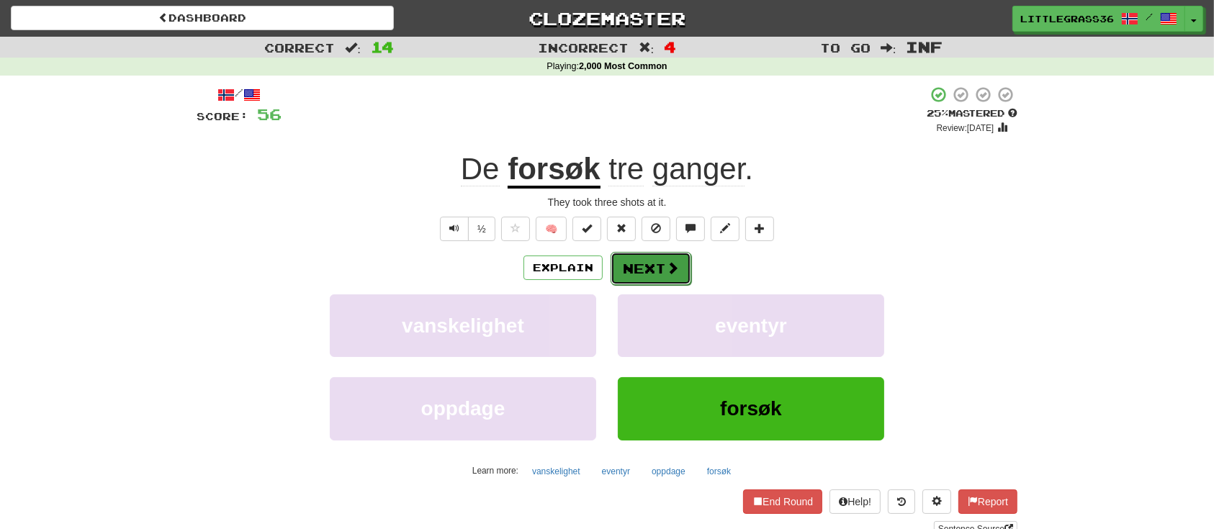
click at [663, 270] on button "Next" at bounding box center [651, 268] width 81 height 33
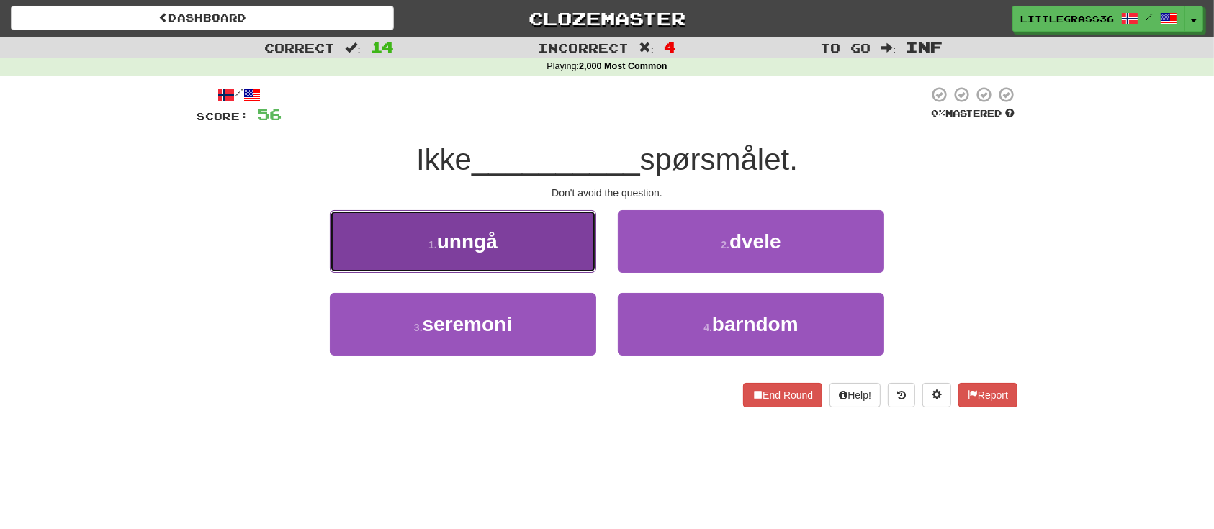
click at [564, 268] on button "1 . unngå" at bounding box center [463, 241] width 266 height 63
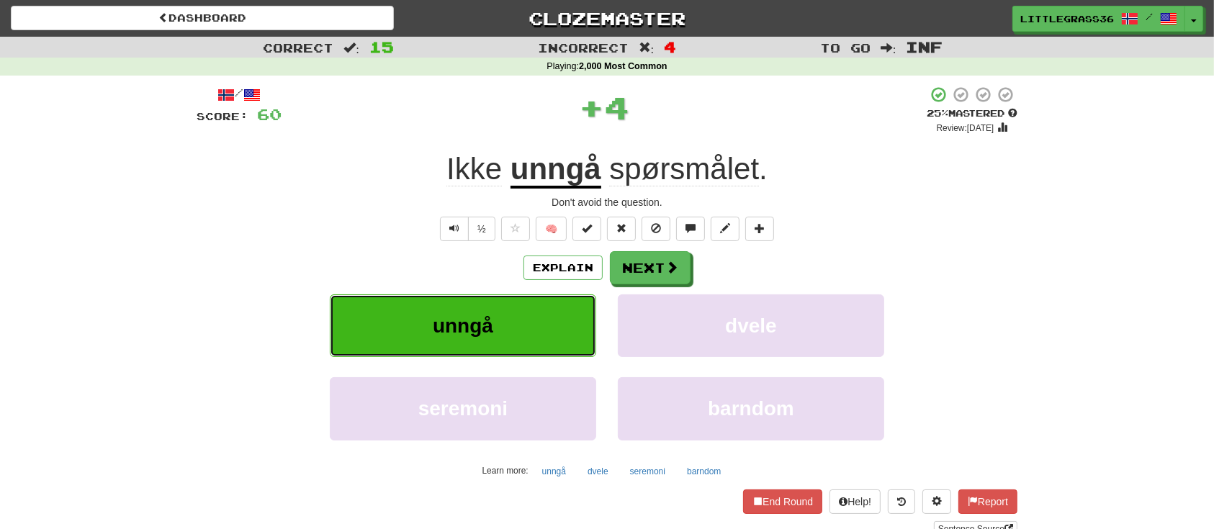
click at [544, 312] on button "unngå" at bounding box center [463, 325] width 266 height 63
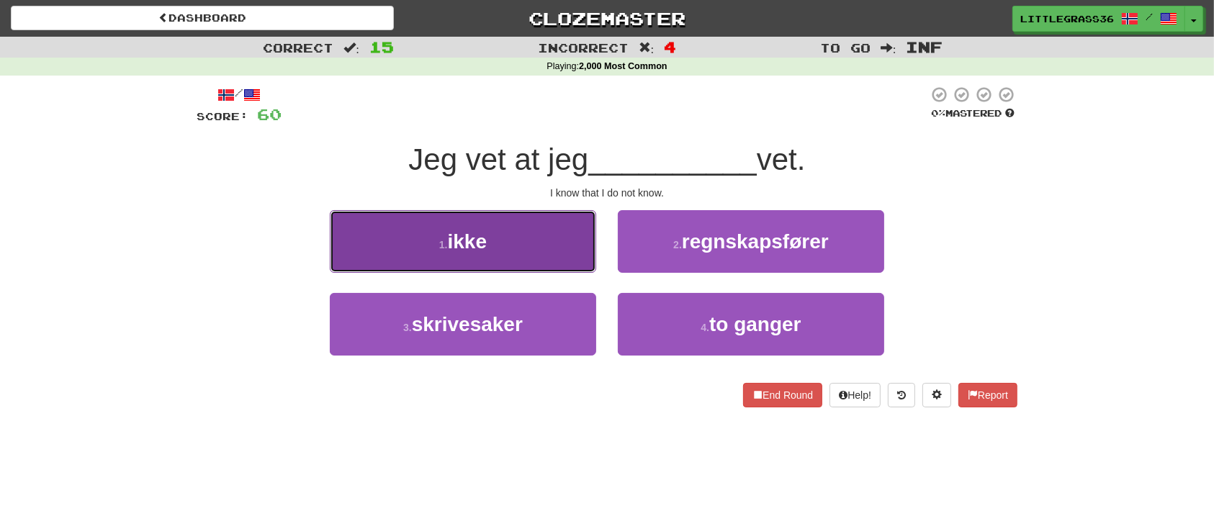
click at [551, 251] on button "1 . ikke" at bounding box center [463, 241] width 266 height 63
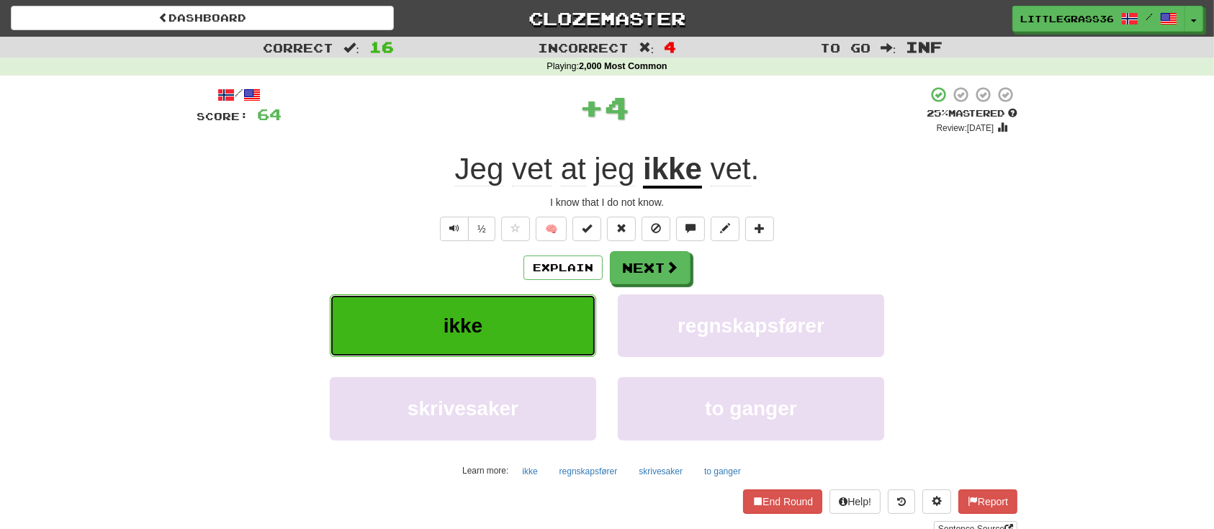
click at [550, 302] on button "ikke" at bounding box center [463, 325] width 266 height 63
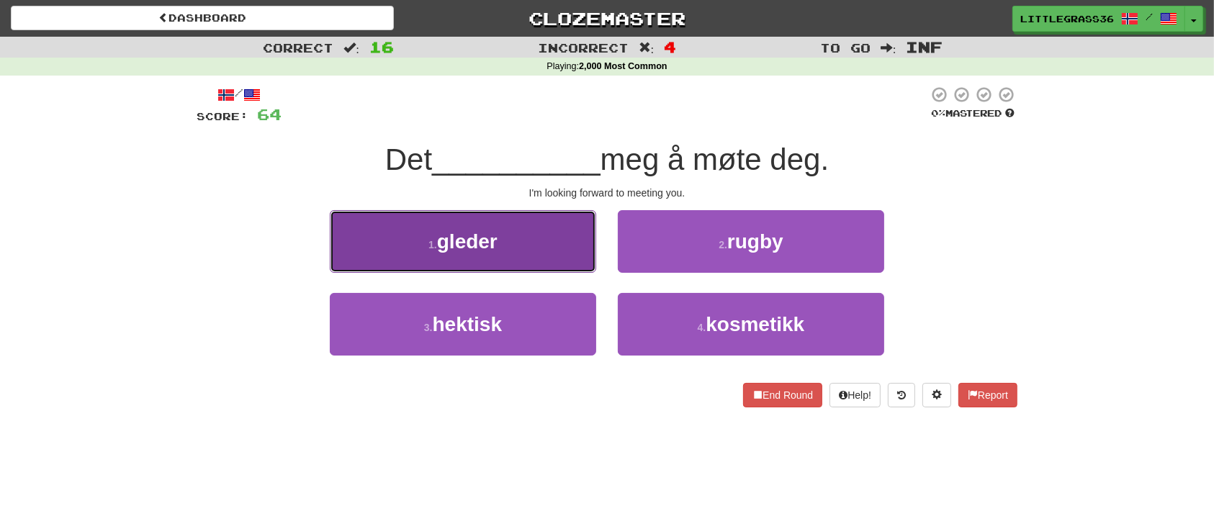
click at [565, 251] on button "1 . gleder" at bounding box center [463, 241] width 266 height 63
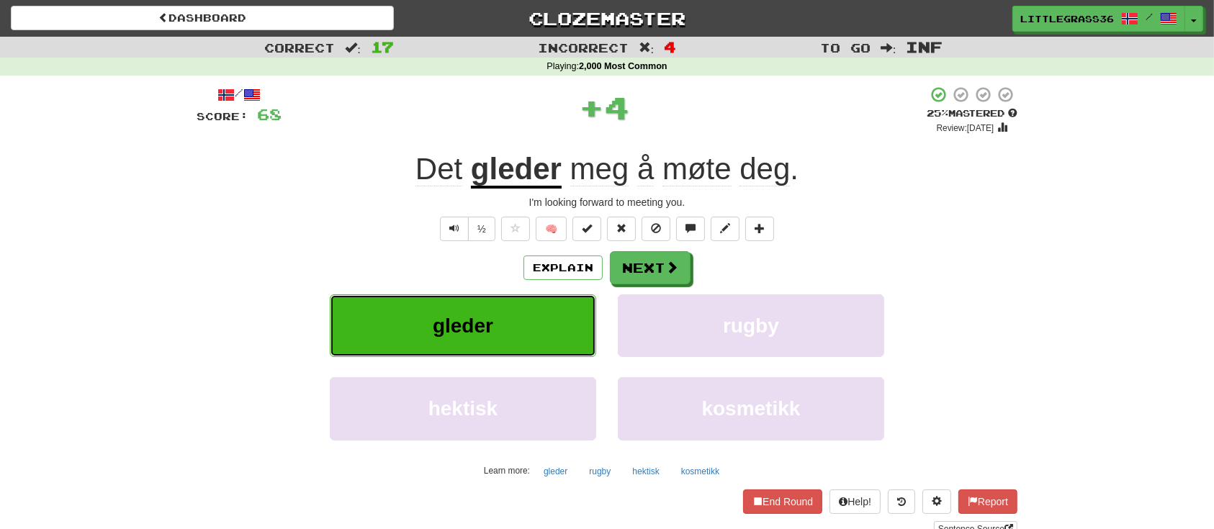
click at [559, 308] on button "gleder" at bounding box center [463, 325] width 266 height 63
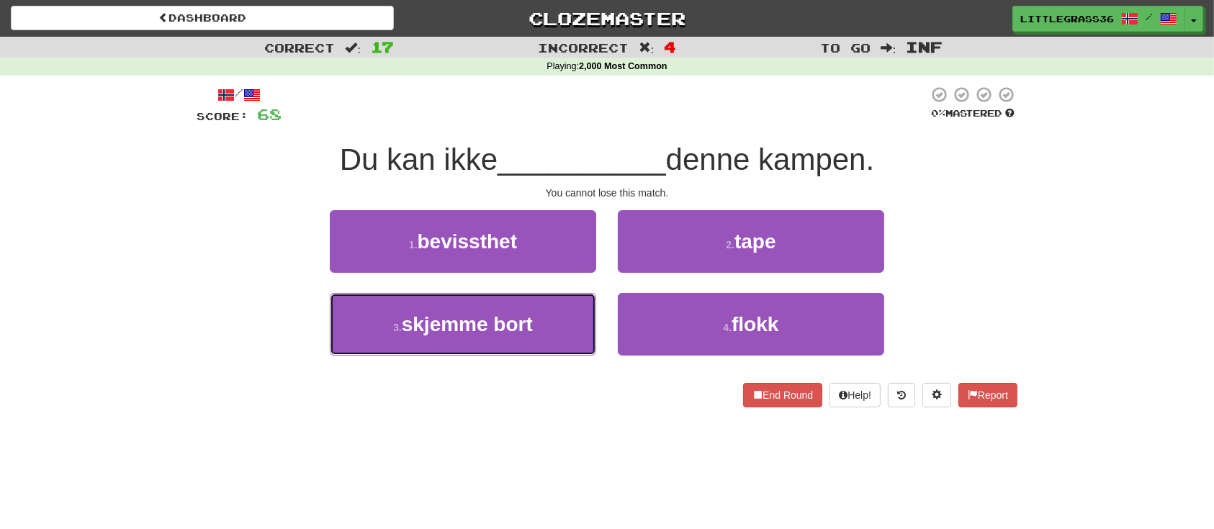
click at [559, 308] on button "3 . skjemme bort" at bounding box center [463, 324] width 266 height 63
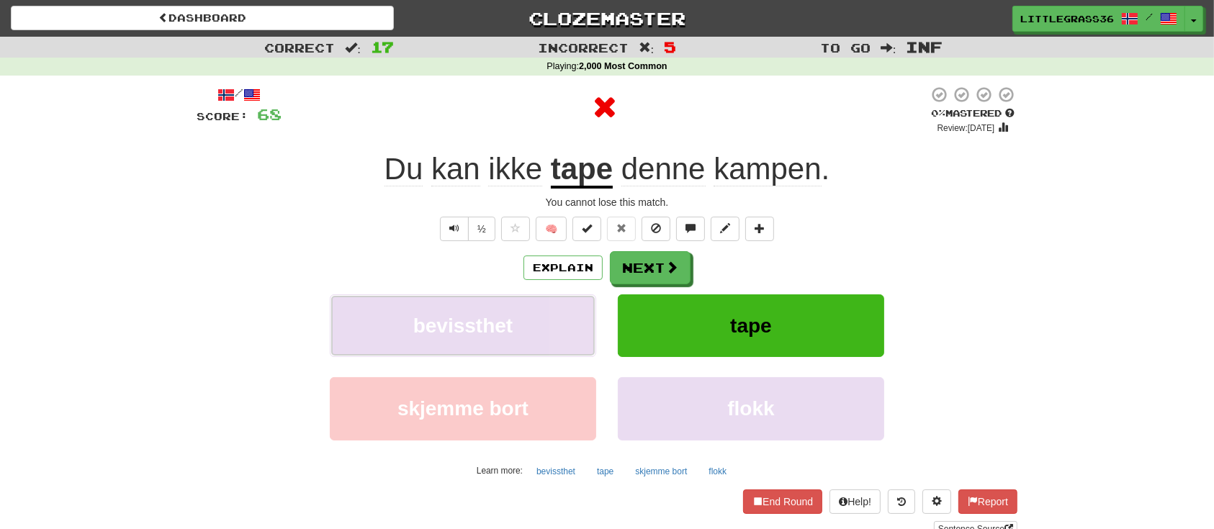
click at [559, 308] on button "bevissthet" at bounding box center [463, 325] width 266 height 63
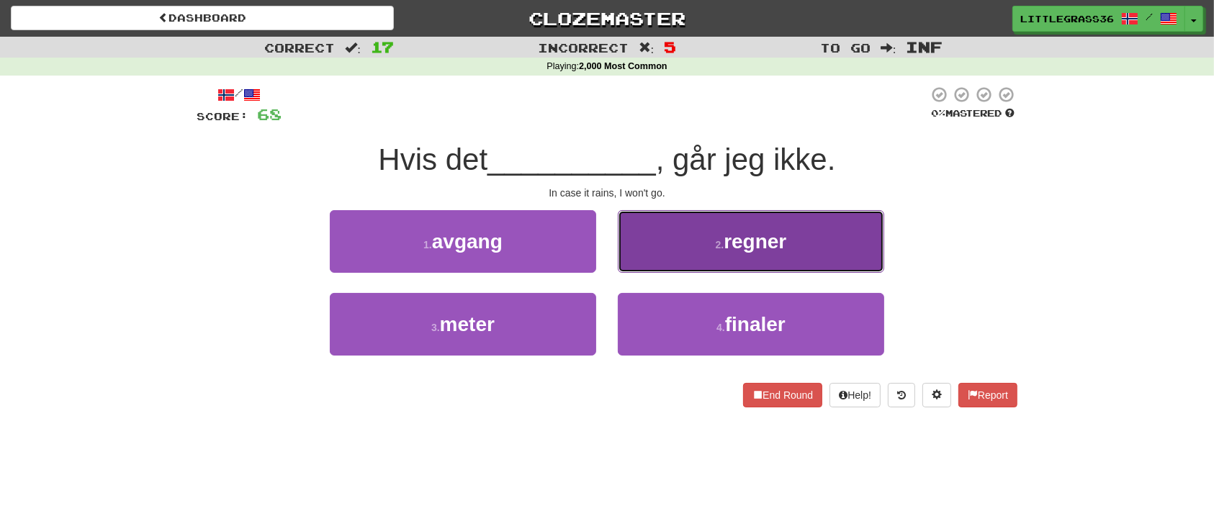
click at [764, 239] on span "regner" at bounding box center [755, 241] width 63 height 22
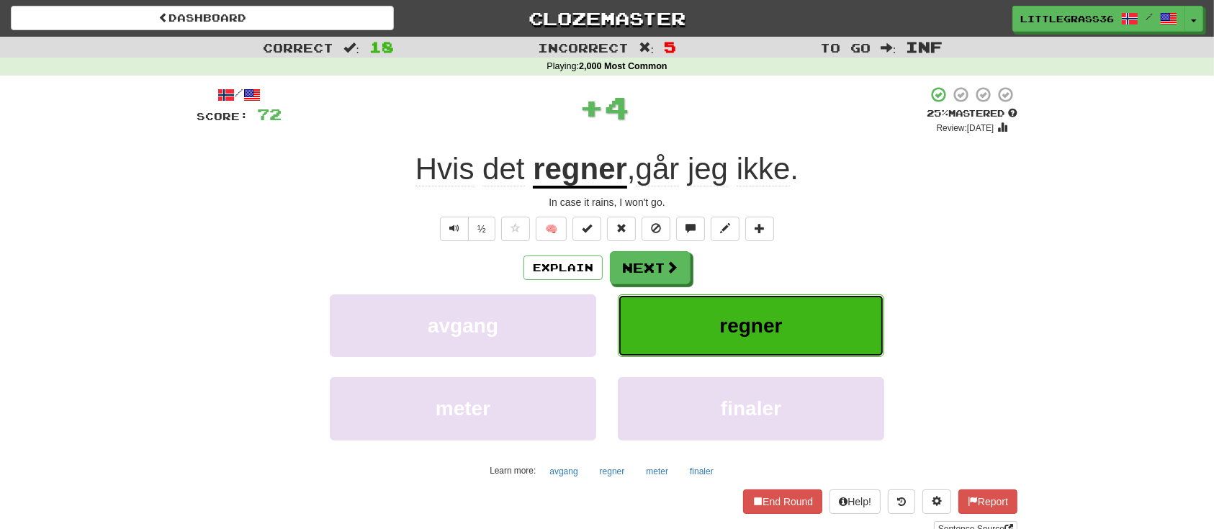
click at [730, 338] on button "regner" at bounding box center [751, 325] width 266 height 63
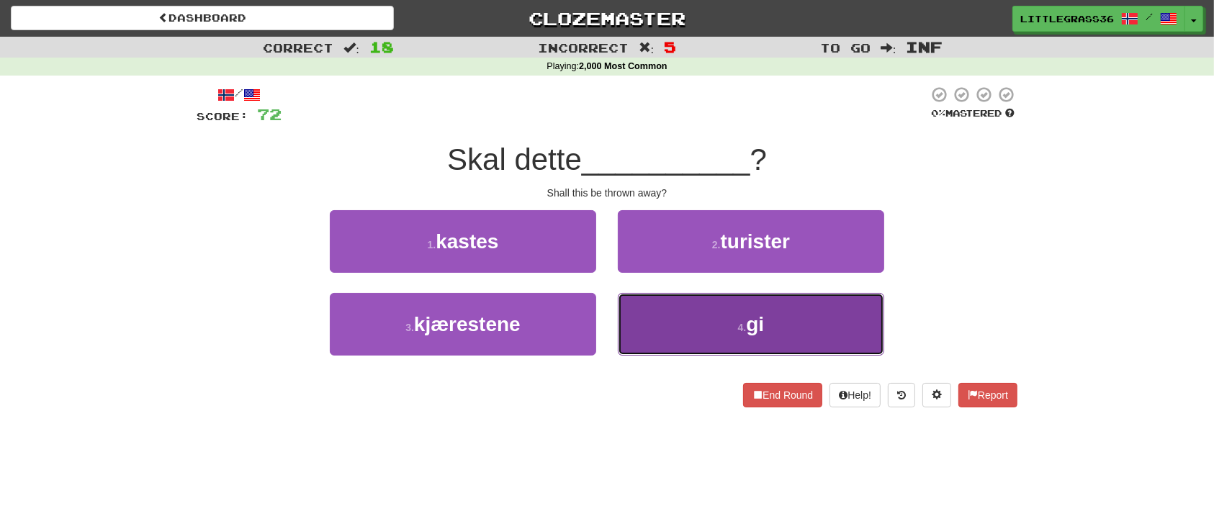
click at [698, 329] on button "4 . gi" at bounding box center [751, 324] width 266 height 63
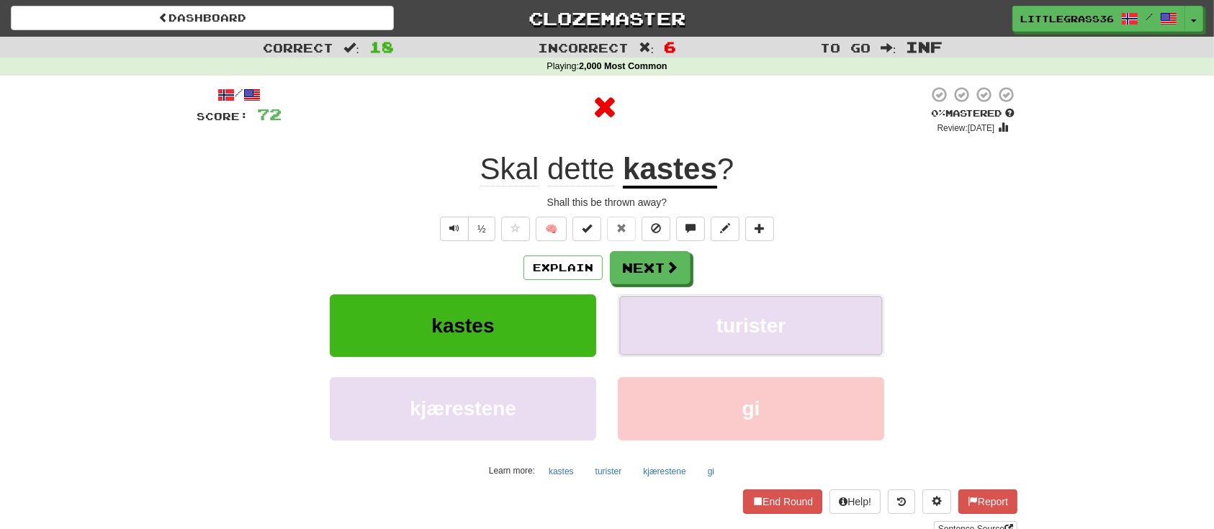
click at [698, 329] on button "turister" at bounding box center [751, 325] width 266 height 63
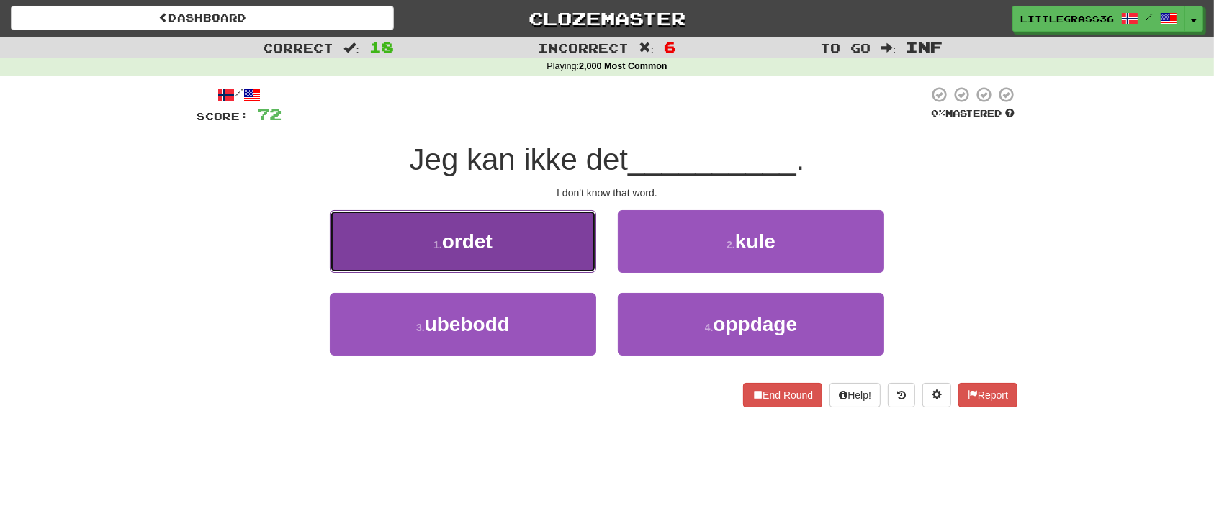
click at [539, 268] on button "1 . ordet" at bounding box center [463, 241] width 266 height 63
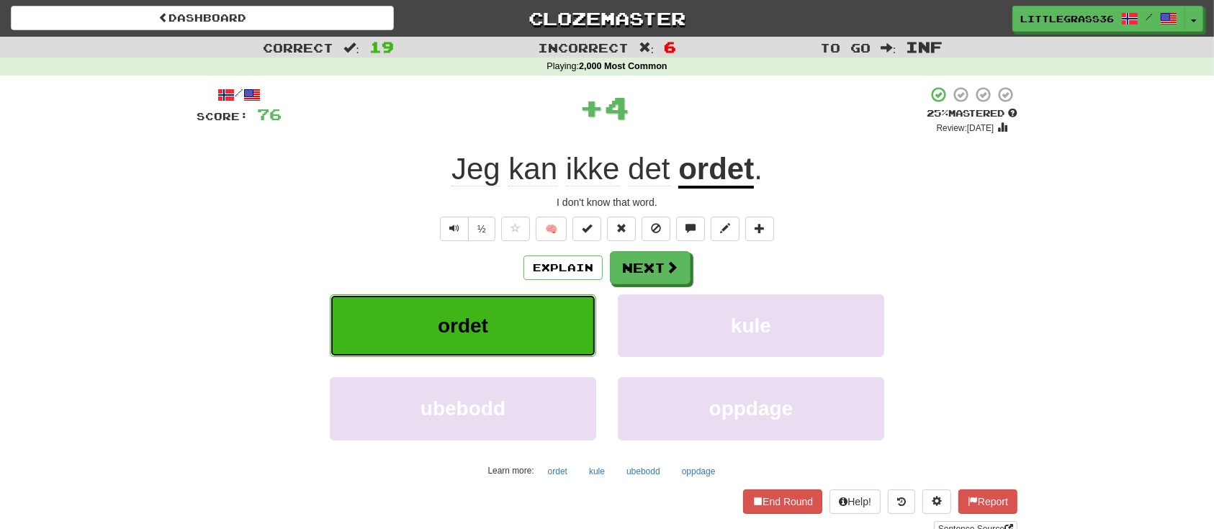
click at [541, 301] on button "ordet" at bounding box center [463, 325] width 266 height 63
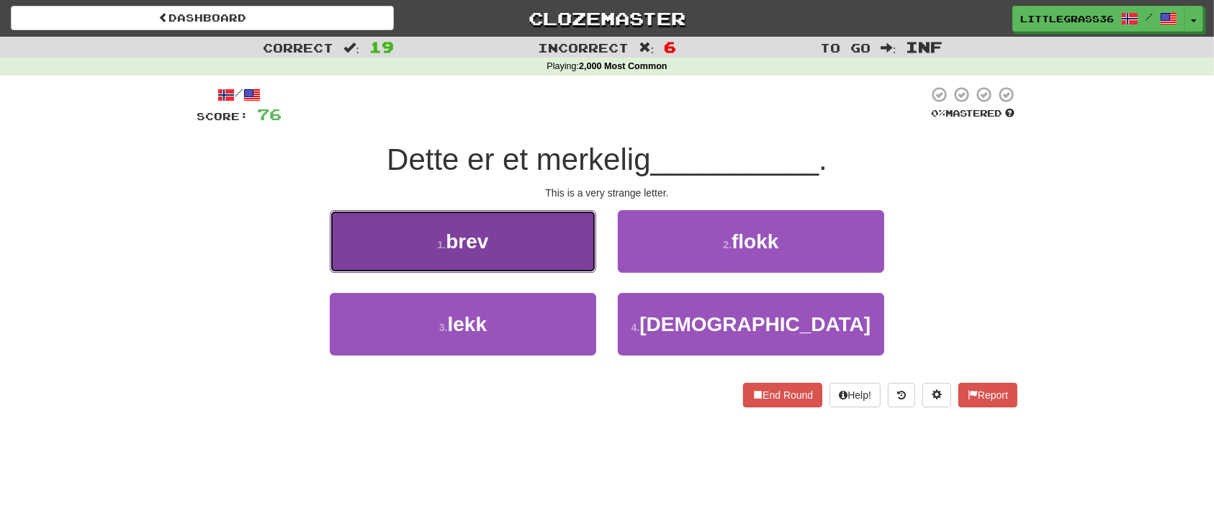
click at [582, 245] on button "1 . brev" at bounding box center [463, 241] width 266 height 63
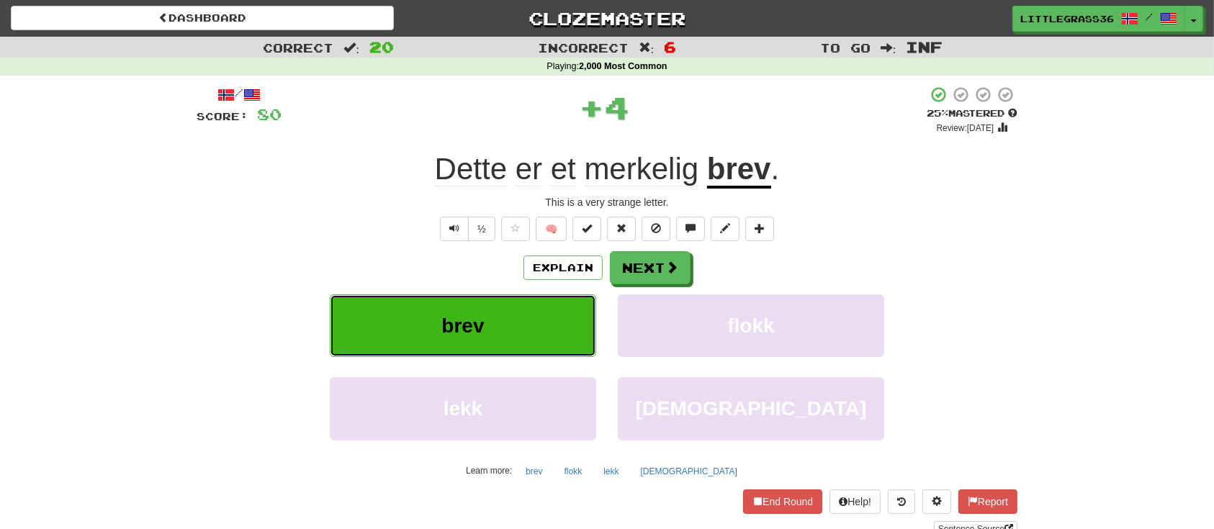
click at [567, 314] on button "brev" at bounding box center [463, 325] width 266 height 63
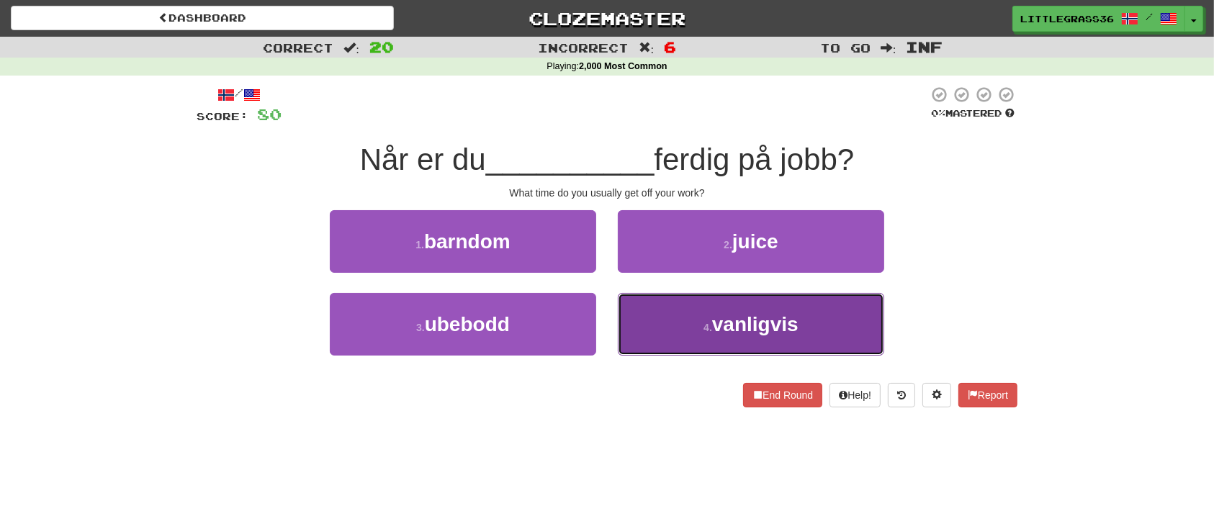
click at [652, 337] on button "4 . vanligvis" at bounding box center [751, 324] width 266 height 63
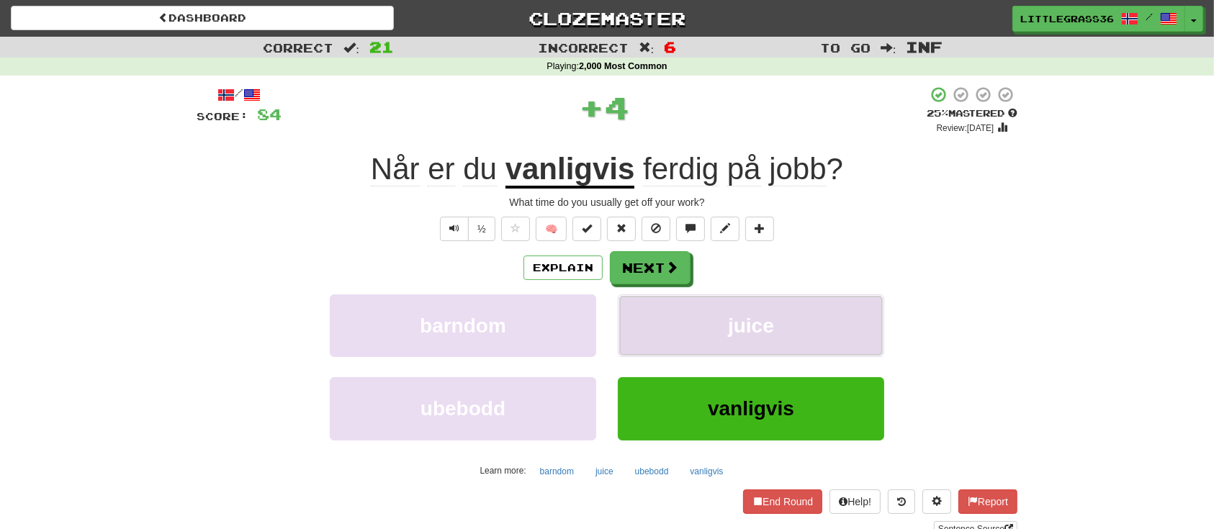
click at [652, 337] on button "juice" at bounding box center [751, 325] width 266 height 63
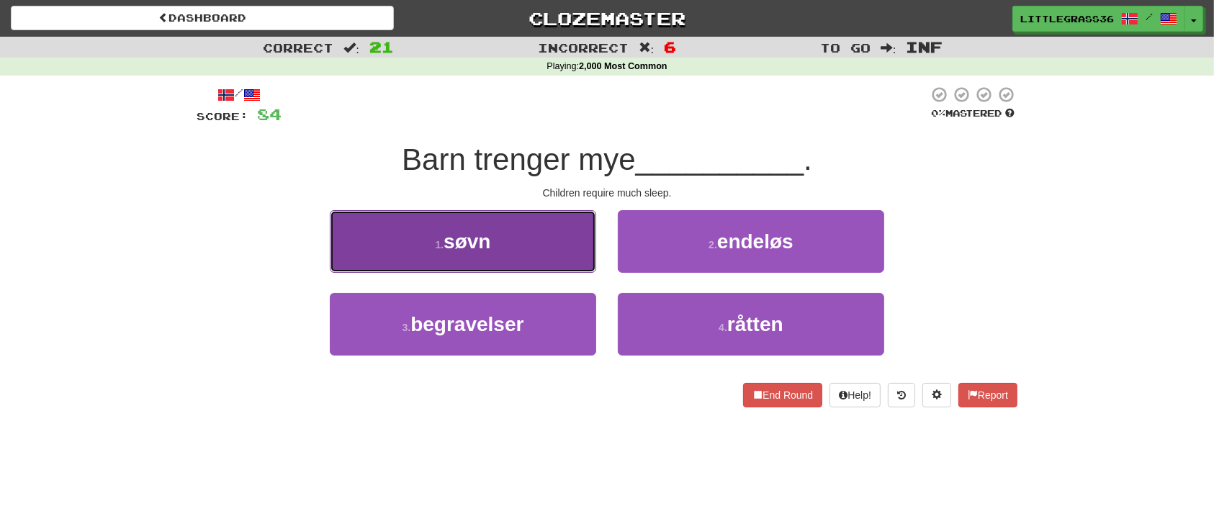
click at [510, 261] on button "1 . søvn" at bounding box center [463, 241] width 266 height 63
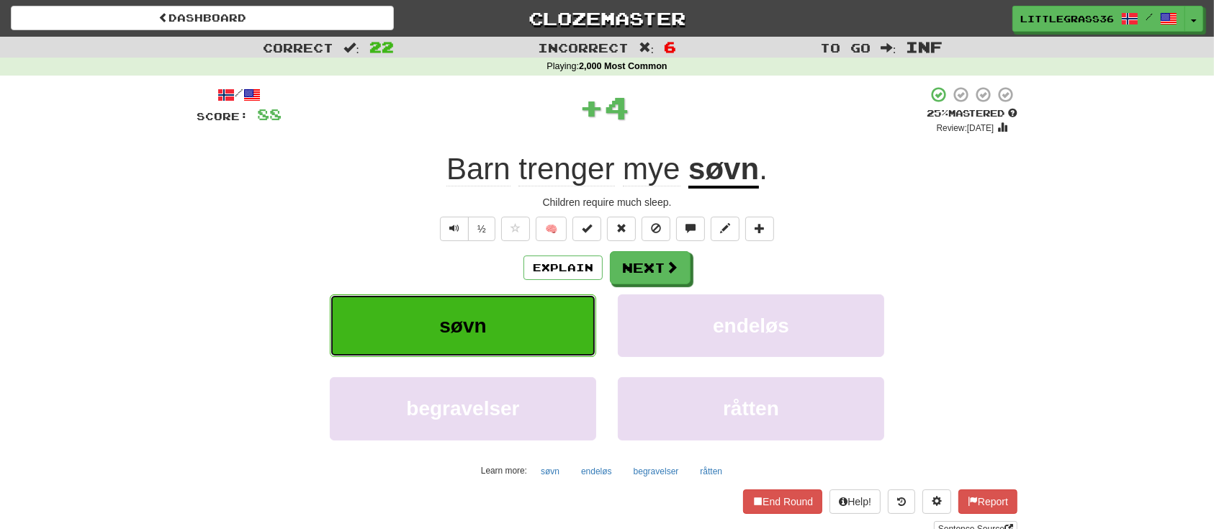
click at [494, 311] on button "søvn" at bounding box center [463, 325] width 266 height 63
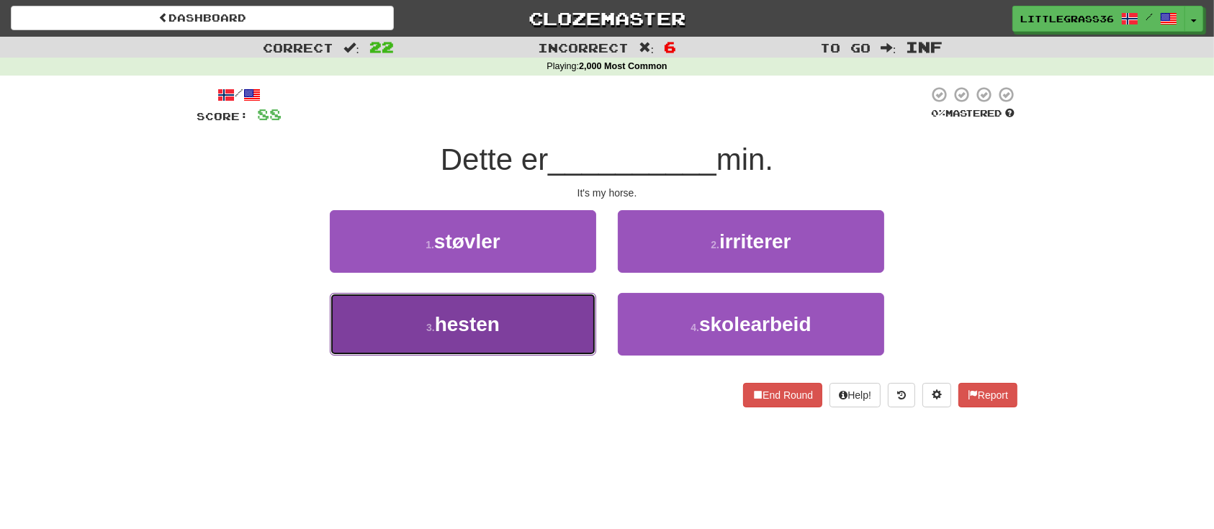
click at [540, 304] on button "3 . hesten" at bounding box center [463, 324] width 266 height 63
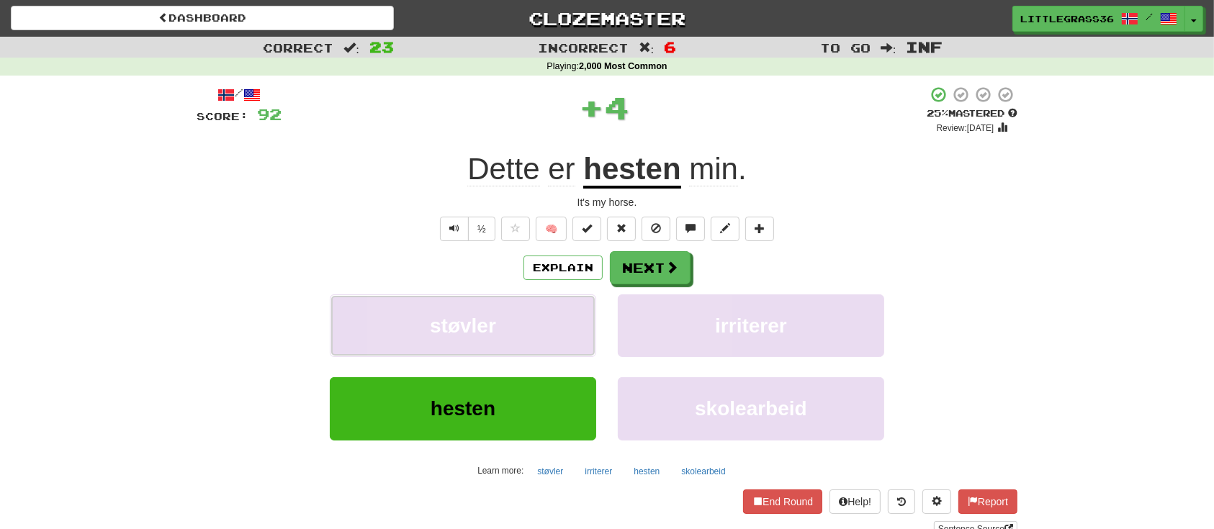
click at [540, 304] on button "støvler" at bounding box center [463, 325] width 266 height 63
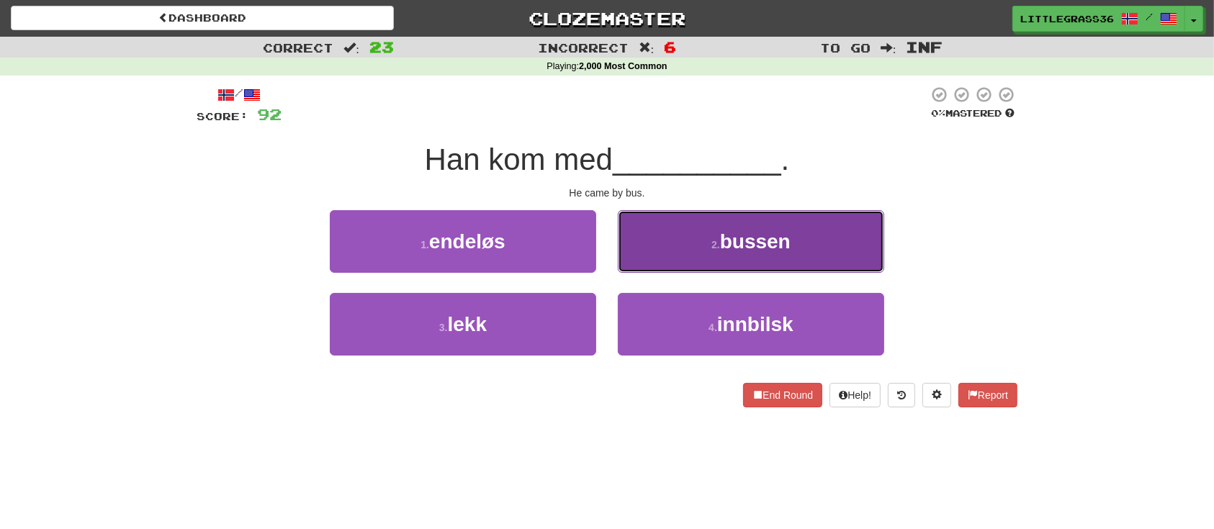
click at [639, 269] on button "2 . bussen" at bounding box center [751, 241] width 266 height 63
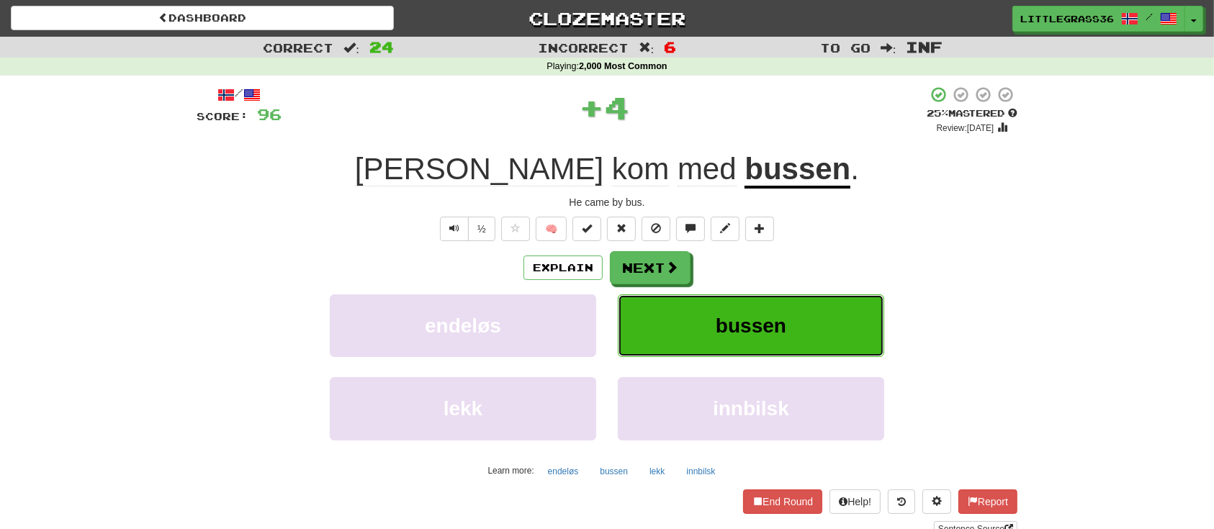
click at [631, 298] on button "bussen" at bounding box center [751, 325] width 266 height 63
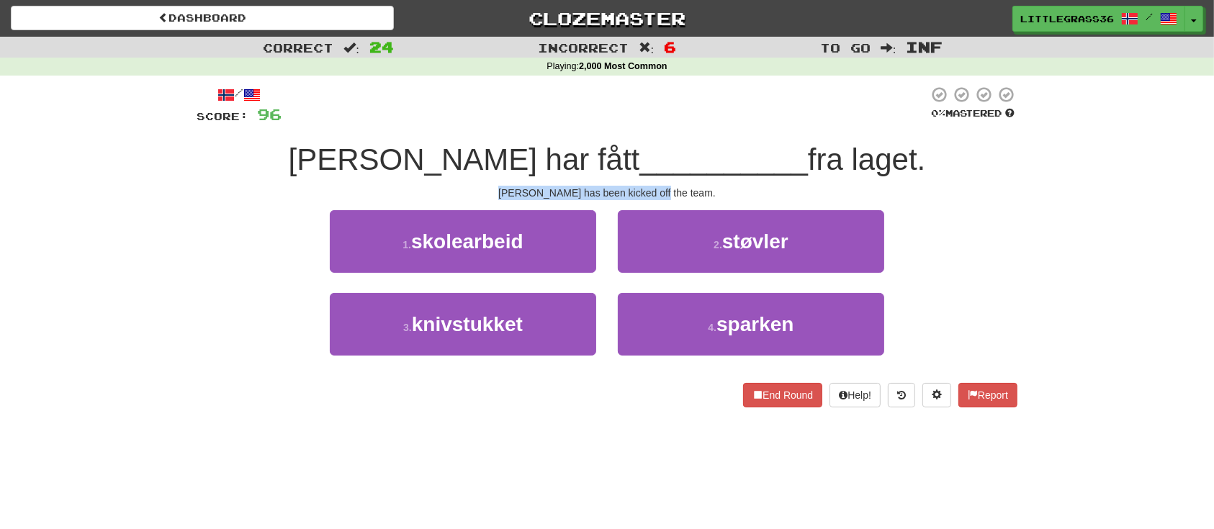
drag, startPoint x: 520, startPoint y: 191, endPoint x: 724, endPoint y: 199, distance: 204.6
click at [724, 199] on div "Tom has been kicked off the team." at bounding box center [607, 193] width 821 height 14
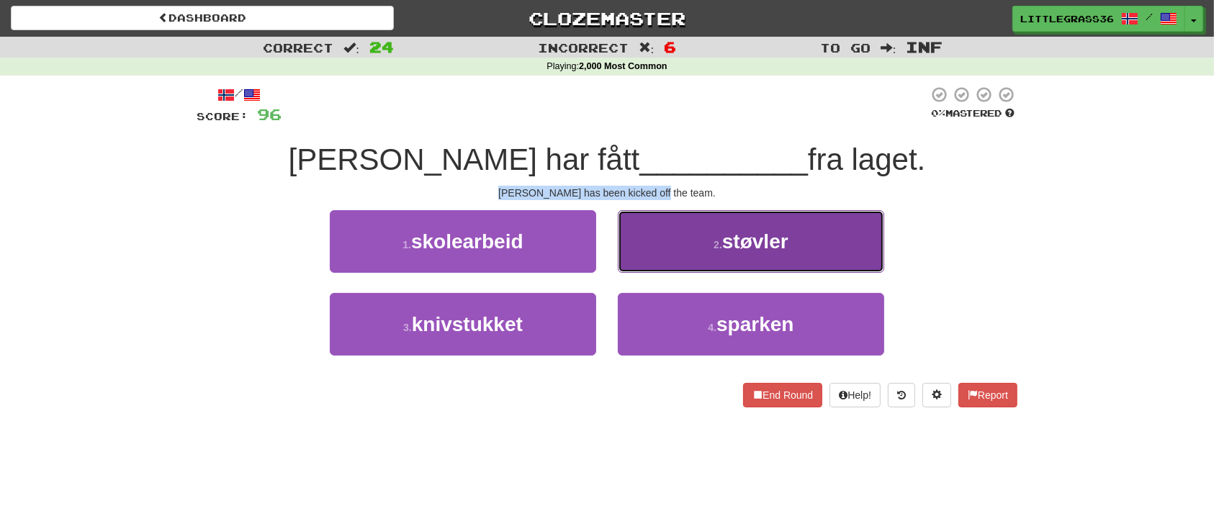
click at [703, 271] on button "2 . støvler" at bounding box center [751, 241] width 266 height 63
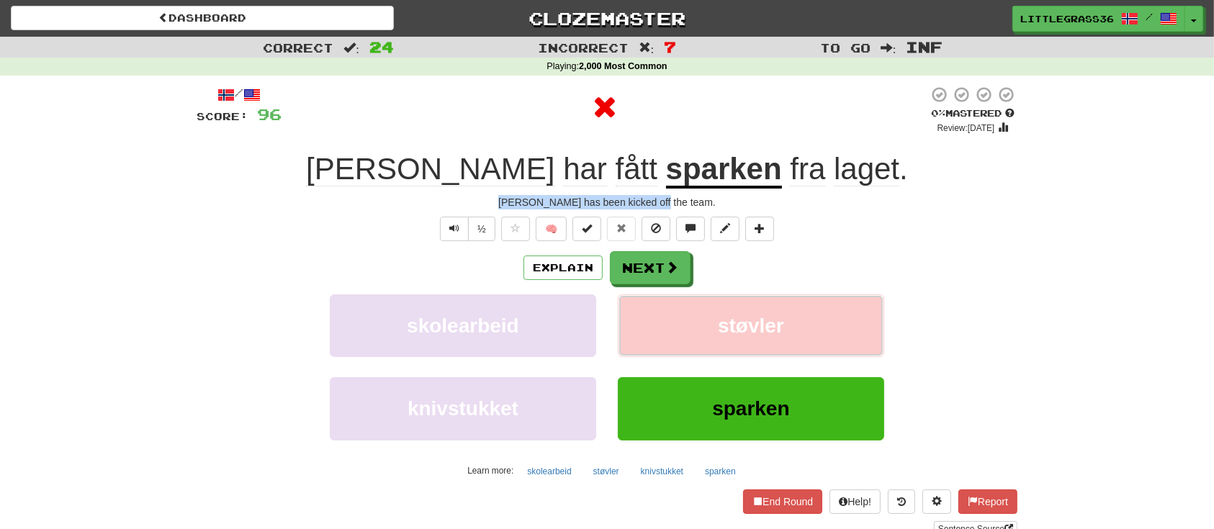
click at [686, 318] on button "støvler" at bounding box center [751, 325] width 266 height 63
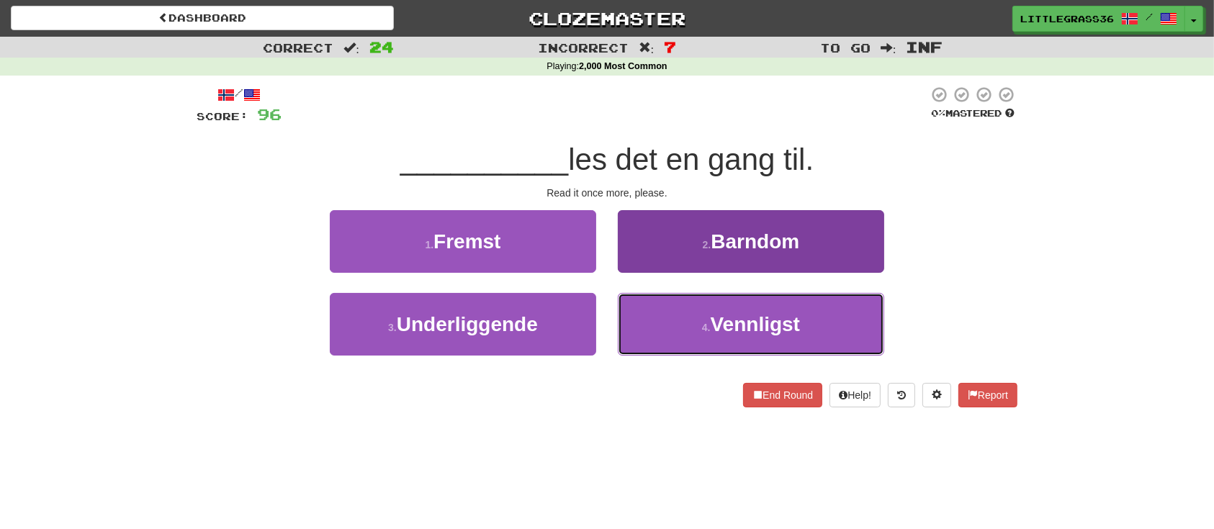
click at [683, 312] on button "4 . Vennligst" at bounding box center [751, 324] width 266 height 63
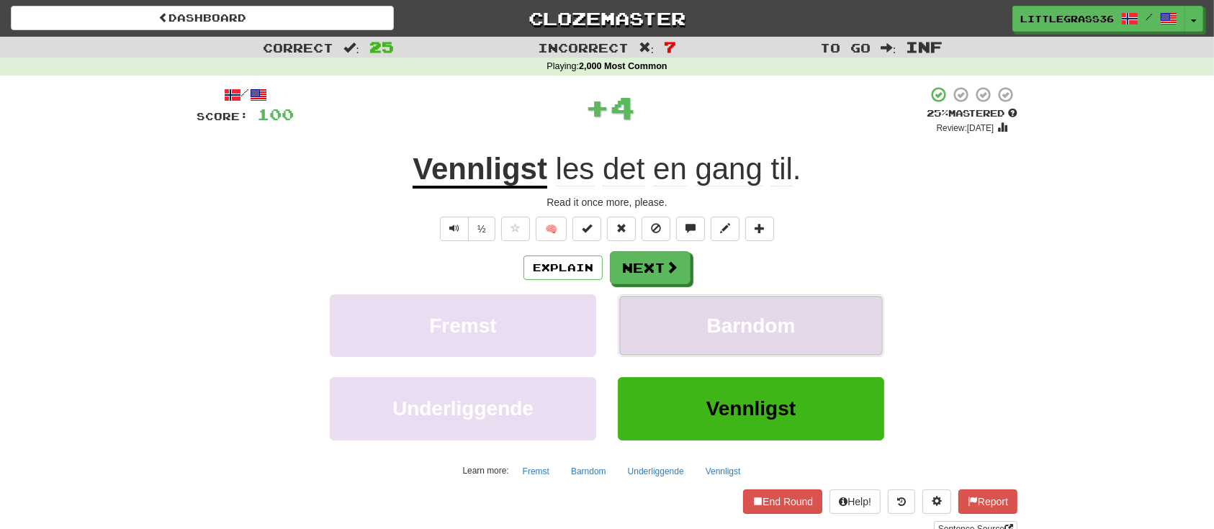
click at [683, 312] on button "Barndom" at bounding box center [751, 325] width 266 height 63
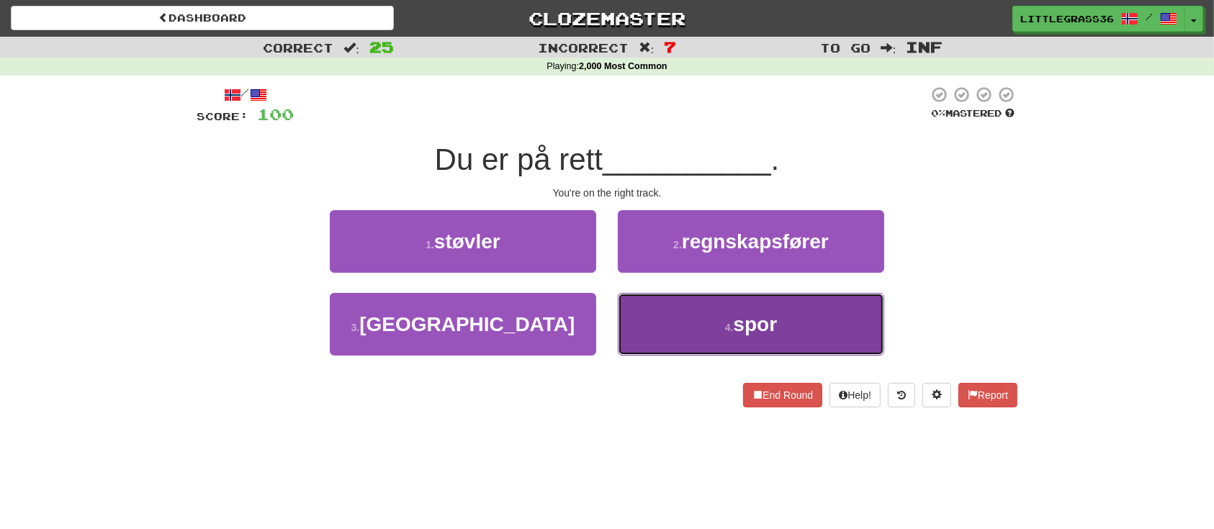
click at [667, 305] on button "4 . spor" at bounding box center [751, 324] width 266 height 63
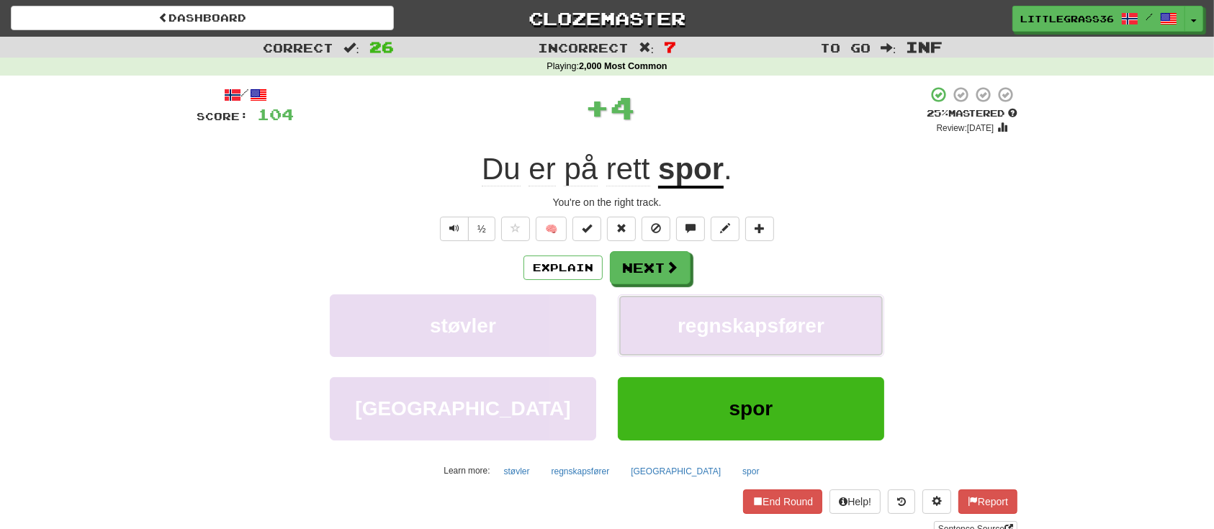
click at [667, 305] on button "regnskapsfører" at bounding box center [751, 325] width 266 height 63
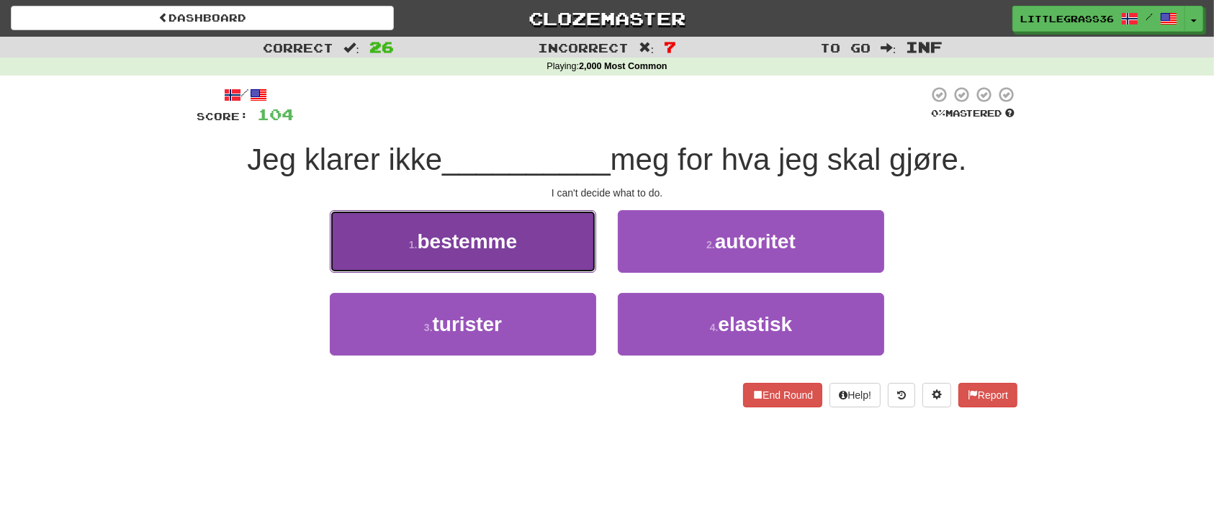
click at [548, 267] on button "1 . bestemme" at bounding box center [463, 241] width 266 height 63
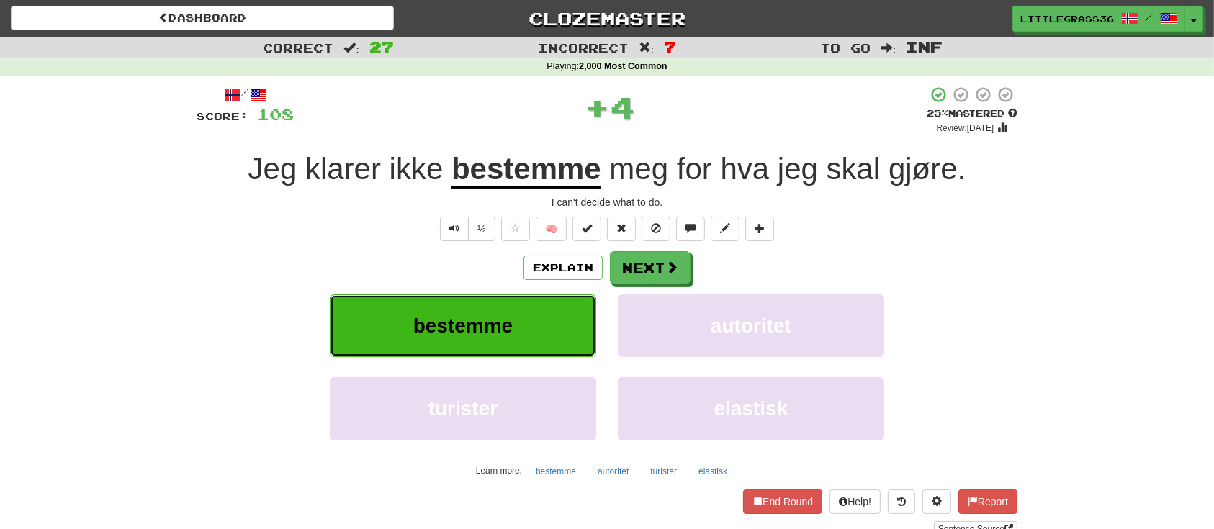
click at [536, 354] on button "bestemme" at bounding box center [463, 325] width 266 height 63
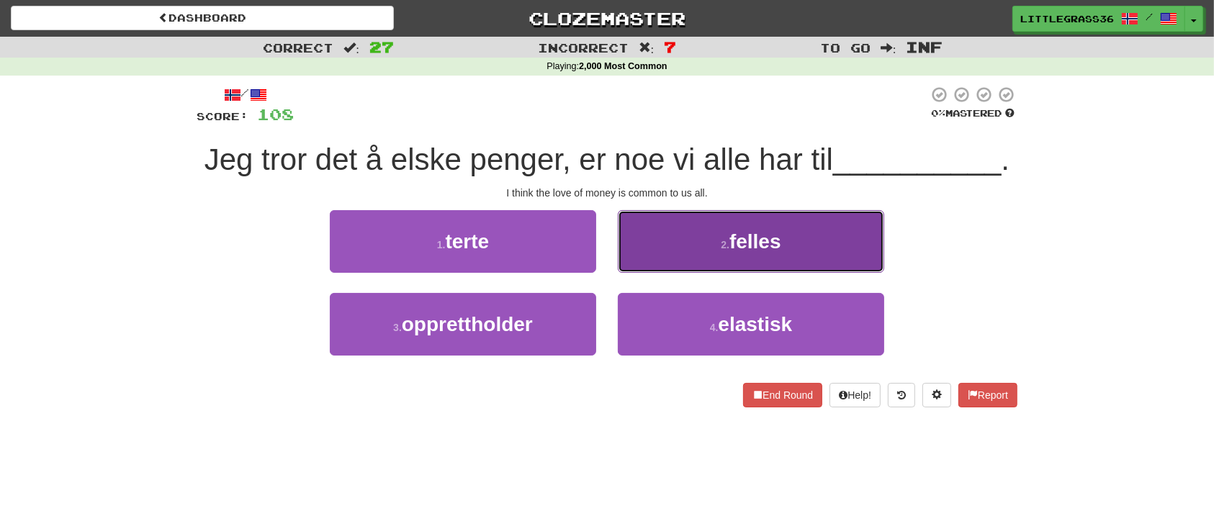
click at [695, 252] on button "2 . felles" at bounding box center [751, 241] width 266 height 63
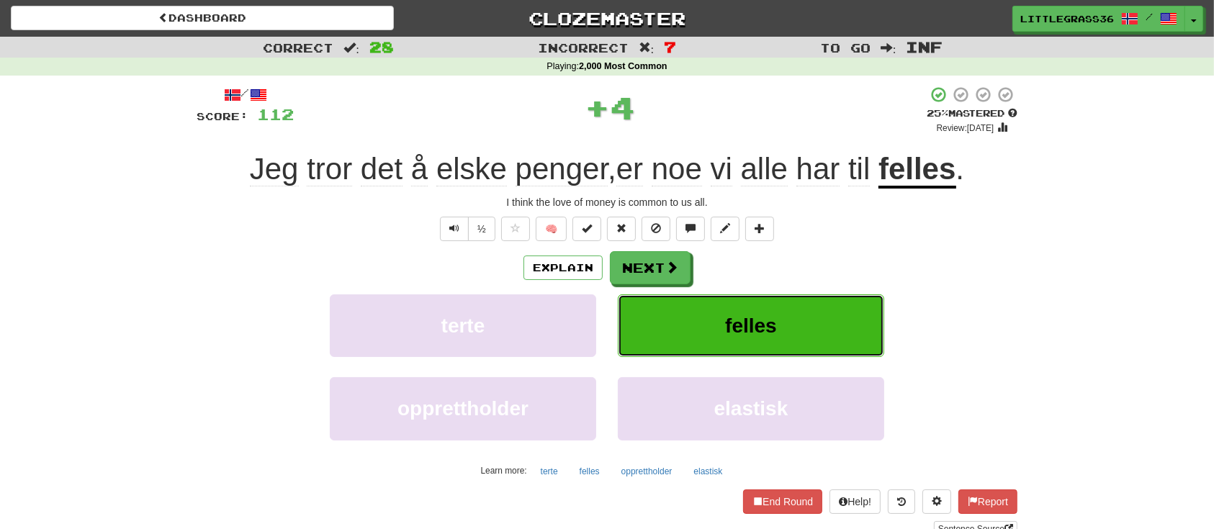
click at [714, 308] on button "felles" at bounding box center [751, 325] width 266 height 63
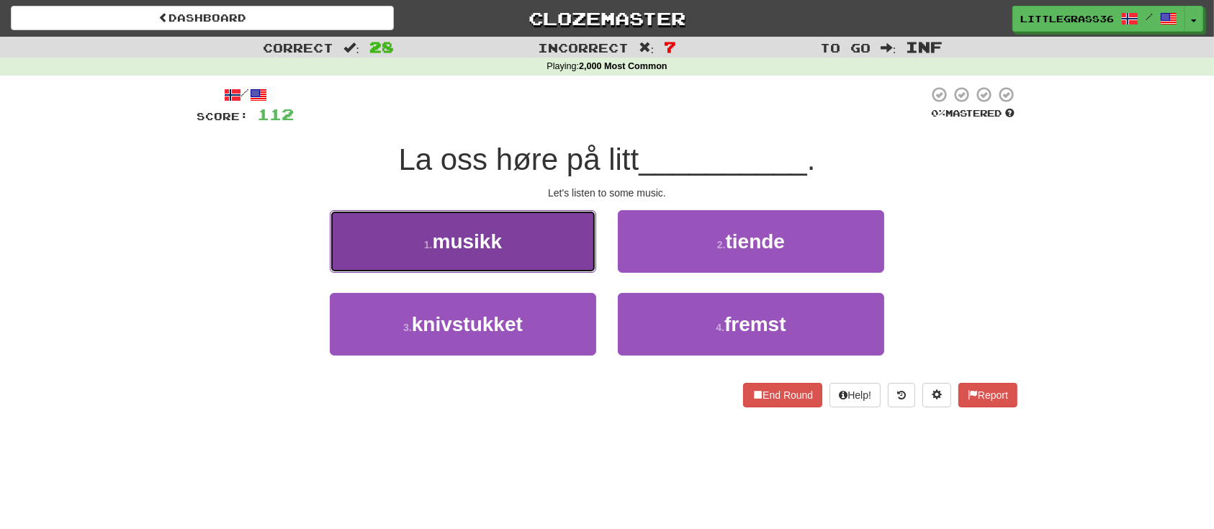
click at [495, 233] on span "musikk" at bounding box center [468, 241] width 70 height 22
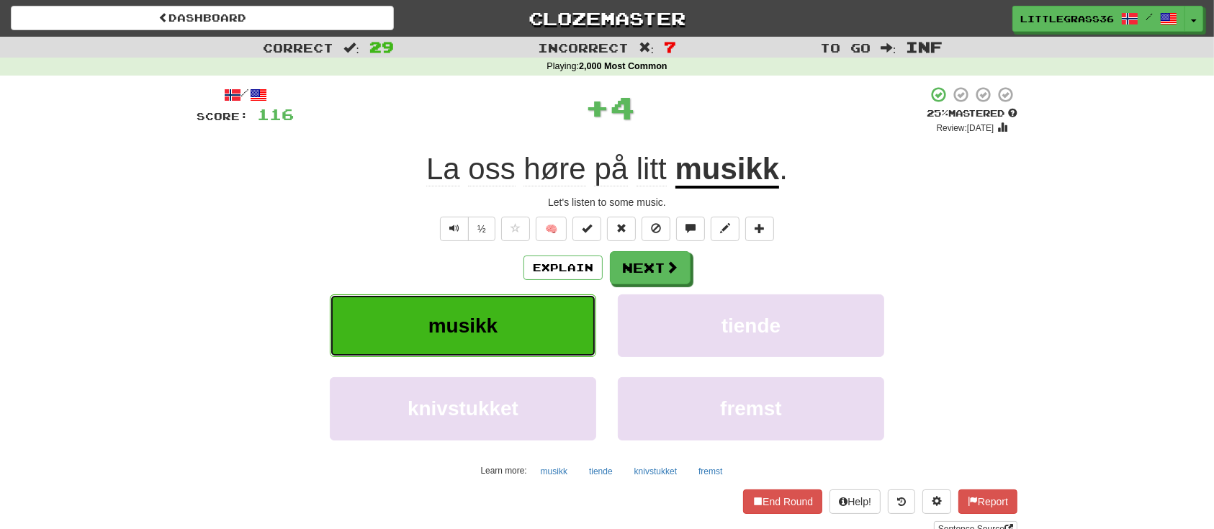
click at [536, 327] on button "musikk" at bounding box center [463, 325] width 266 height 63
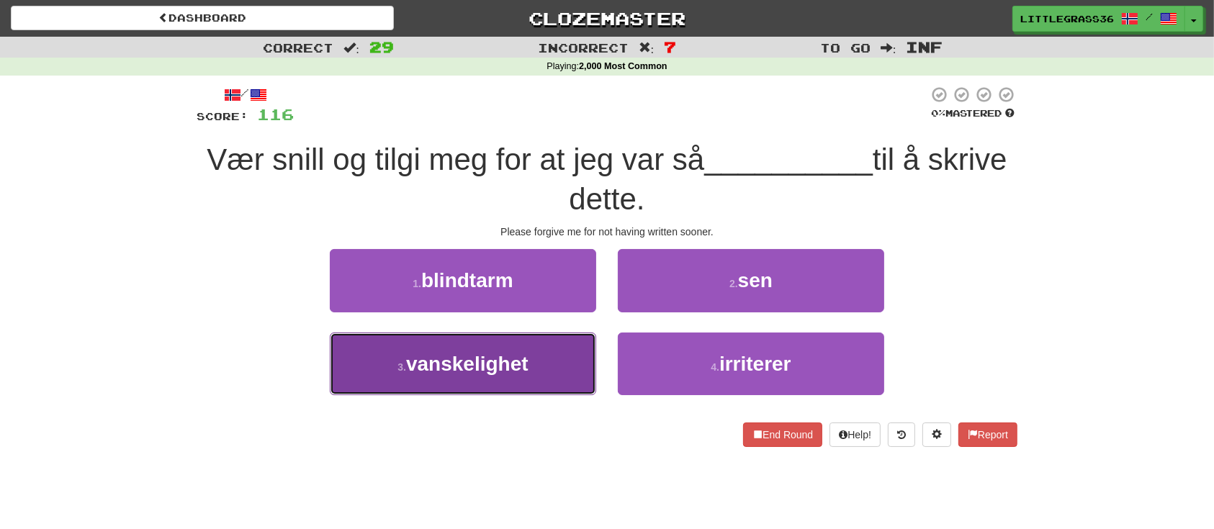
click at [539, 354] on button "3 . vanskelighet" at bounding box center [463, 364] width 266 height 63
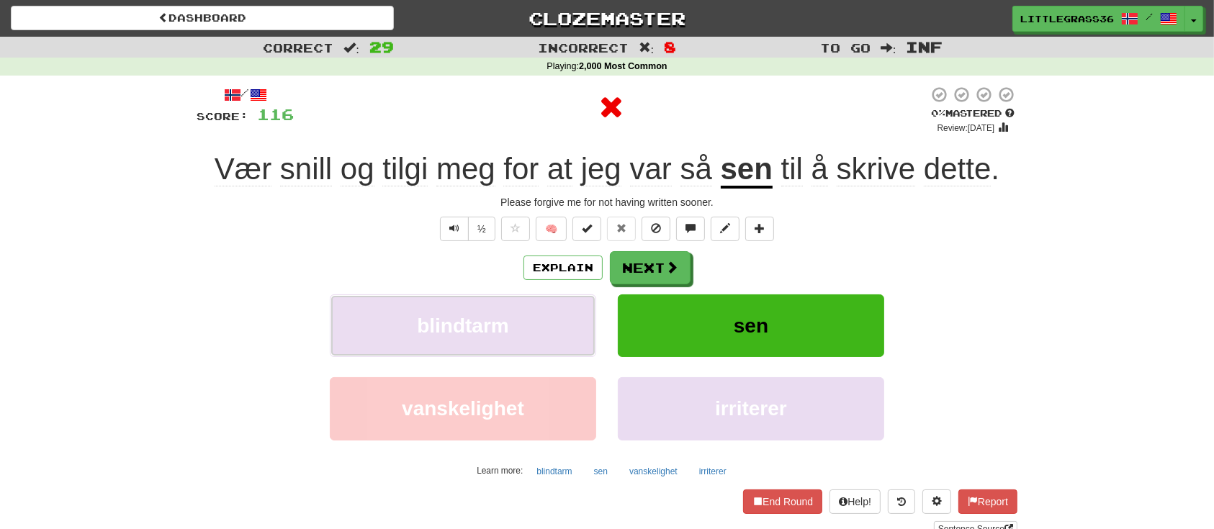
click at [539, 354] on button "blindtarm" at bounding box center [463, 325] width 266 height 63
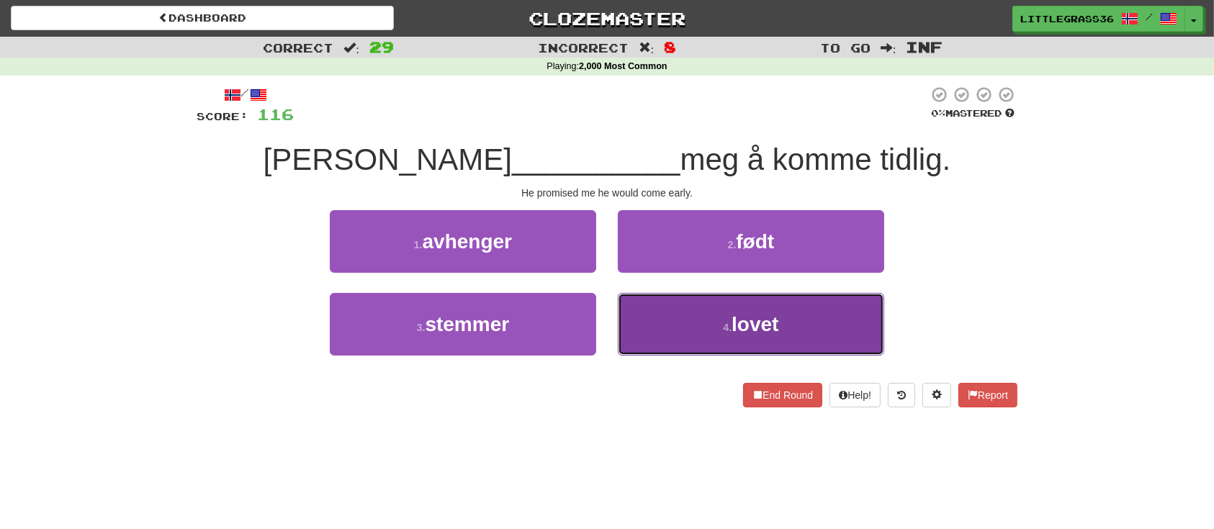
click at [701, 346] on button "4 . lovet" at bounding box center [751, 324] width 266 height 63
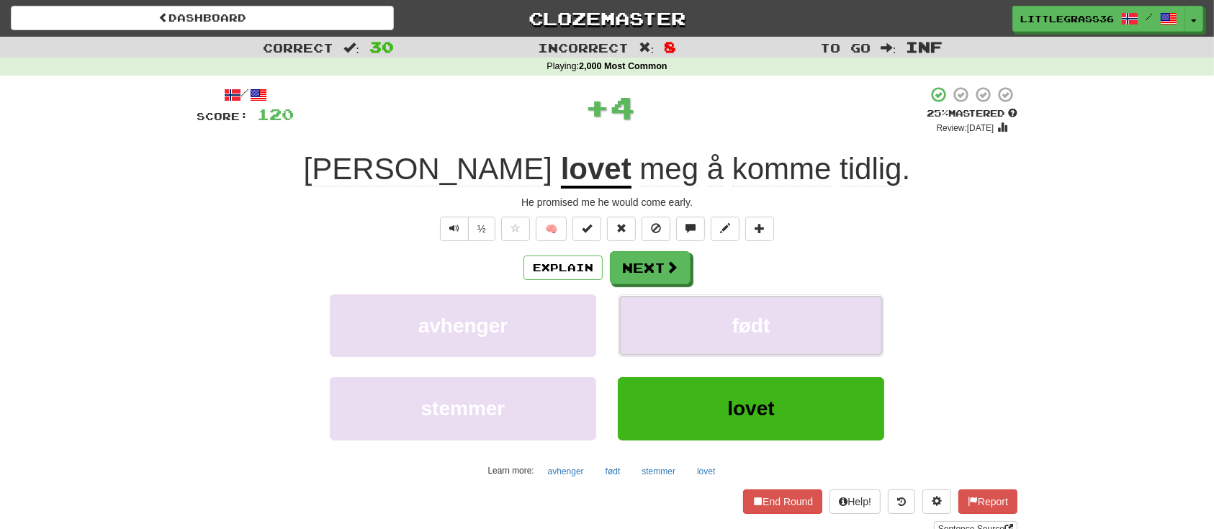
click at [701, 346] on button "født" at bounding box center [751, 325] width 266 height 63
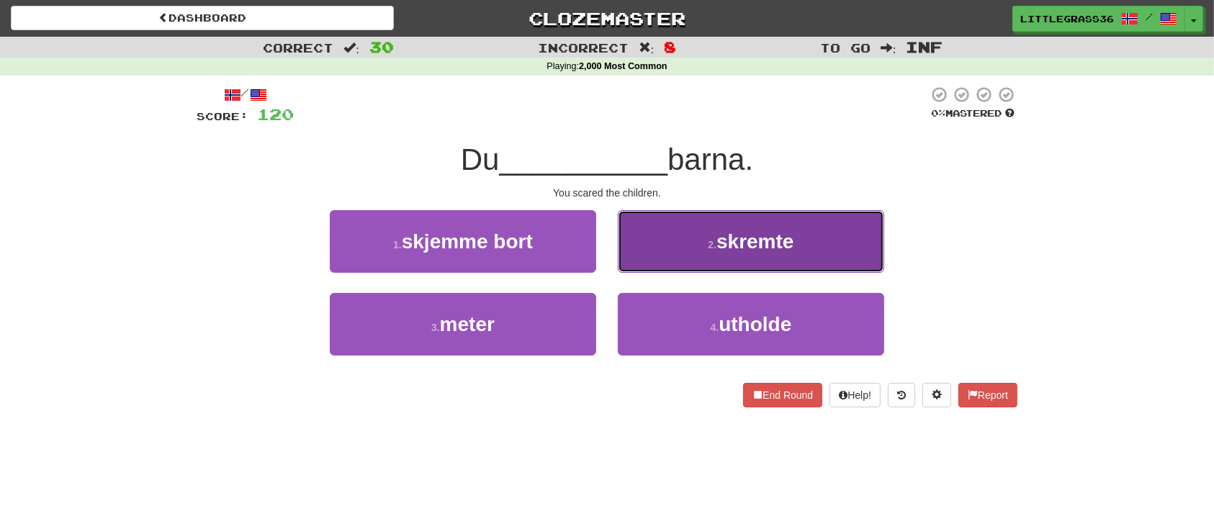
click at [695, 263] on button "2 . skremte" at bounding box center [751, 241] width 266 height 63
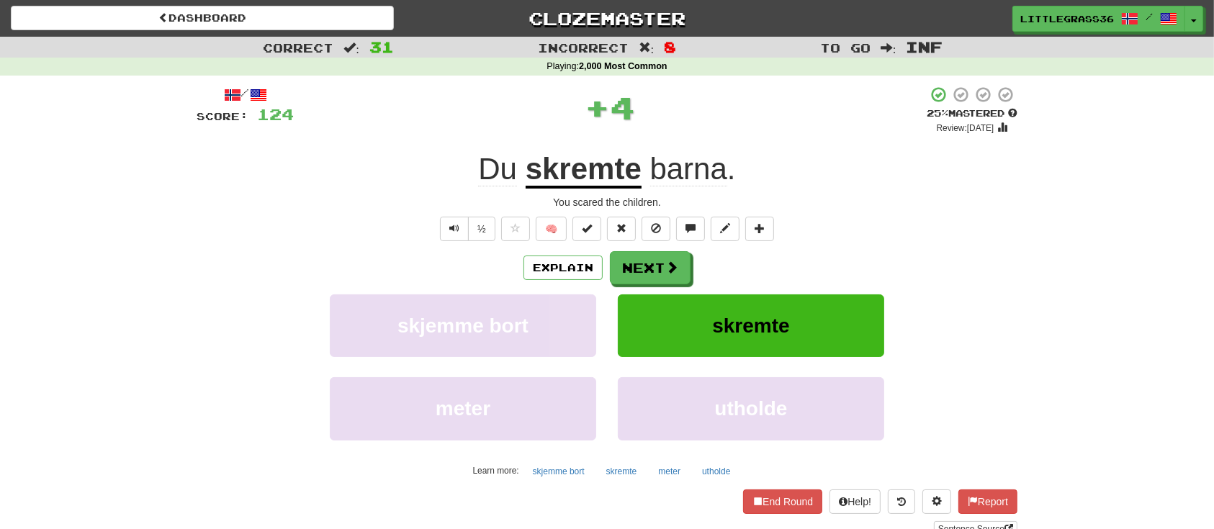
click at [671, 360] on div "skremte" at bounding box center [751, 335] width 288 height 83
click at [687, 325] on button "skremte" at bounding box center [751, 325] width 266 height 63
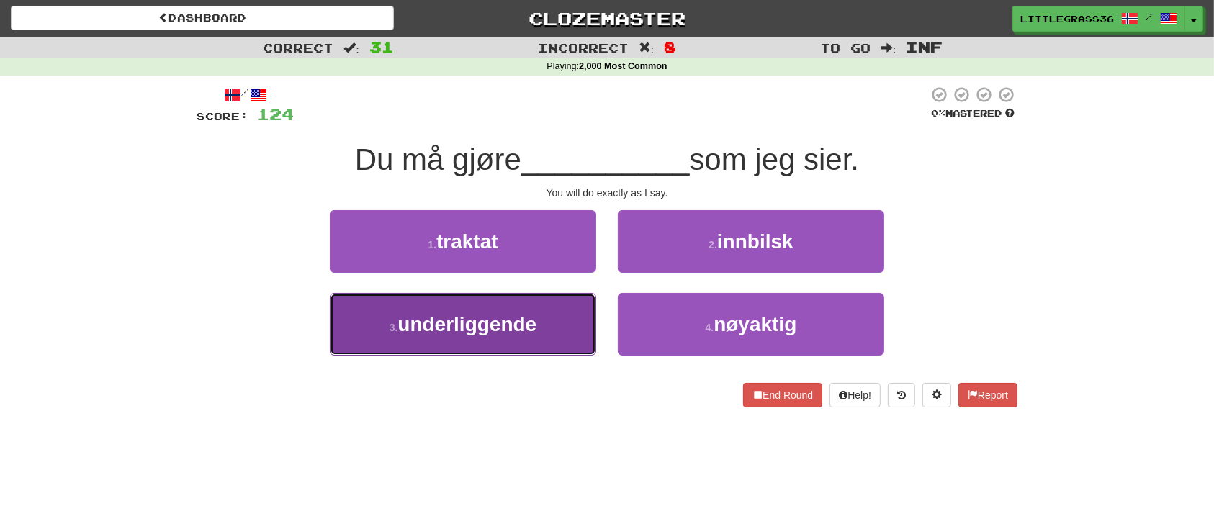
click at [485, 331] on span "underliggende" at bounding box center [466, 324] width 139 height 22
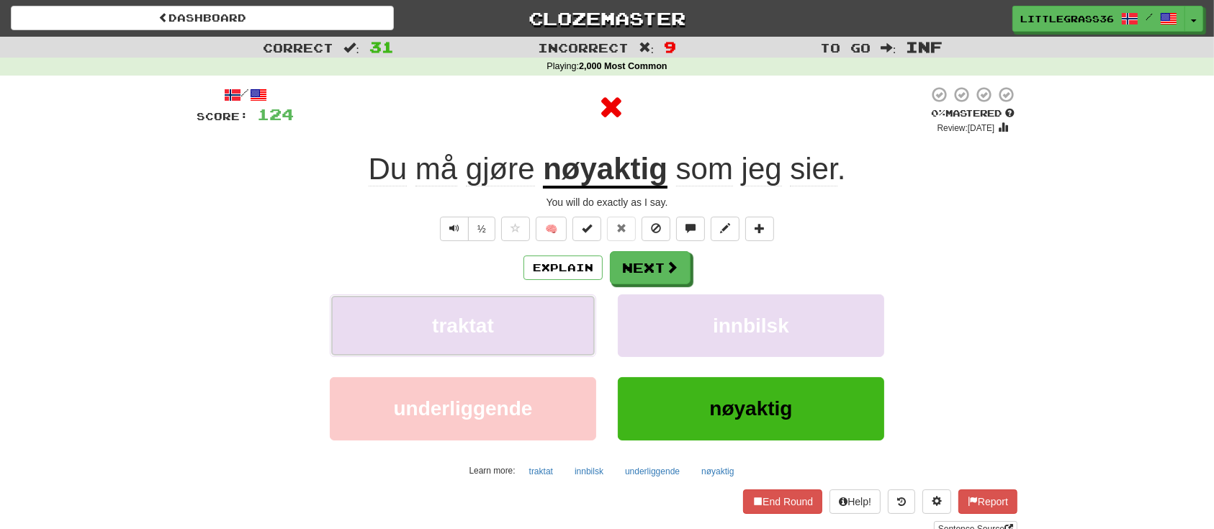
click at [485, 331] on span "traktat" at bounding box center [463, 326] width 62 height 22
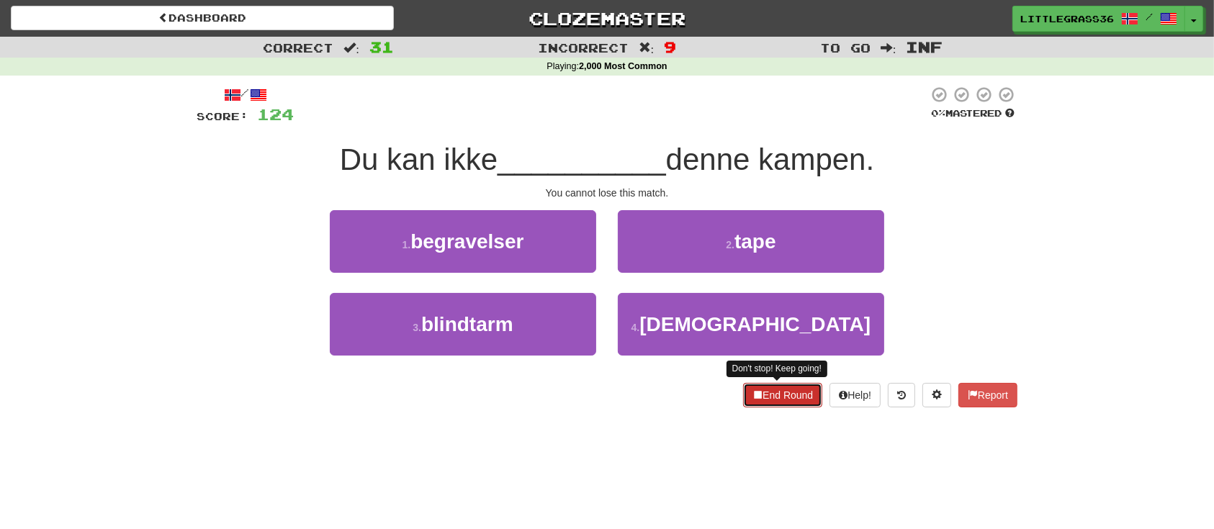
click at [777, 395] on button "End Round" at bounding box center [782, 395] width 79 height 24
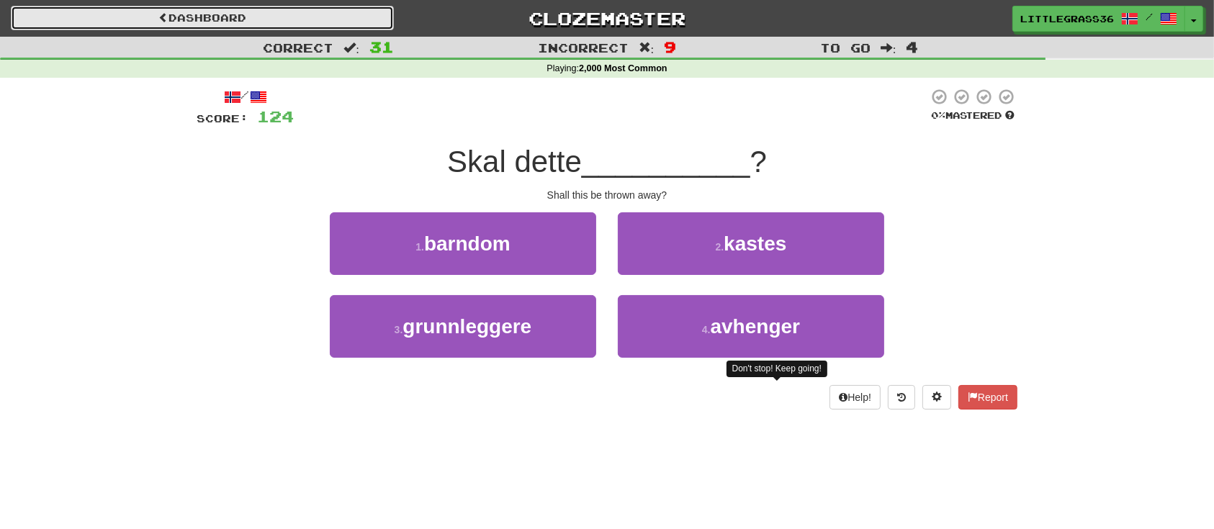
click at [276, 28] on link "Dashboard" at bounding box center [202, 18] width 383 height 24
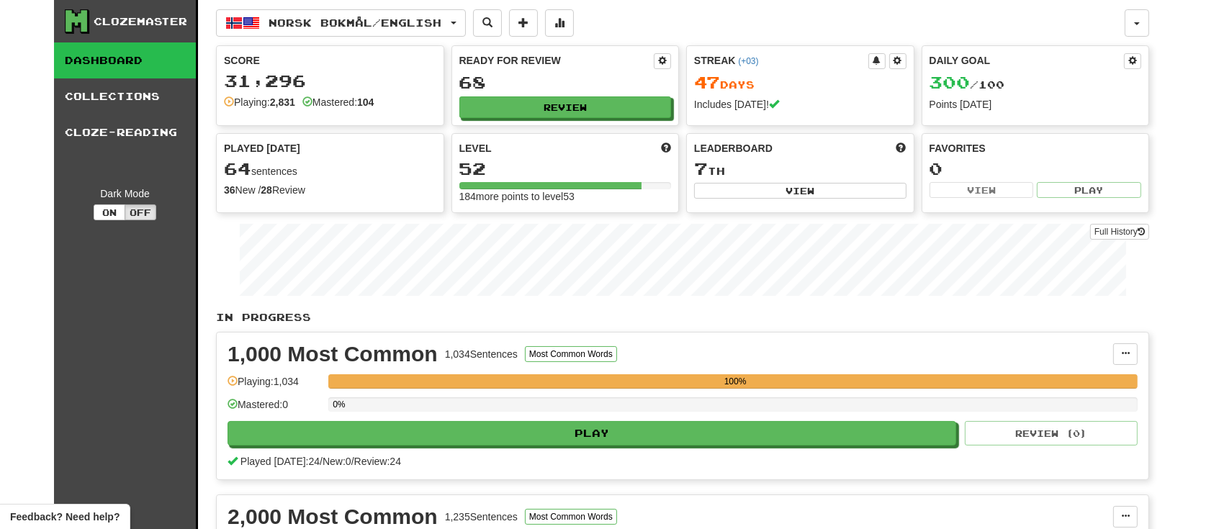
drag, startPoint x: 228, startPoint y: 167, endPoint x: 389, endPoint y: 158, distance: 161.5
click at [389, 160] on div "64 sentences" at bounding box center [330, 169] width 212 height 19
drag, startPoint x: 472, startPoint y: 158, endPoint x: 812, endPoint y: 159, distance: 339.8
click at [812, 159] on div "Score 31,296 Playing: 2,831 Mastered: 104 Ready for Review 68 Review Streak ( +…" at bounding box center [682, 129] width 933 height 168
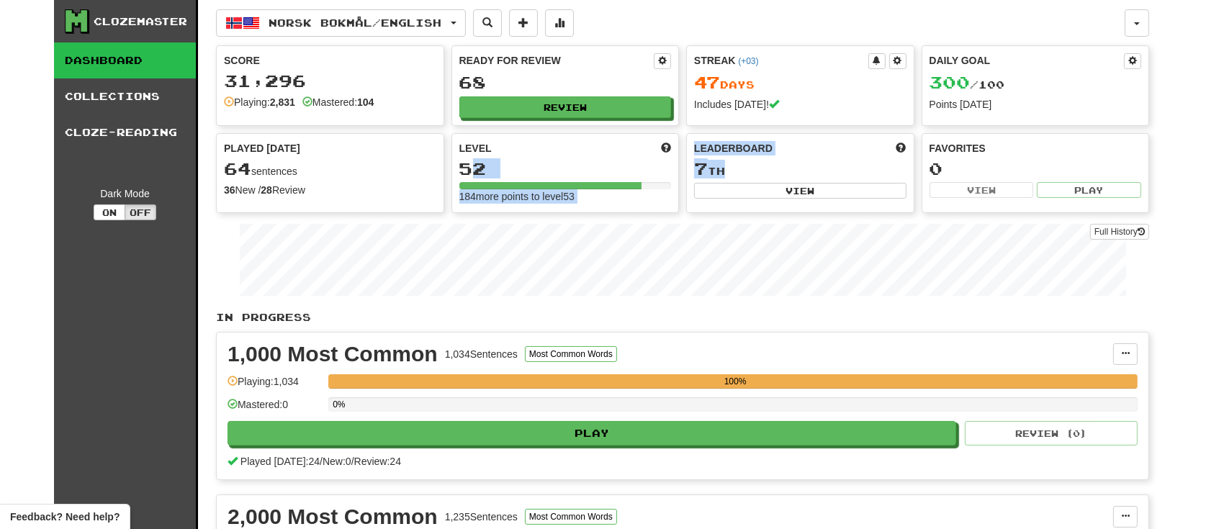
click at [812, 160] on div "7 th" at bounding box center [800, 169] width 212 height 19
drag, startPoint x: 948, startPoint y: 154, endPoint x: 1092, endPoint y: 148, distance: 144.9
click at [1092, 148] on div "Favorites 0 View Play" at bounding box center [1035, 170] width 227 height 72
click at [1092, 148] on div "Favorites" at bounding box center [1036, 148] width 212 height 14
